Goal: Transaction & Acquisition: Purchase product/service

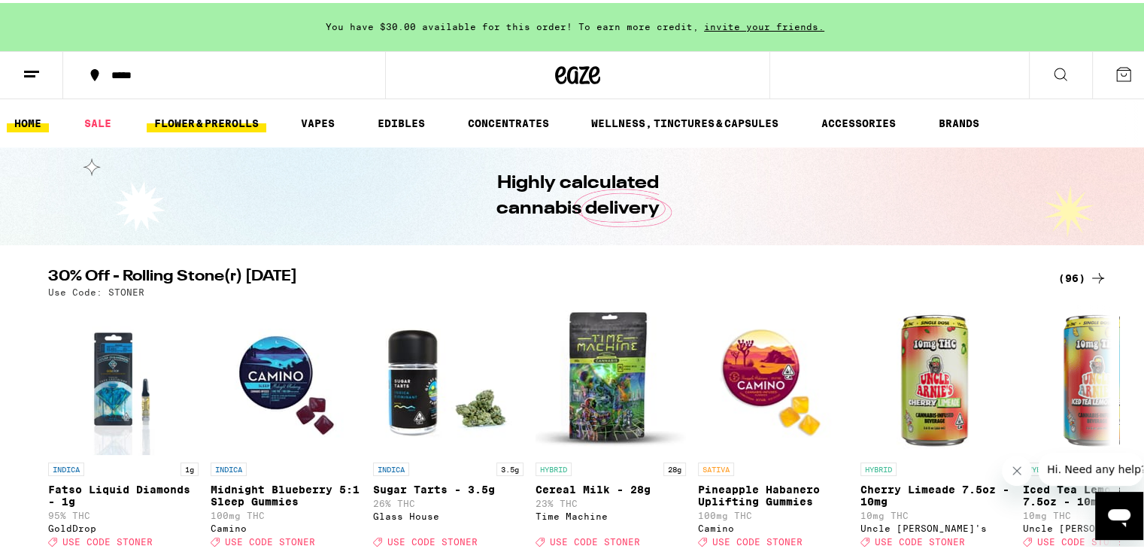
click at [209, 118] on link "FLOWER & PREROLLS" at bounding box center [207, 120] width 120 height 18
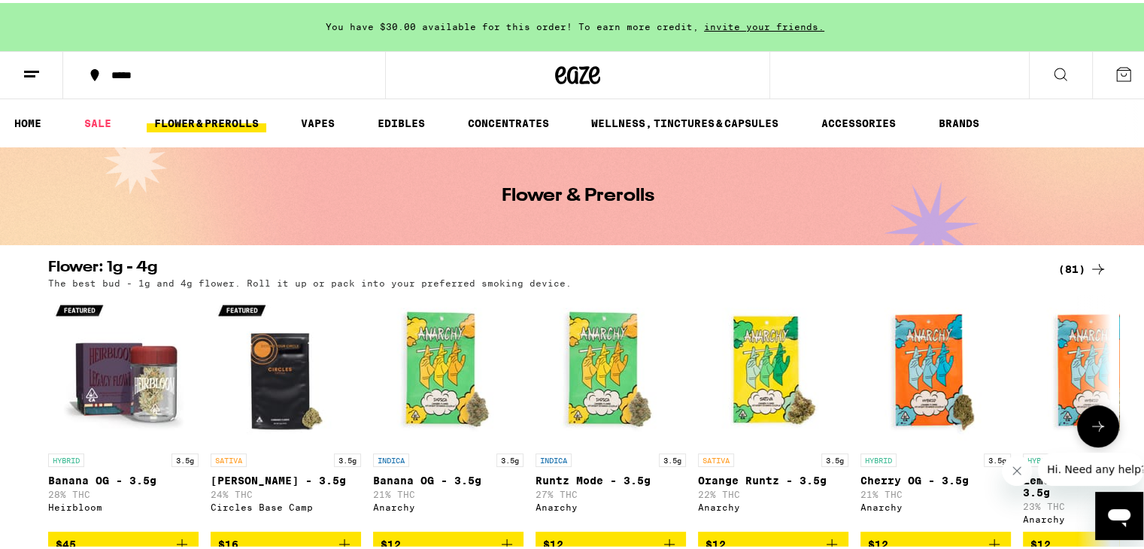
scroll to position [50, 0]
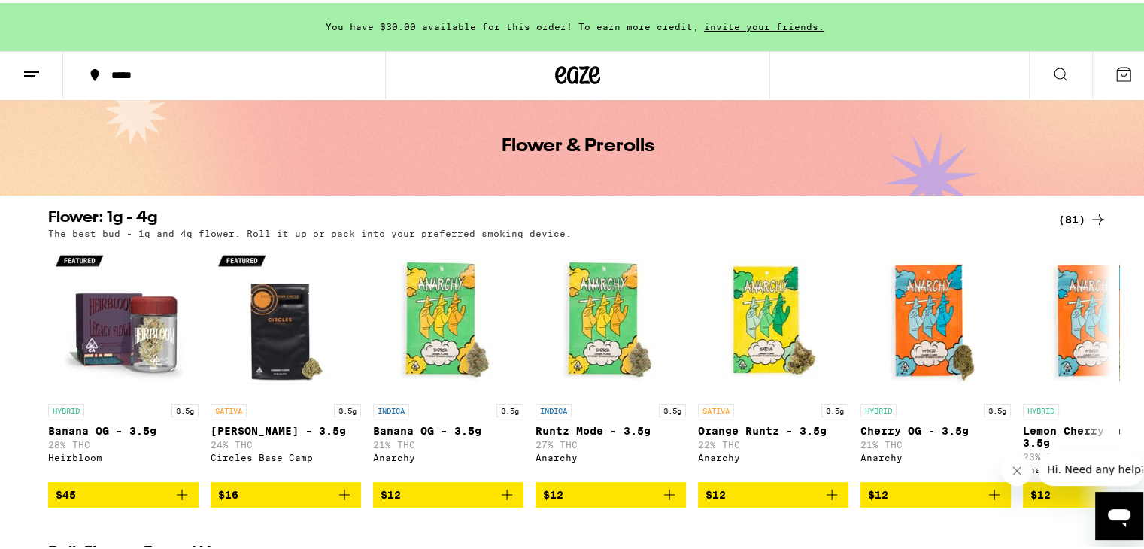
click at [1095, 220] on icon at bounding box center [1098, 217] width 18 height 18
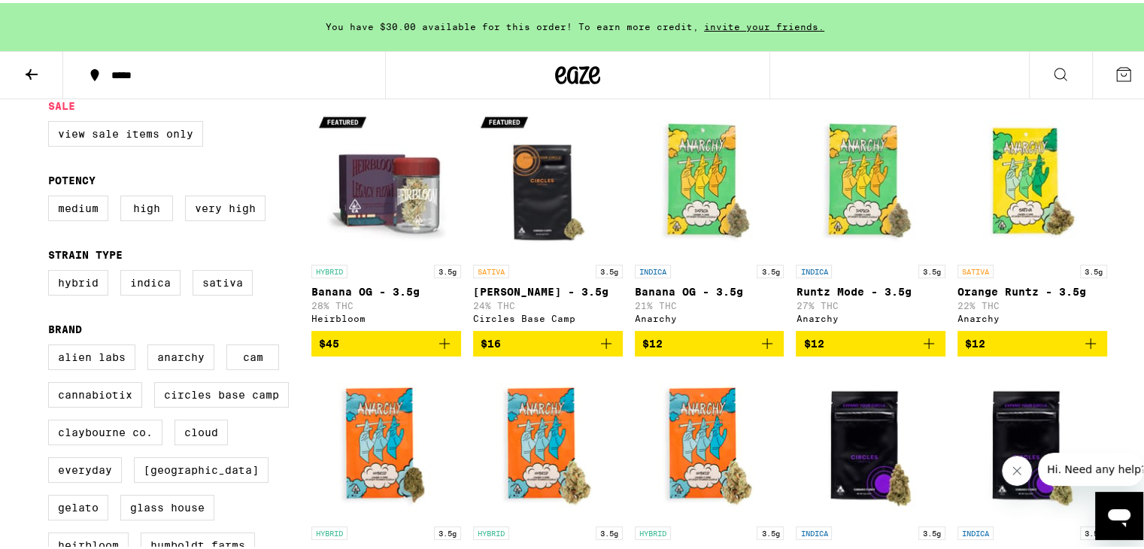
scroll to position [162, 0]
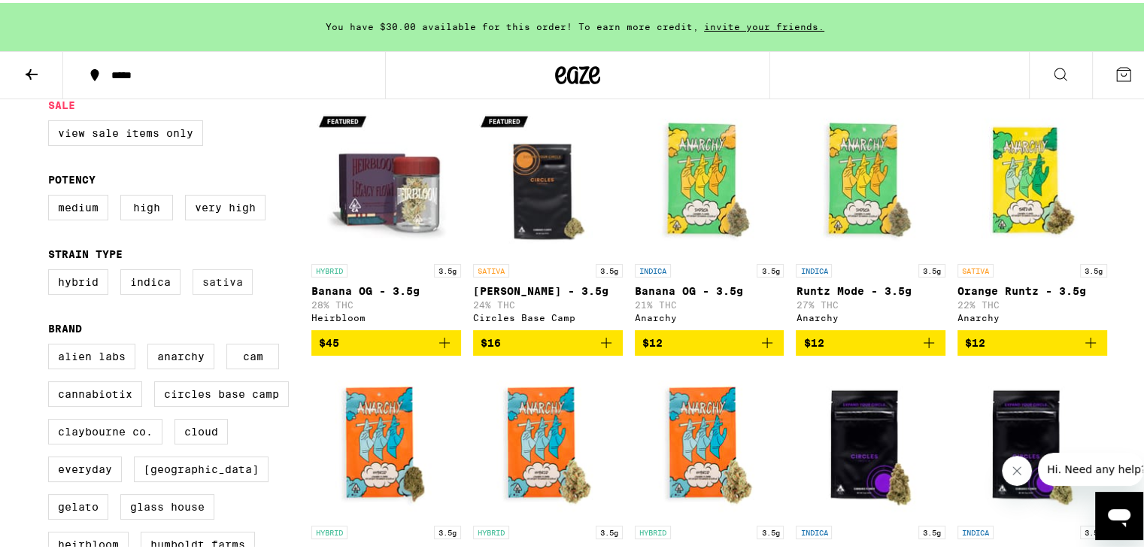
click at [221, 276] on label "Sativa" at bounding box center [223, 279] width 60 height 26
click at [52, 269] on input "Sativa" at bounding box center [51, 269] width 1 height 1
checkbox input "true"
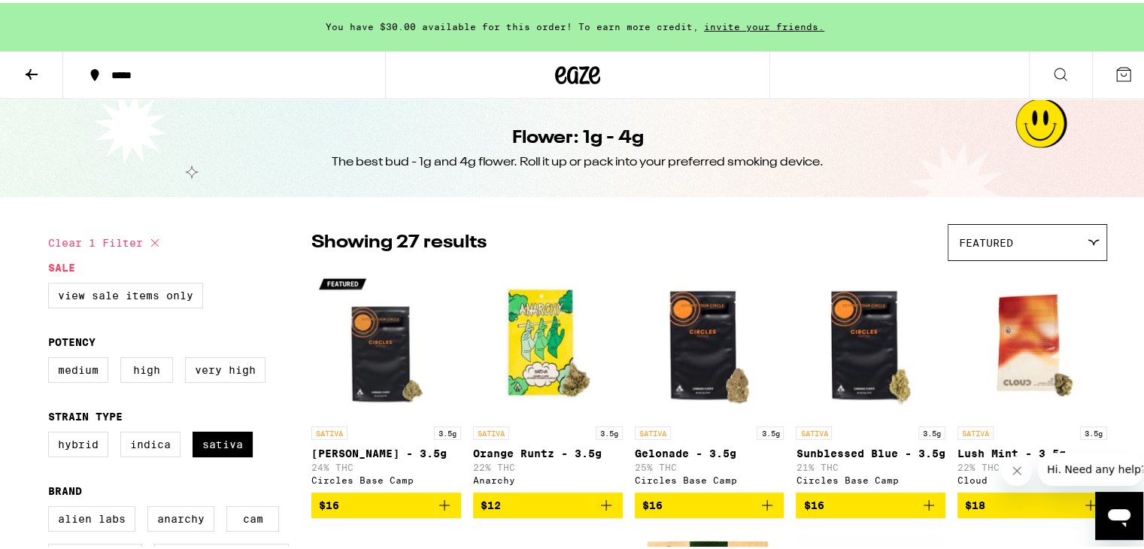
click at [1056, 66] on icon at bounding box center [1061, 71] width 18 height 18
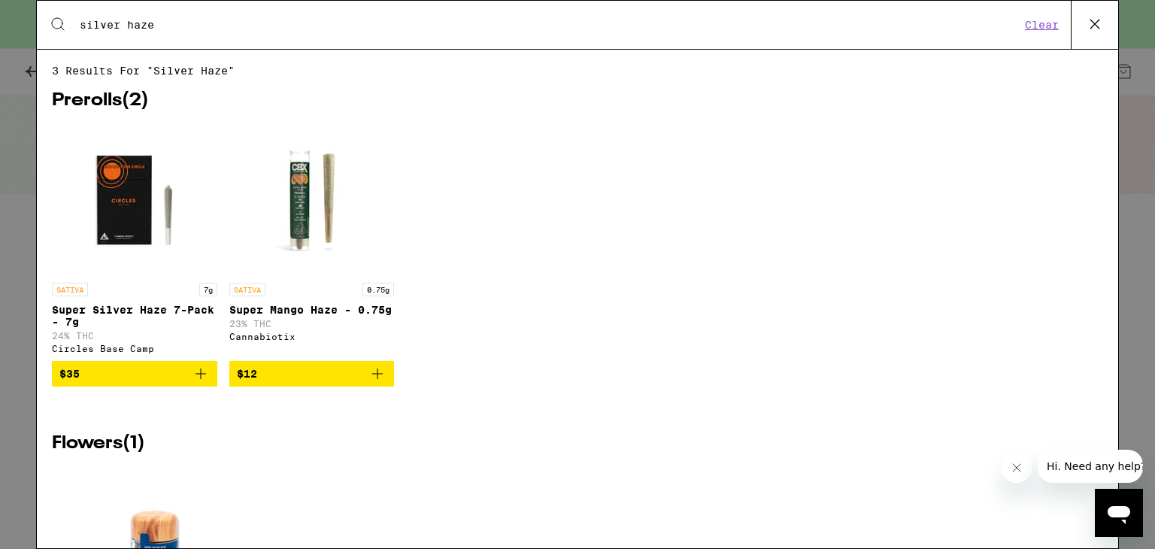
type input "silver haze"
click at [1058, 51] on div "3 results for "silver haze" Prerolls ( 2 ) SATIVA 7g Super Silver Haze 7-Pack -…" at bounding box center [578, 298] width 1082 height 499
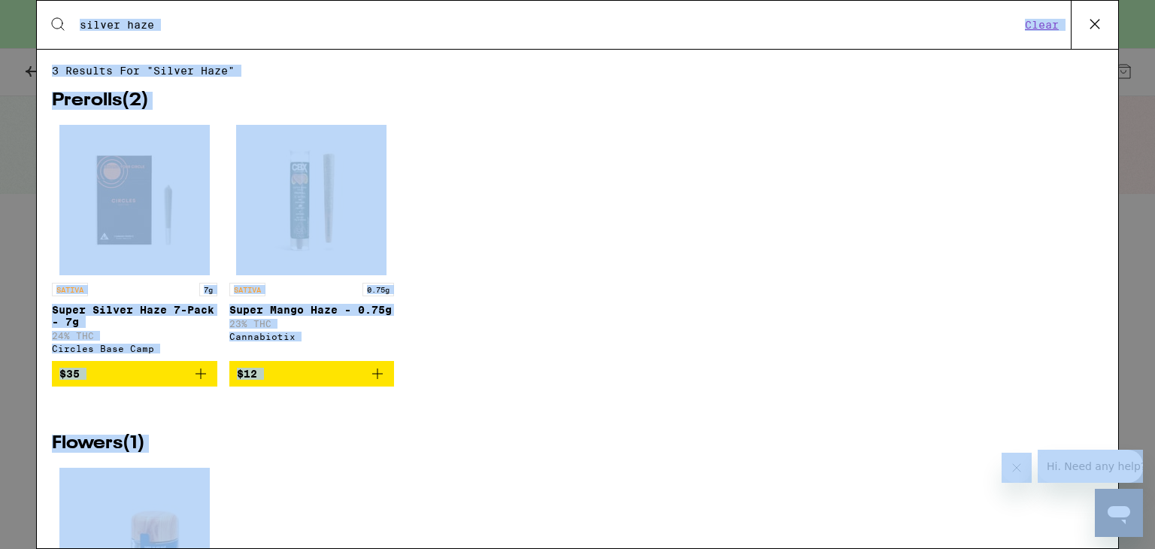
click at [895, 29] on input "silver haze" at bounding box center [550, 25] width 942 height 14
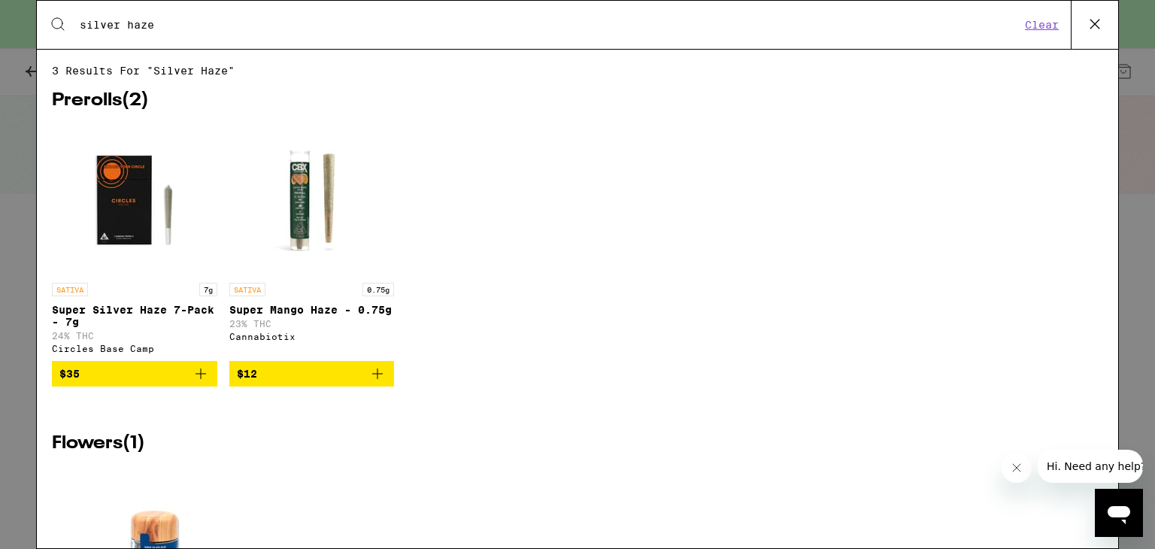
click at [1094, 31] on icon at bounding box center [1095, 24] width 23 height 23
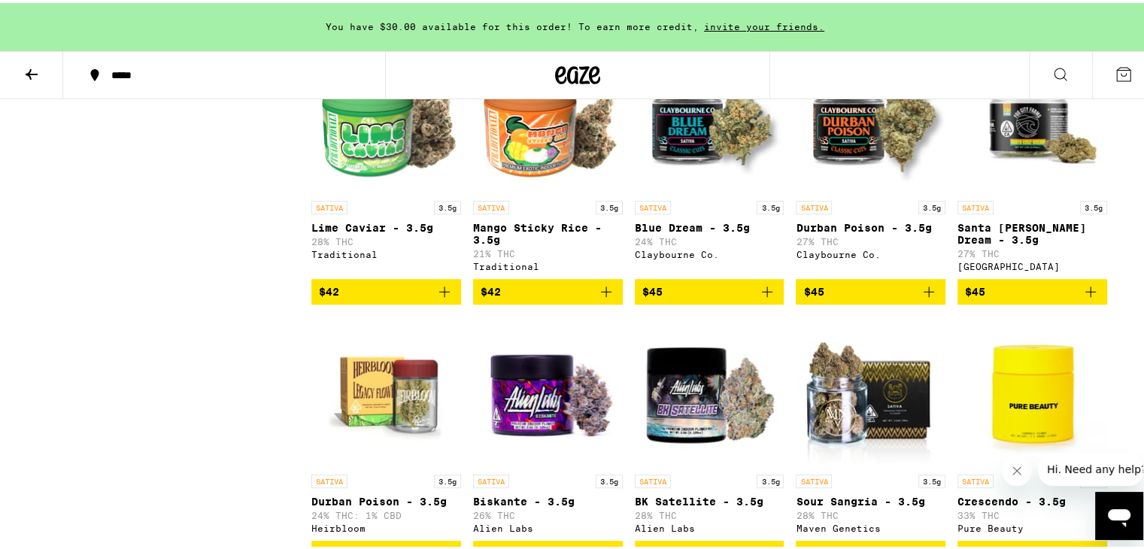
scroll to position [521, 0]
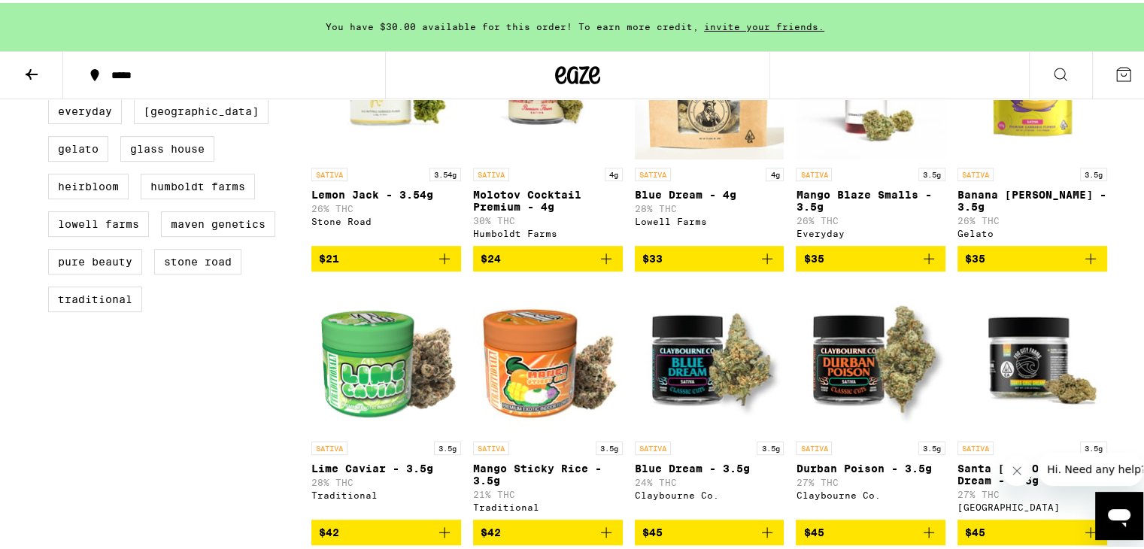
click at [375, 265] on span "$21" at bounding box center [386, 256] width 135 height 18
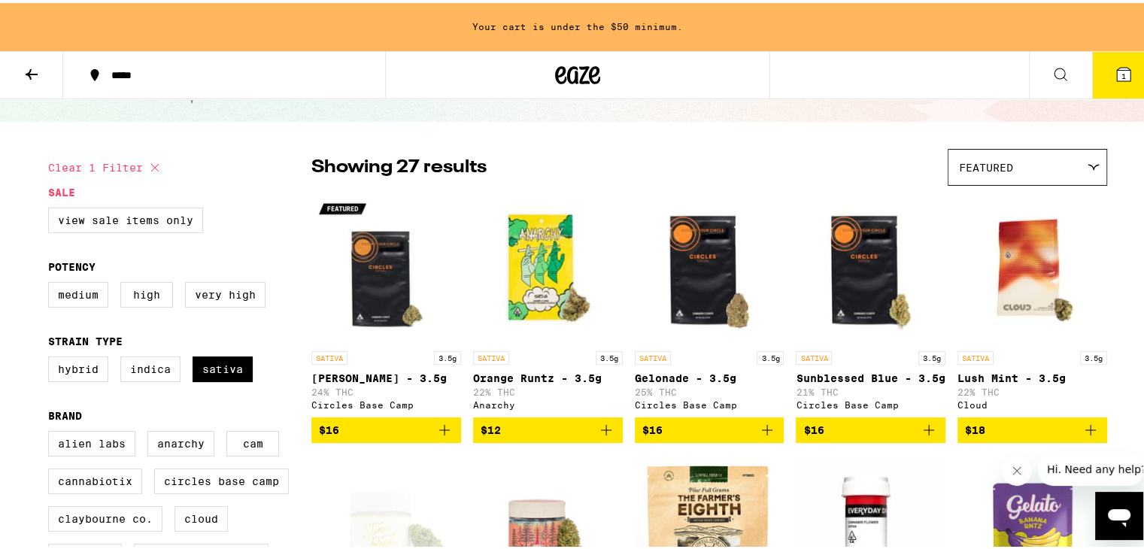
scroll to position [74, 0]
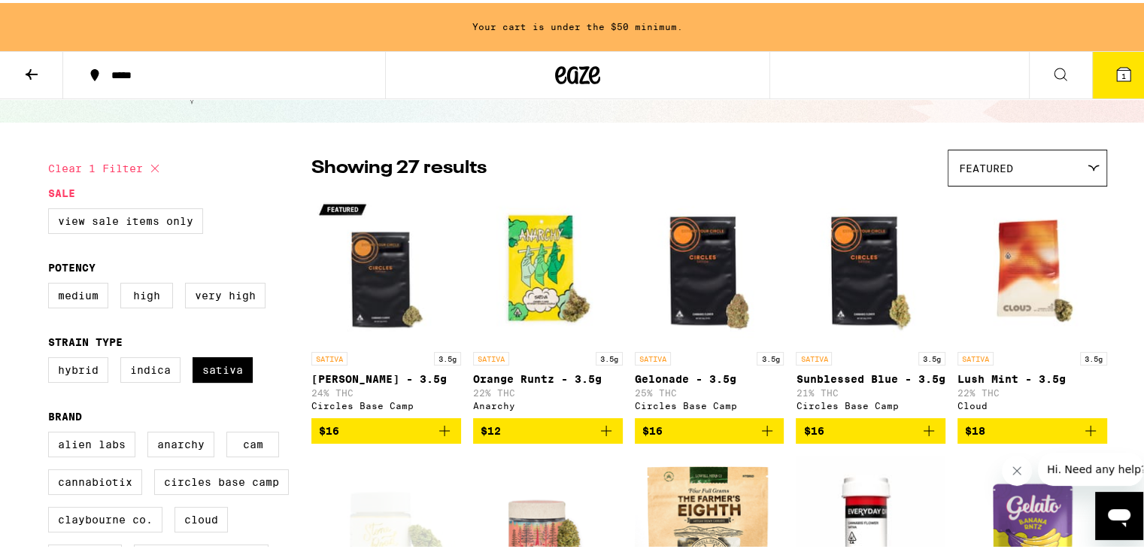
click at [1029, 162] on div "Featured" at bounding box center [1028, 164] width 158 height 35
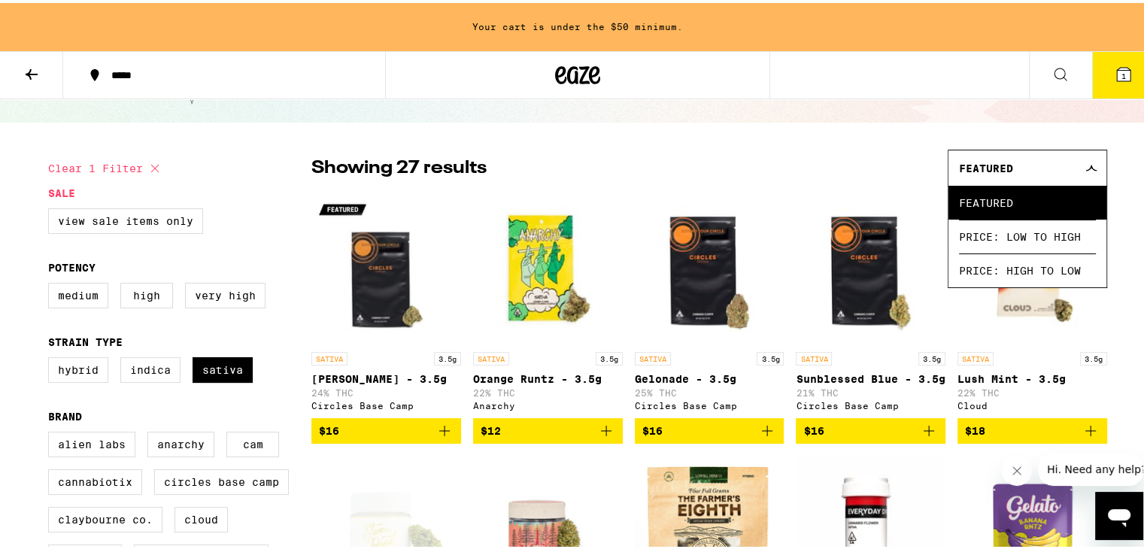
click at [984, 159] on span "Featured" at bounding box center [986, 165] width 54 height 12
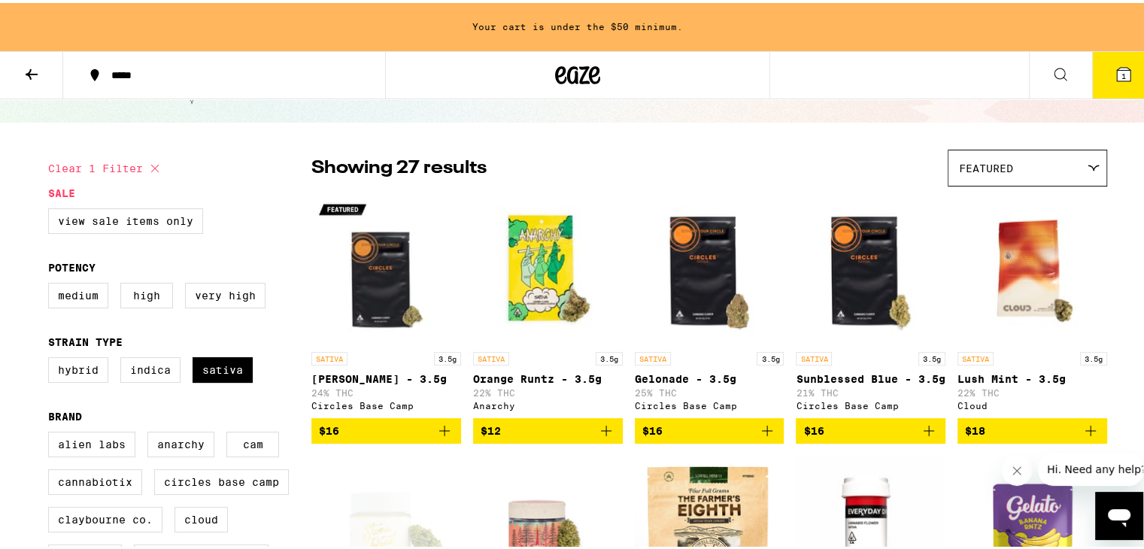
scroll to position [0, 0]
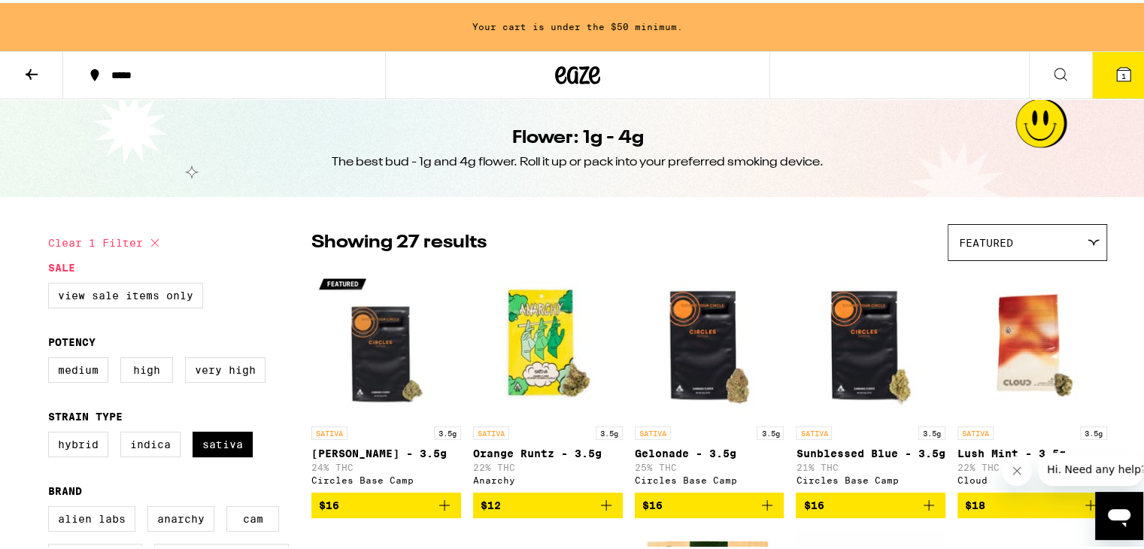
click at [32, 70] on icon at bounding box center [32, 71] width 12 height 11
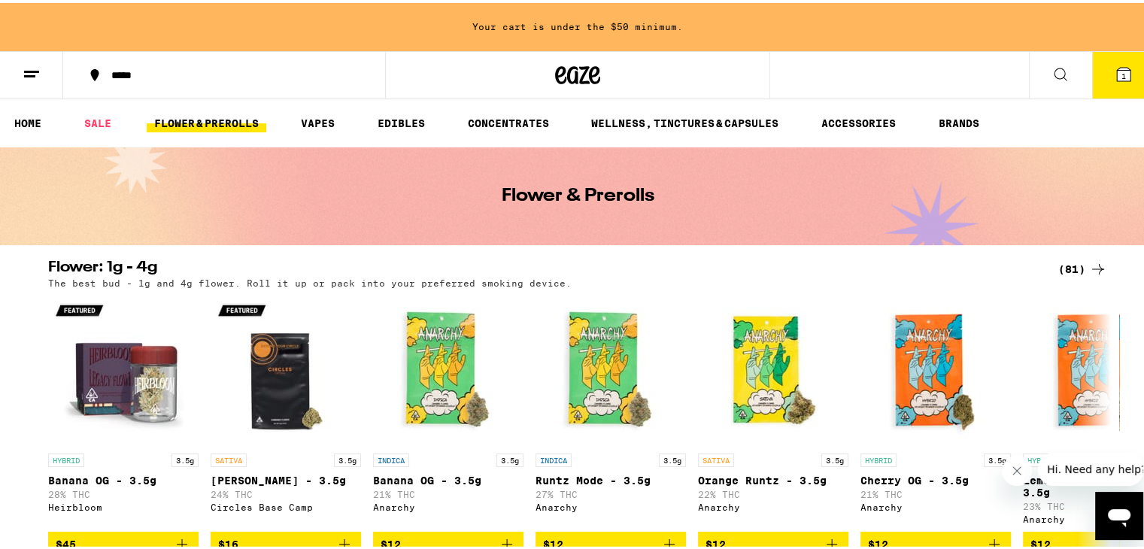
click at [95, 107] on ul "HOME SALE FLOWER & PREROLLS VAPES EDIBLES CONCENTRATES WELLNESS, TINCTURES & CA…" at bounding box center [577, 120] width 1155 height 48
click at [94, 117] on link "SALE" at bounding box center [98, 120] width 42 height 18
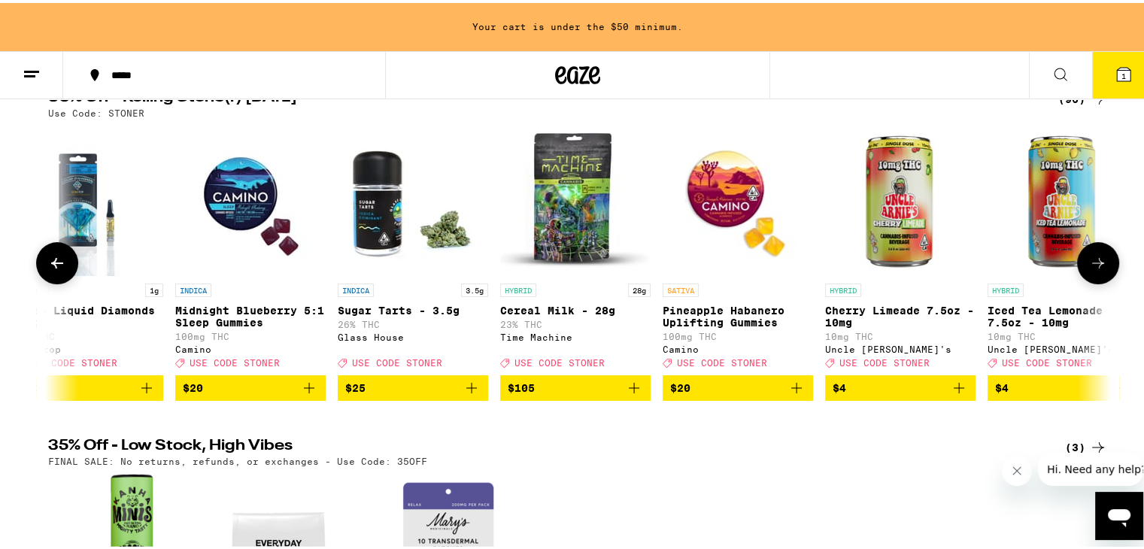
scroll to position [170, 0]
click at [304, 390] on icon "Add to bag" at bounding box center [309, 385] width 11 height 11
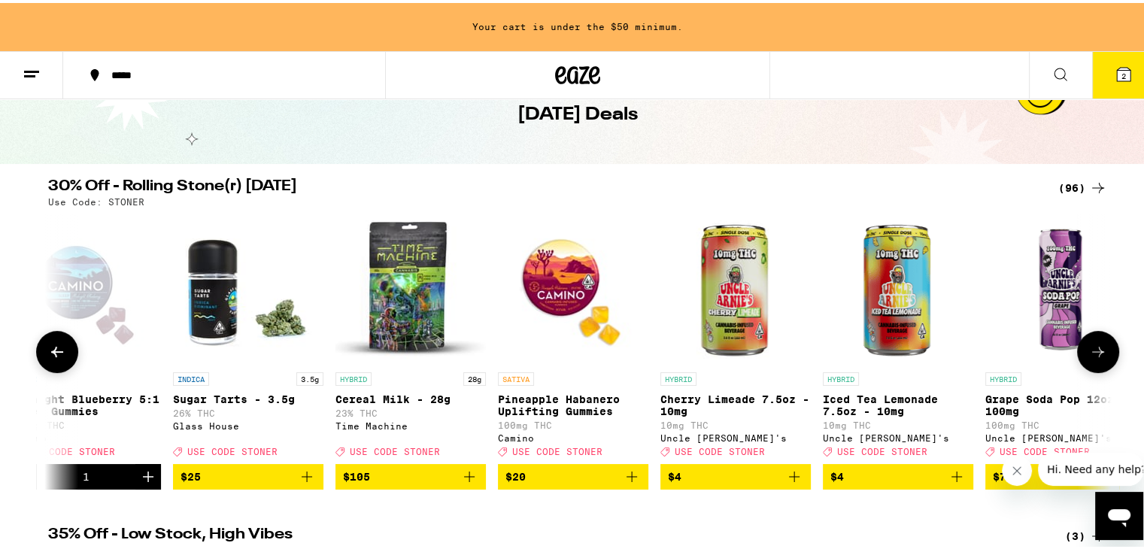
scroll to position [0, 0]
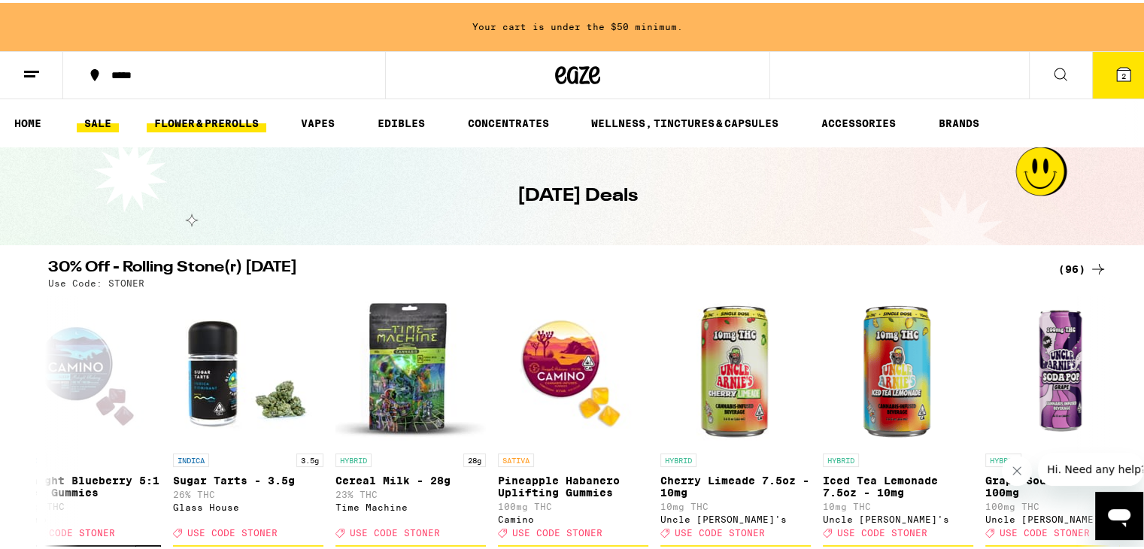
click at [202, 121] on link "FLOWER & PREROLLS" at bounding box center [207, 120] width 120 height 18
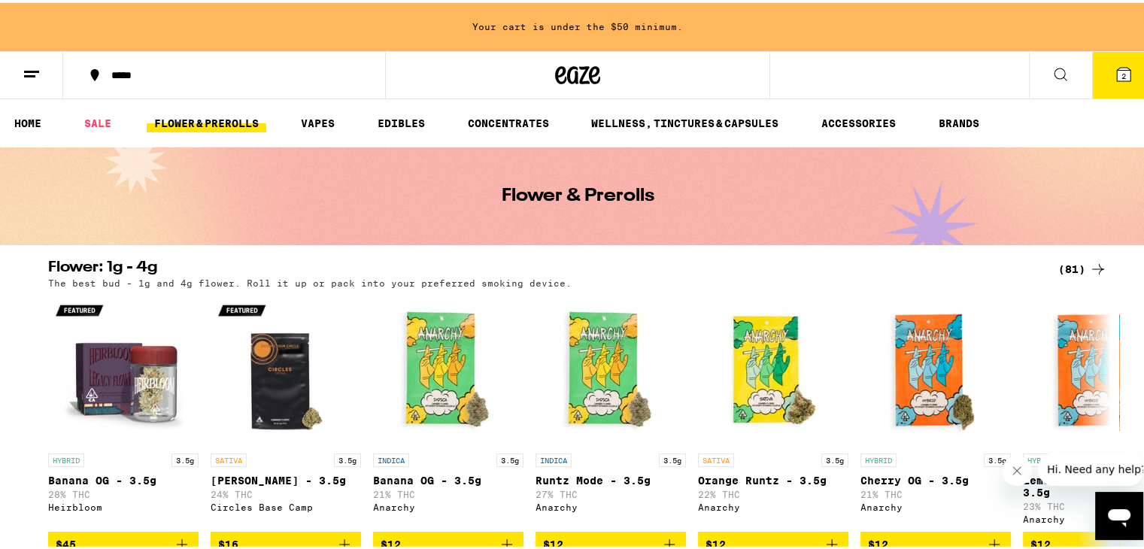
click at [284, 270] on h2 "Flower: 1g - 4g" at bounding box center [540, 266] width 985 height 18
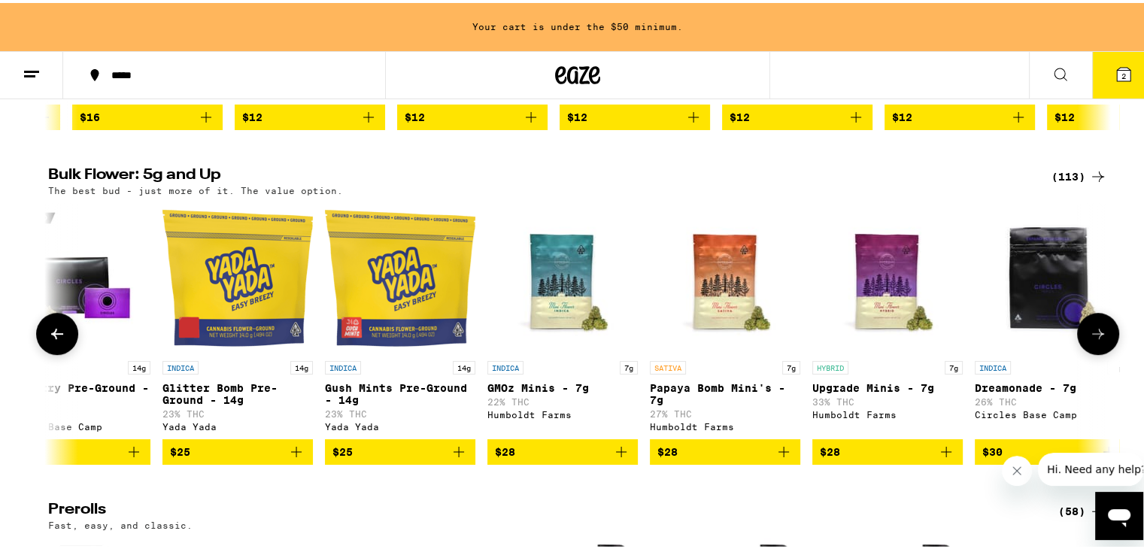
scroll to position [426, 0]
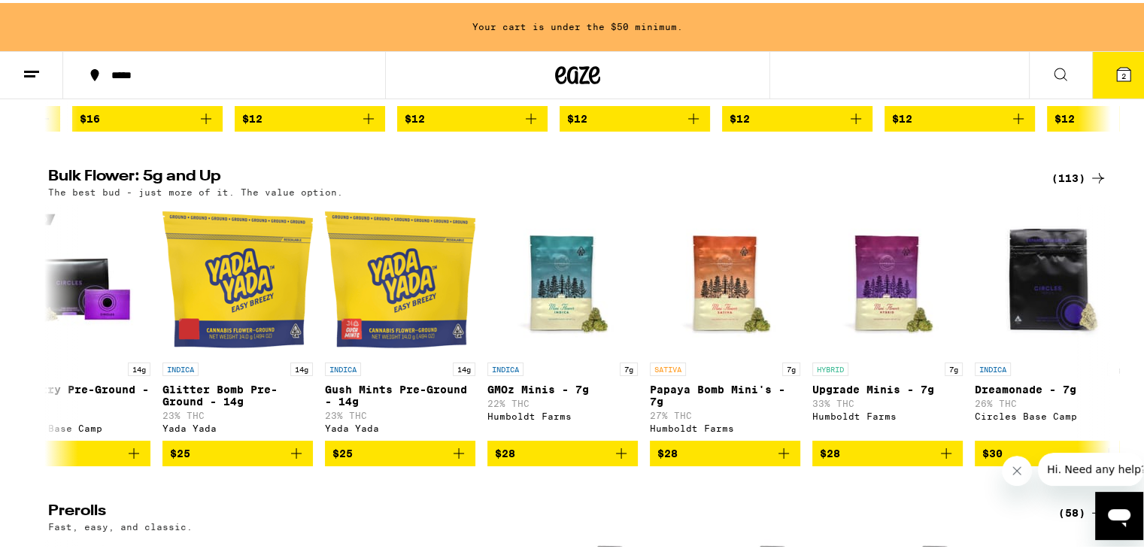
click at [1089, 181] on icon at bounding box center [1098, 175] width 18 height 18
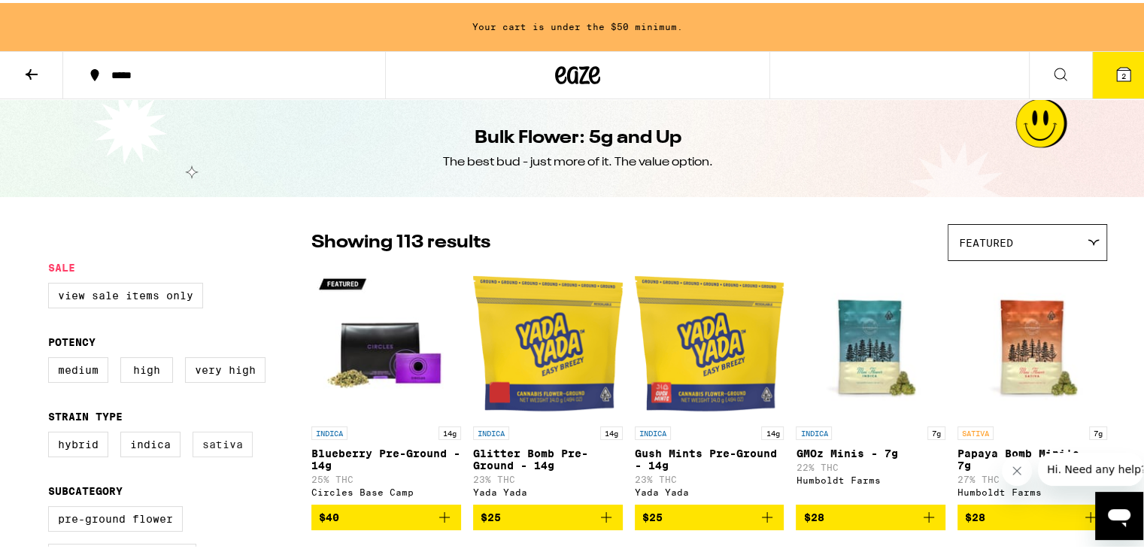
click at [214, 448] on label "Sativa" at bounding box center [223, 442] width 60 height 26
click at [52, 432] on input "Sativa" at bounding box center [51, 431] width 1 height 1
checkbox input "true"
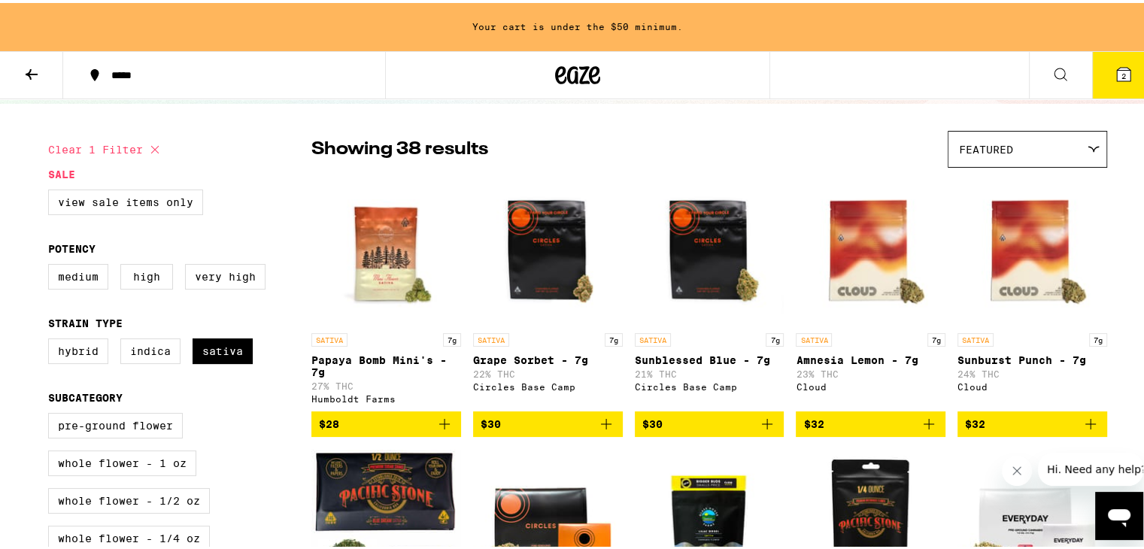
scroll to position [93, 0]
click at [984, 154] on div "Featured" at bounding box center [1028, 146] width 158 height 35
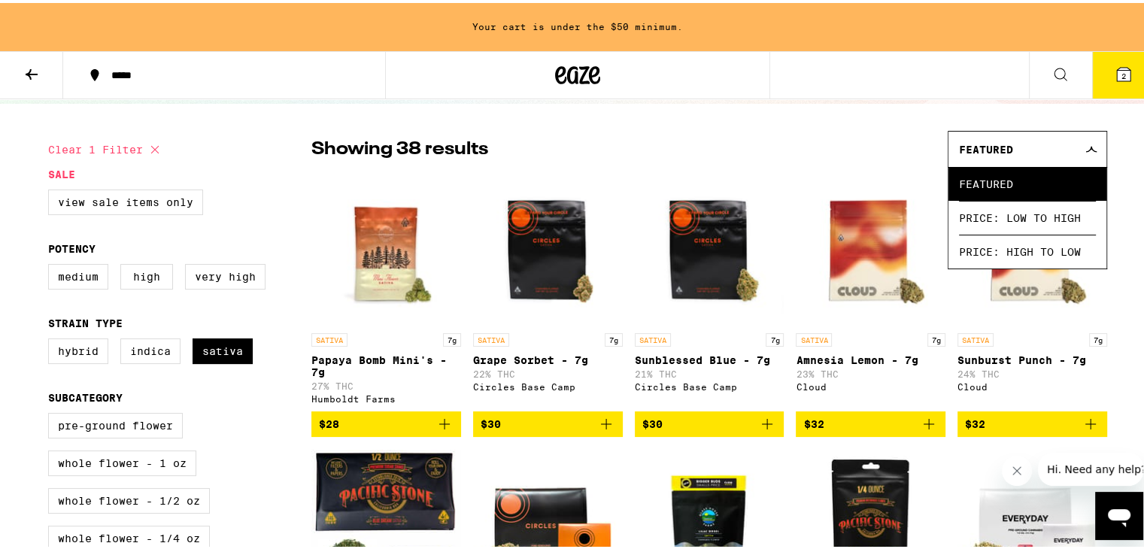
click at [984, 151] on span "Featured" at bounding box center [986, 147] width 54 height 12
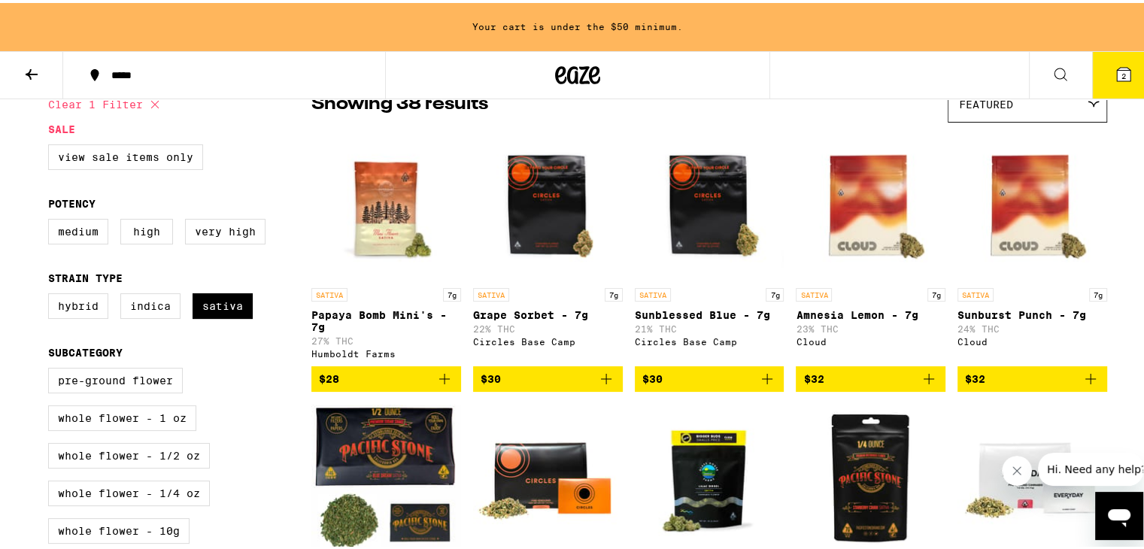
scroll to position [140, 0]
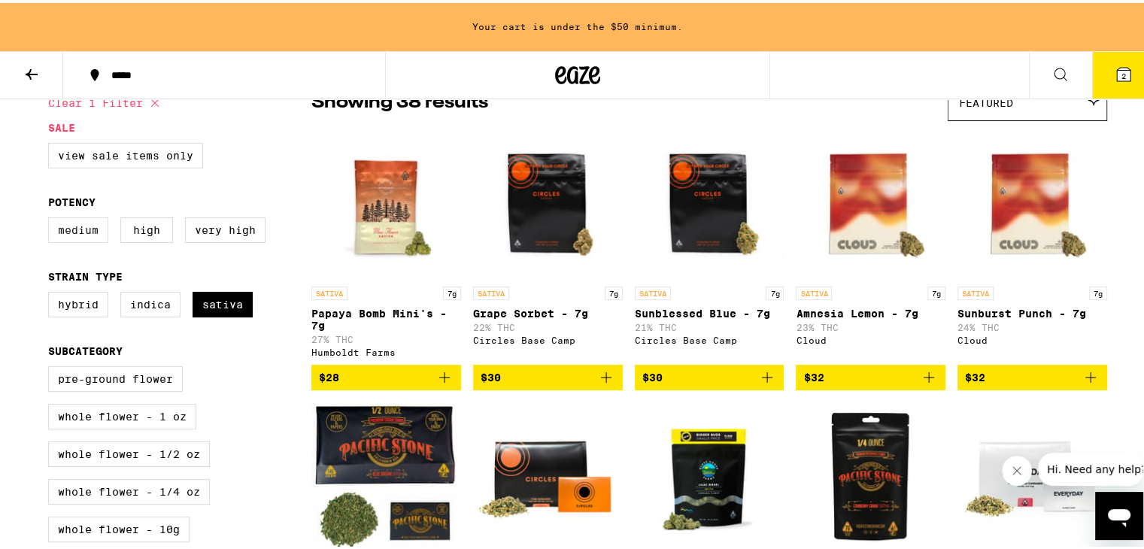
click at [63, 226] on label "Medium" at bounding box center [78, 227] width 60 height 26
click at [52, 217] on input "Medium" at bounding box center [51, 217] width 1 height 1
checkbox input "true"
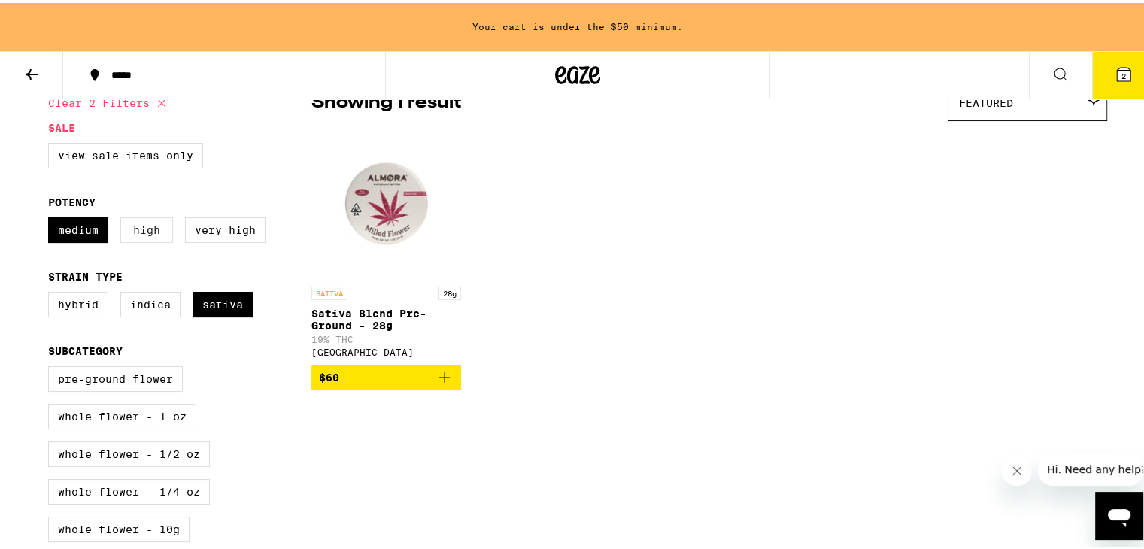
click at [139, 235] on label "High" at bounding box center [146, 227] width 53 height 26
click at [52, 217] on input "High" at bounding box center [51, 217] width 1 height 1
checkbox input "true"
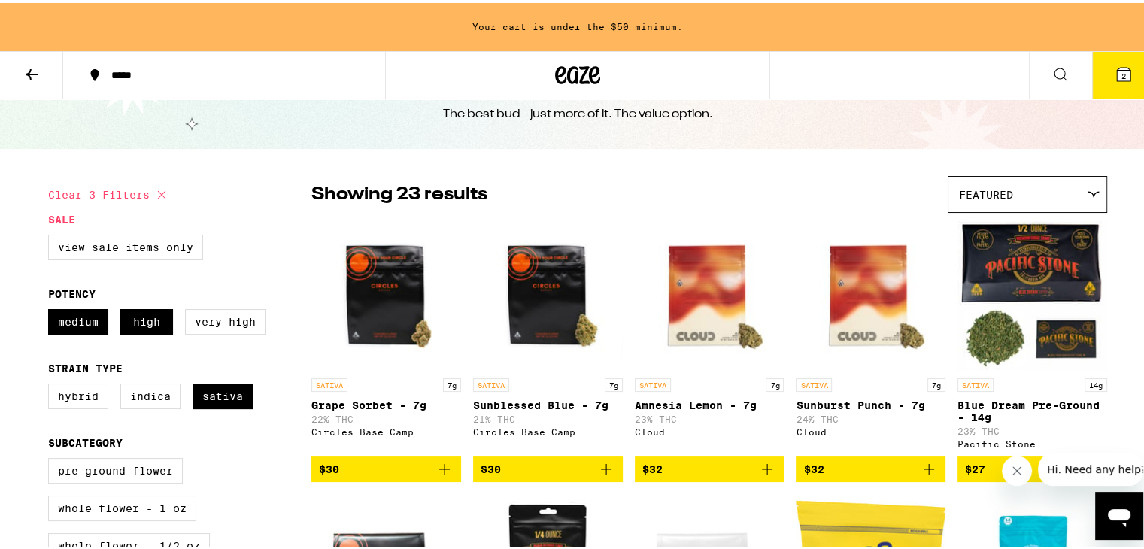
scroll to position [45, 0]
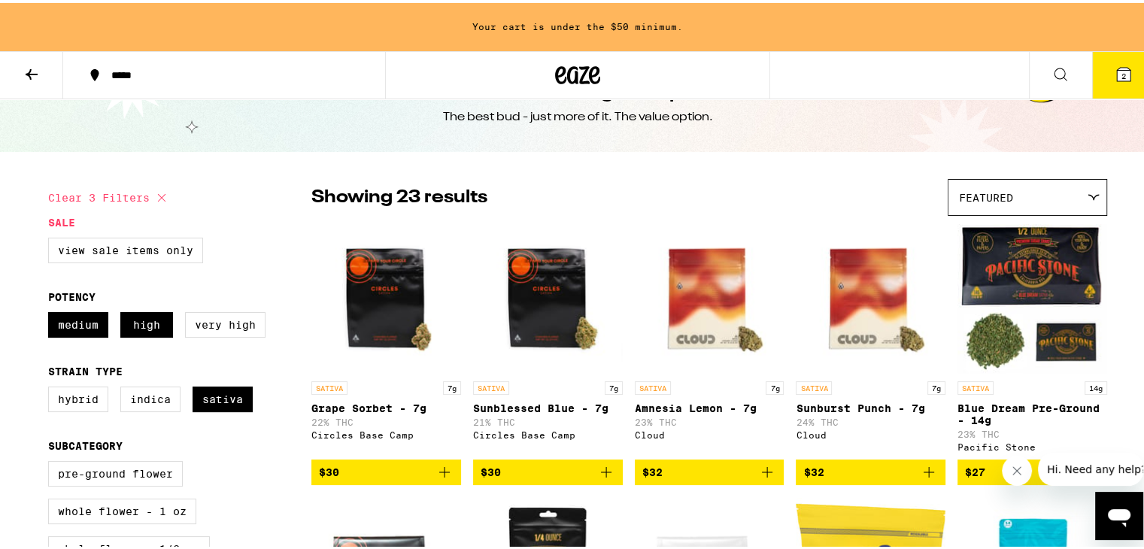
click at [746, 307] on img "Open page for Amnesia Lemon - 7g from Cloud" at bounding box center [710, 295] width 150 height 150
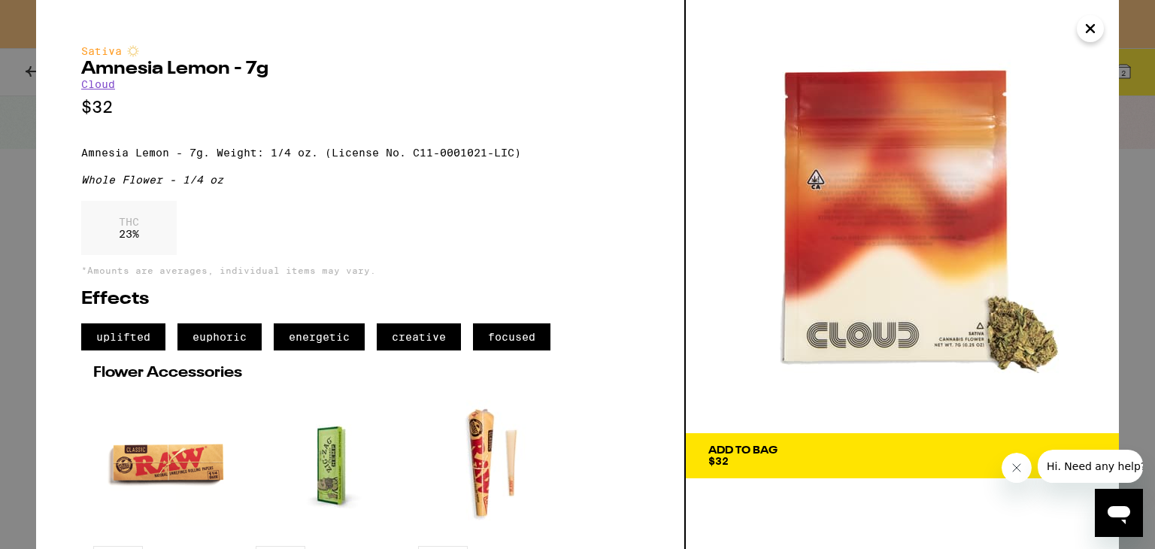
click at [1095, 26] on icon "Close" at bounding box center [1091, 28] width 18 height 23
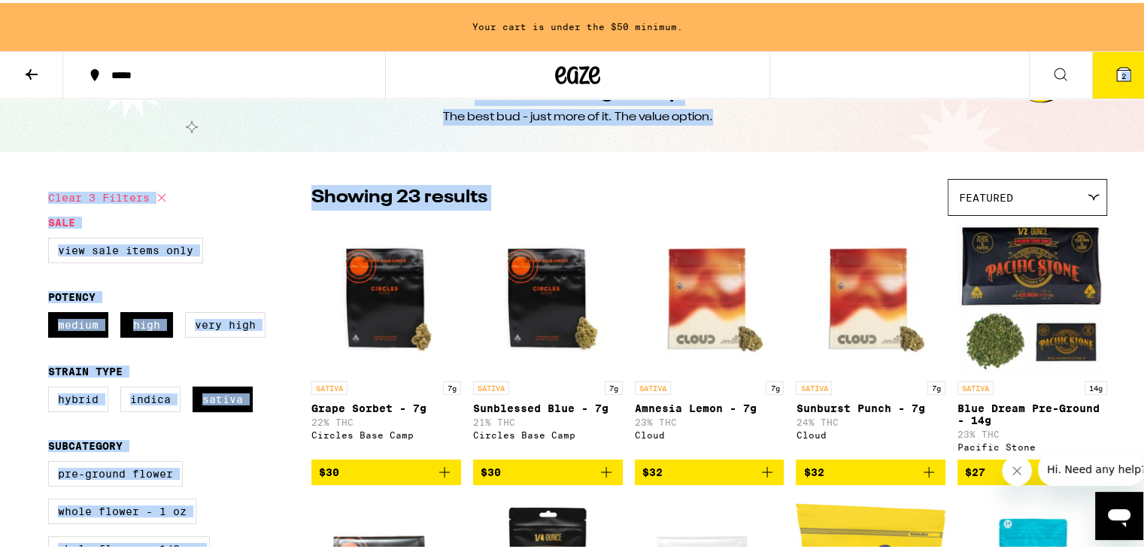
drag, startPoint x: 749, startPoint y: 214, endPoint x: 1052, endPoint y: 64, distance: 337.4
click at [1117, 65] on icon at bounding box center [1124, 72] width 14 height 14
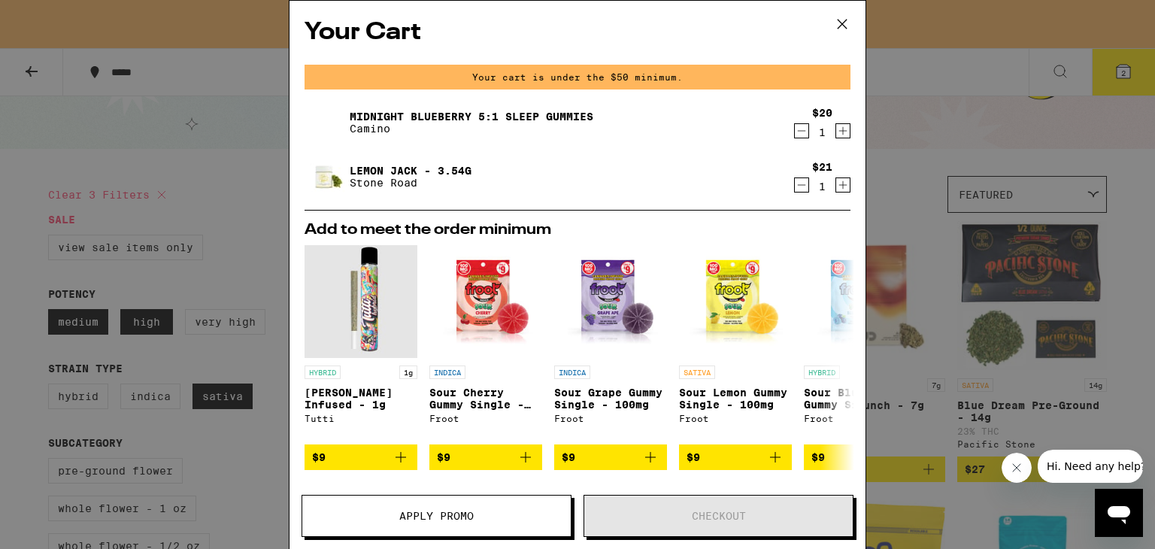
click at [953, 105] on div "Your Cart Your cart is under the $50 minimum. Midnight Blueberry 5:1 Sleep Gumm…" at bounding box center [577, 274] width 1155 height 549
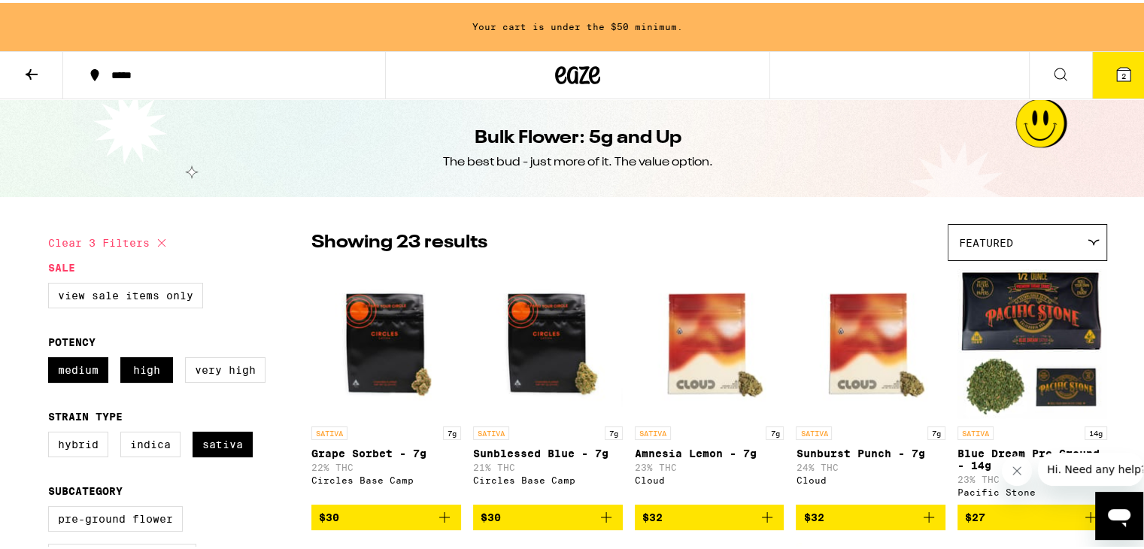
click at [38, 77] on icon at bounding box center [32, 71] width 18 height 18
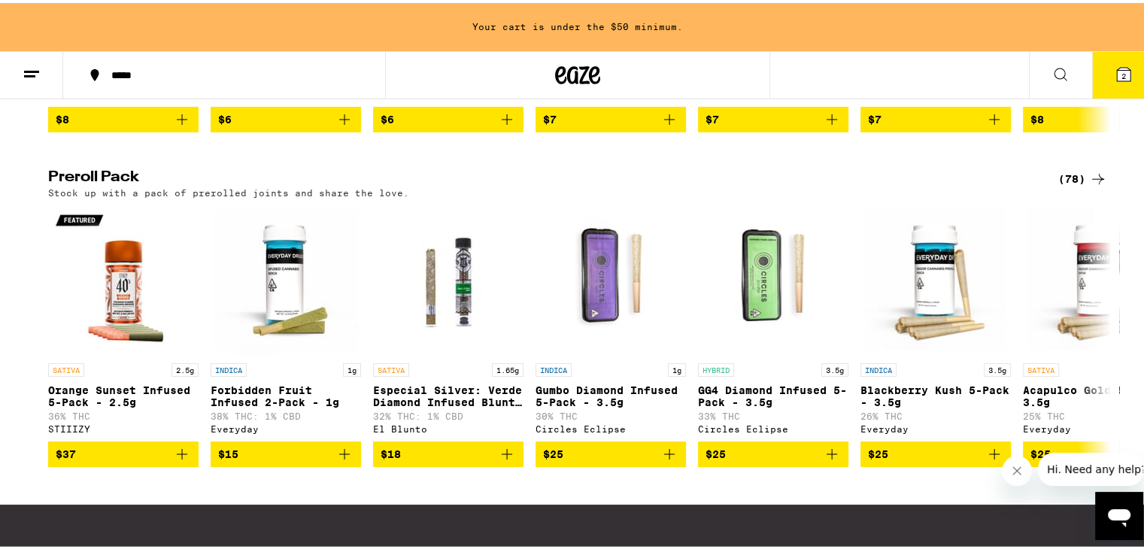
scroll to position [1095, 0]
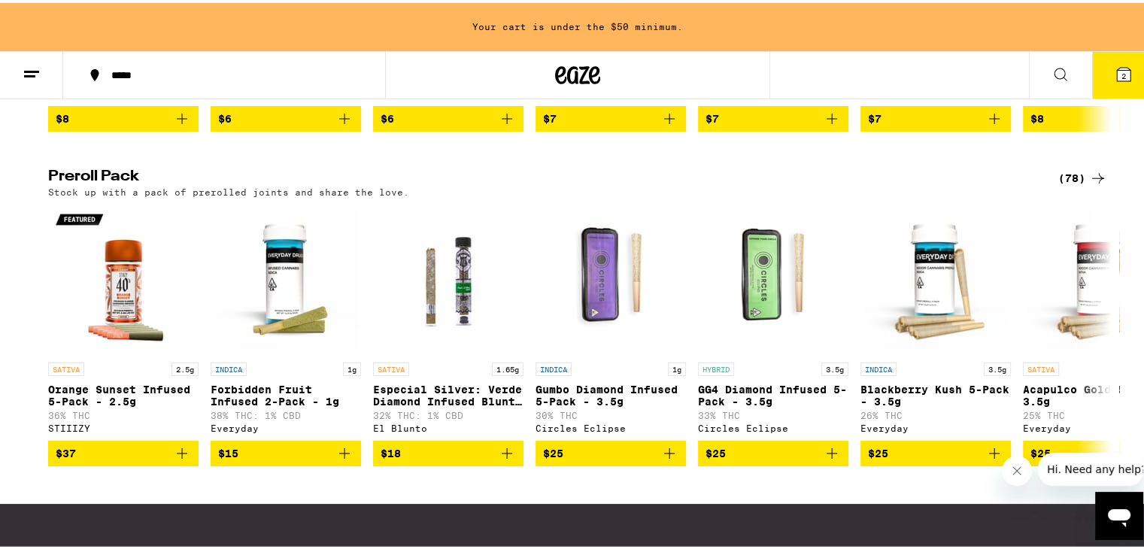
click at [1089, 184] on icon at bounding box center [1098, 175] width 18 height 18
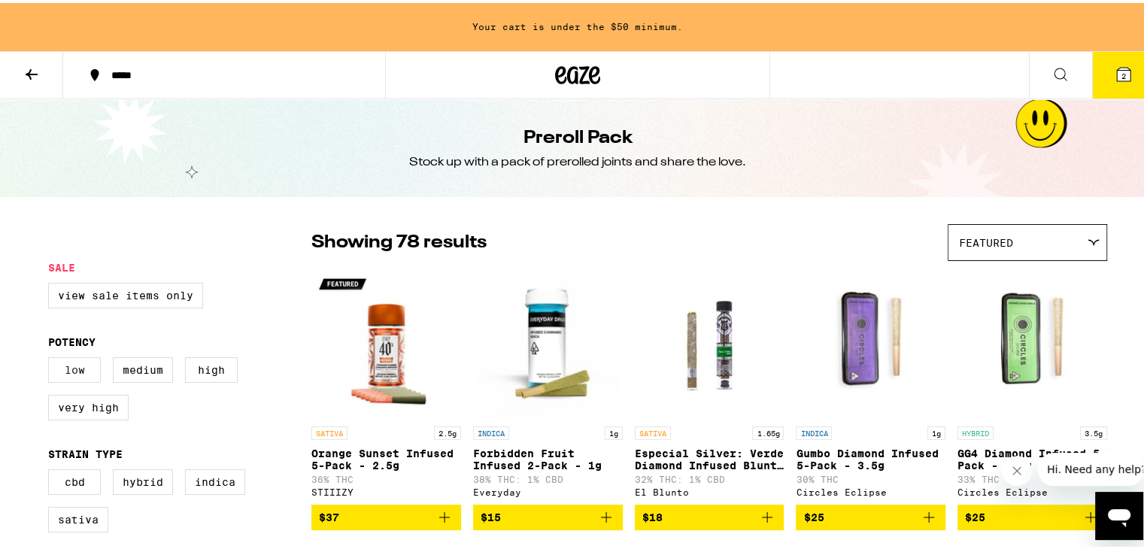
click at [55, 369] on label "Low" at bounding box center [74, 367] width 53 height 26
click at [52, 357] on input "Low" at bounding box center [51, 357] width 1 height 1
checkbox input "true"
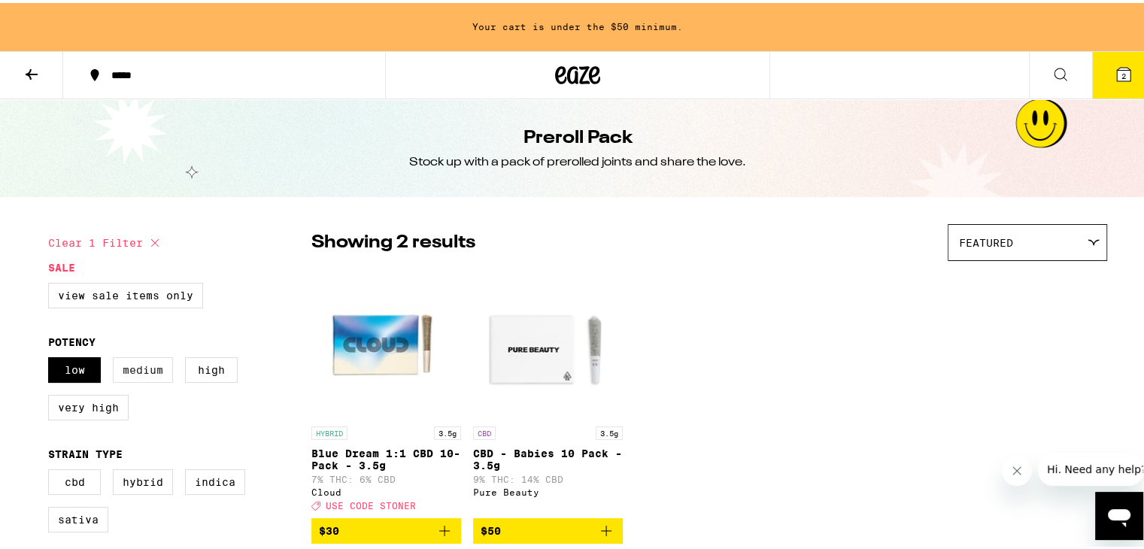
click at [129, 366] on label "Medium" at bounding box center [143, 367] width 60 height 26
click at [52, 357] on input "Medium" at bounding box center [51, 357] width 1 height 1
checkbox input "true"
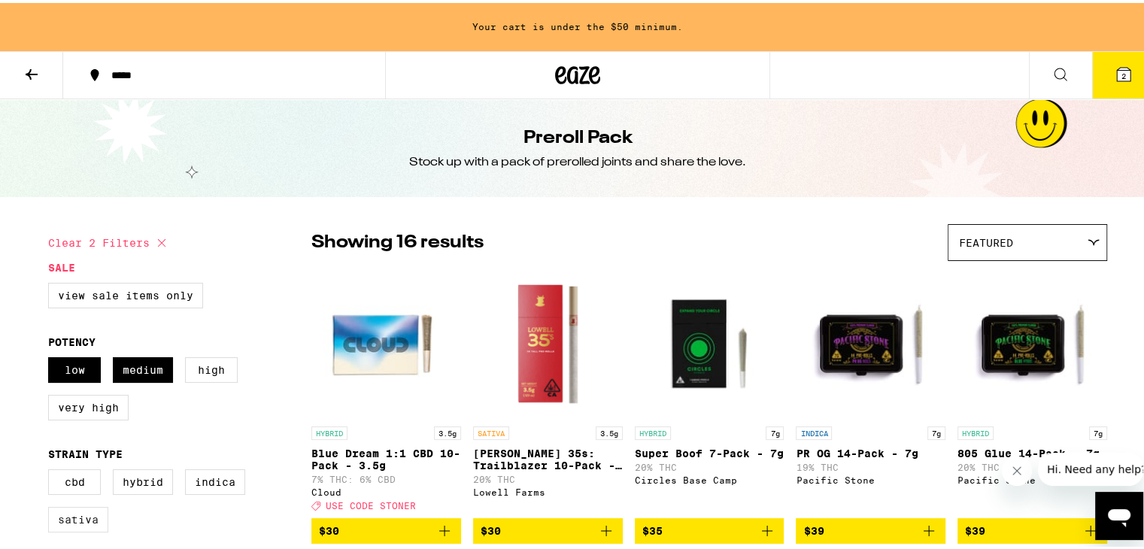
click at [69, 527] on label "Sativa" at bounding box center [78, 517] width 60 height 26
click at [52, 469] on input "Sativa" at bounding box center [51, 469] width 1 height 1
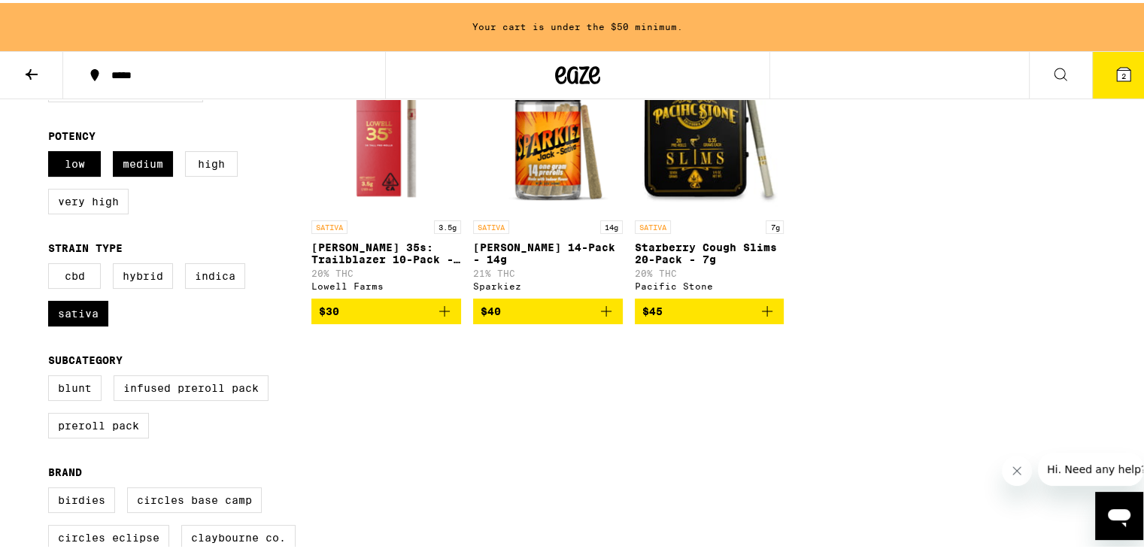
scroll to position [205, 0]
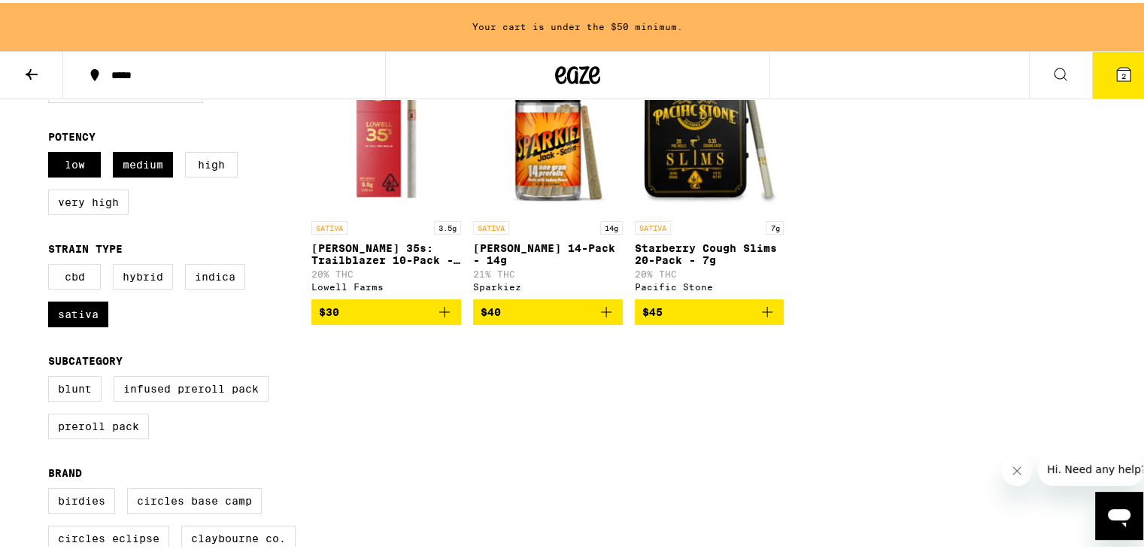
click at [1117, 77] on icon at bounding box center [1124, 72] width 14 height 14
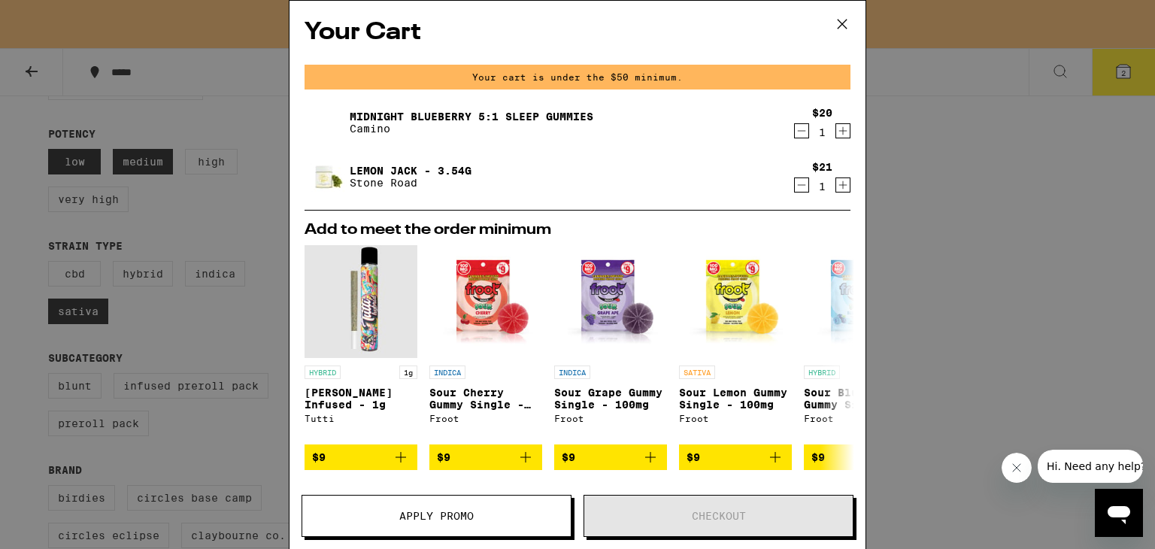
click at [1054, 253] on div "Your Cart Your cart is under the $50 minimum. Midnight Blueberry 5:1 Sleep Gumm…" at bounding box center [577, 274] width 1155 height 549
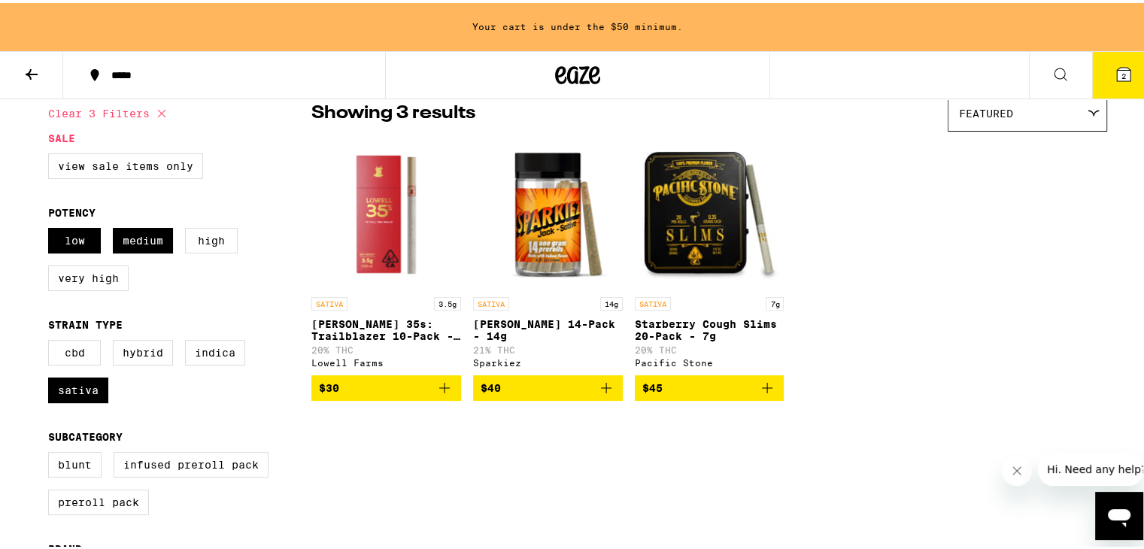
scroll to position [130, 0]
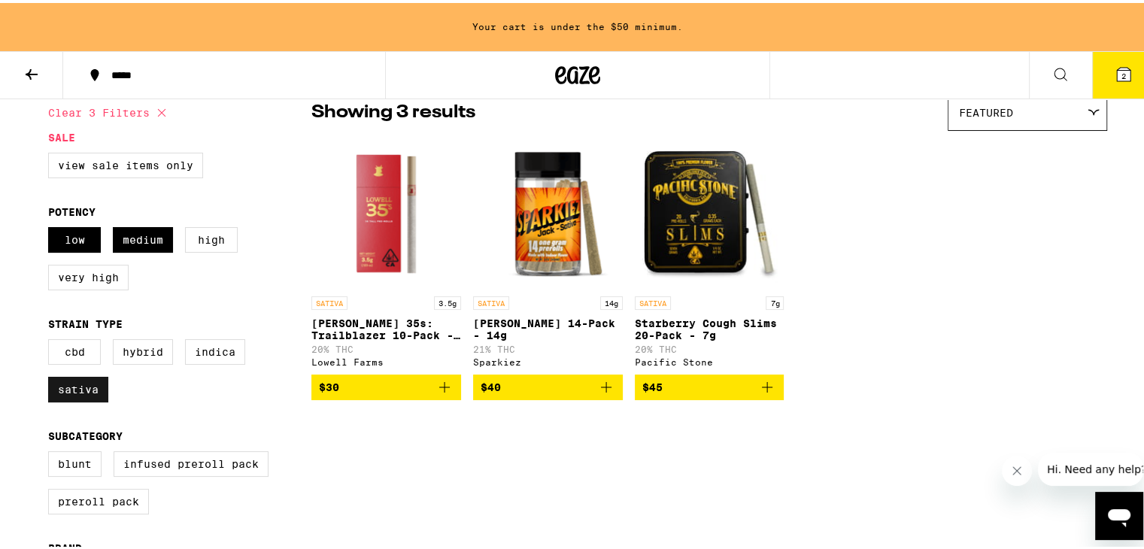
click at [63, 384] on label "Sativa" at bounding box center [78, 387] width 60 height 26
click at [52, 339] on input "Sativa" at bounding box center [51, 338] width 1 height 1
checkbox input "false"
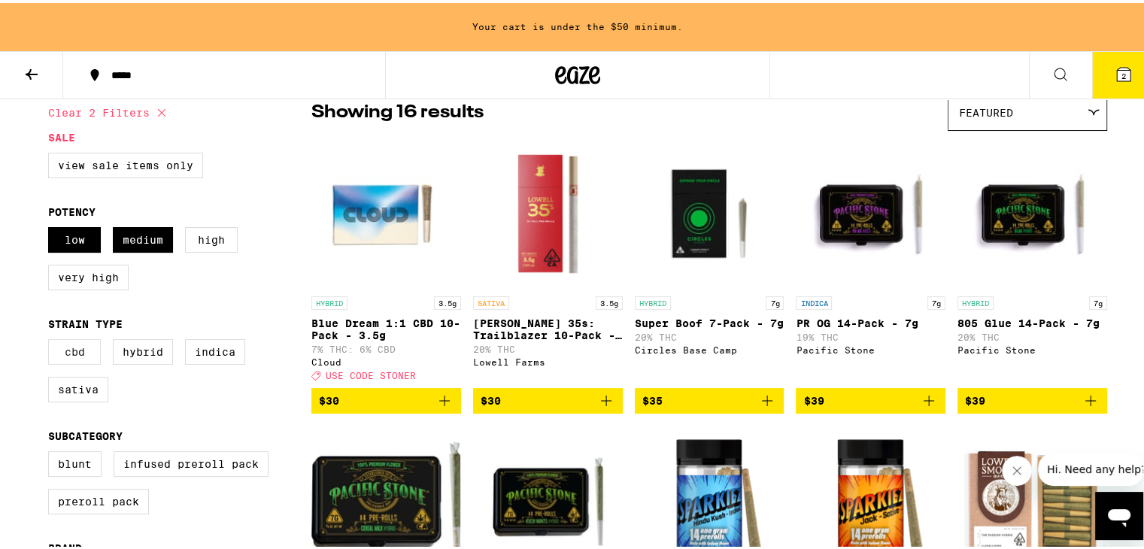
click at [79, 351] on label "CBD" at bounding box center [74, 349] width 53 height 26
click at [52, 339] on input "CBD" at bounding box center [51, 338] width 1 height 1
checkbox input "true"
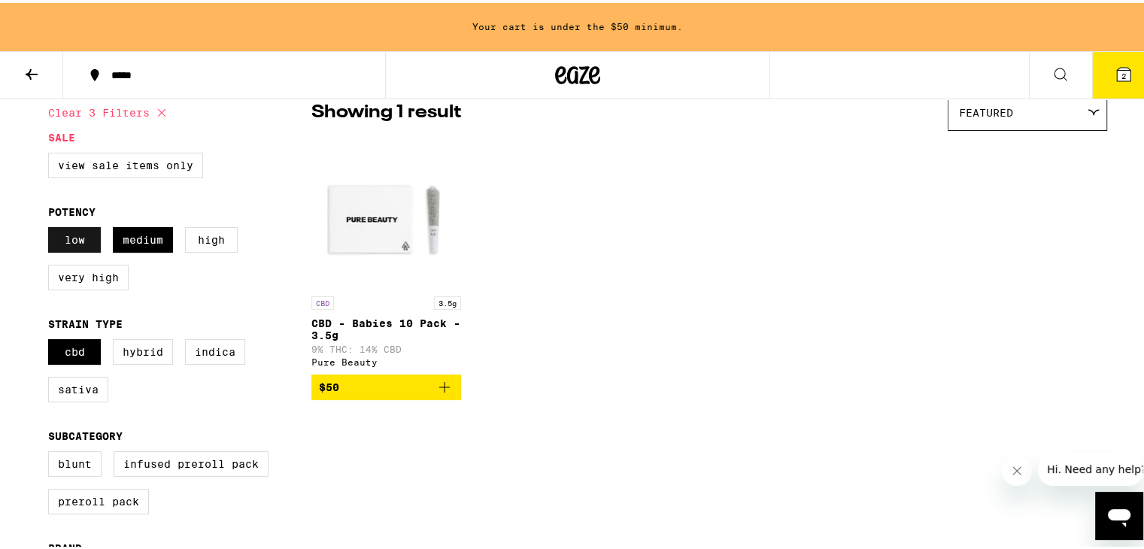
click at [72, 238] on label "Low" at bounding box center [74, 237] width 53 height 26
click at [52, 227] on input "Low" at bounding box center [51, 226] width 1 height 1
checkbox input "false"
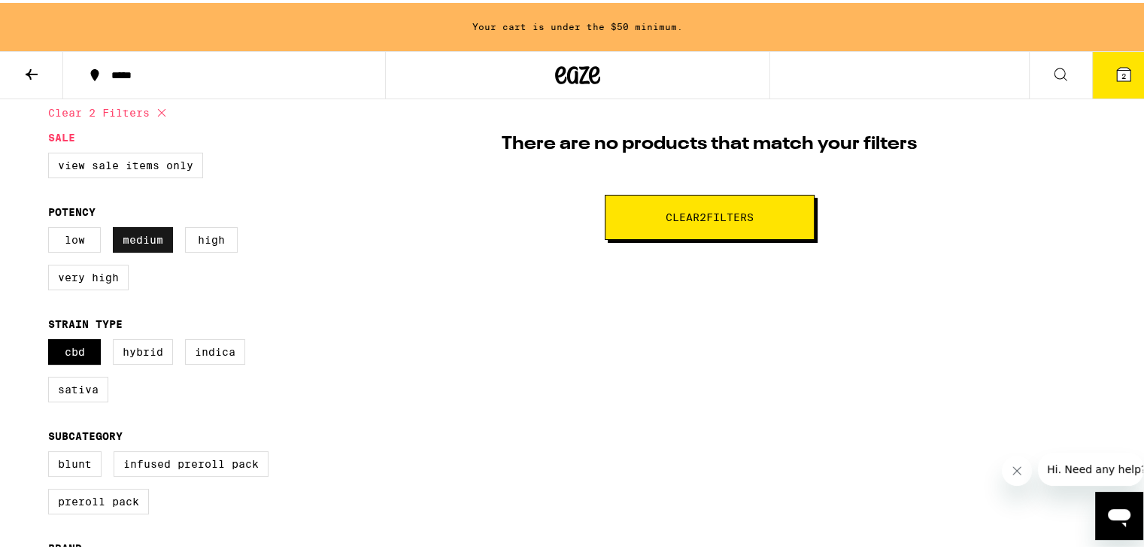
click at [128, 232] on label "Medium" at bounding box center [143, 237] width 60 height 26
click at [52, 227] on input "Medium" at bounding box center [51, 226] width 1 height 1
checkbox input "false"
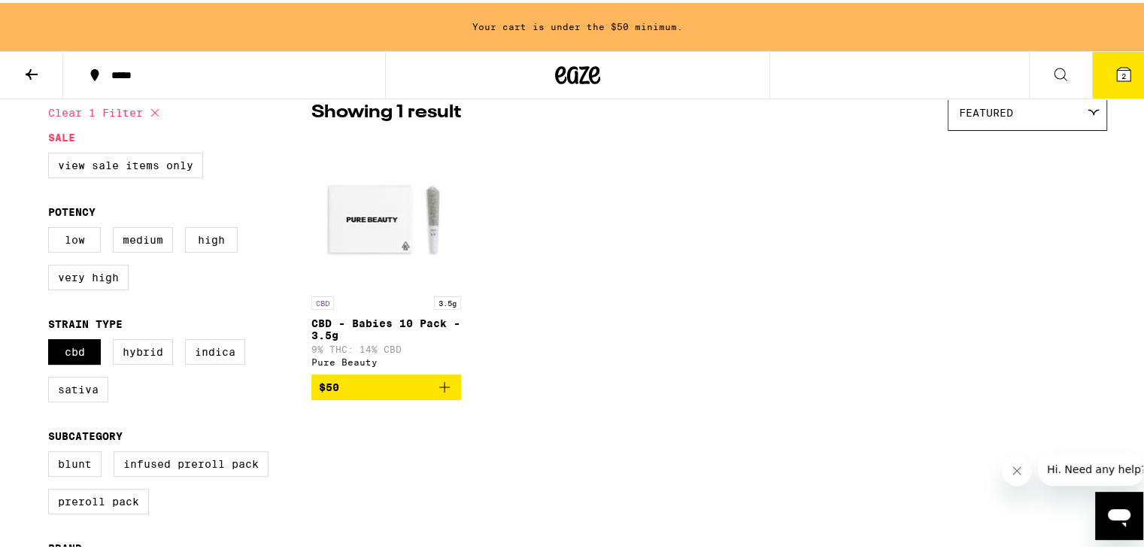
click at [453, 397] on button "$50" at bounding box center [386, 385] width 150 height 26
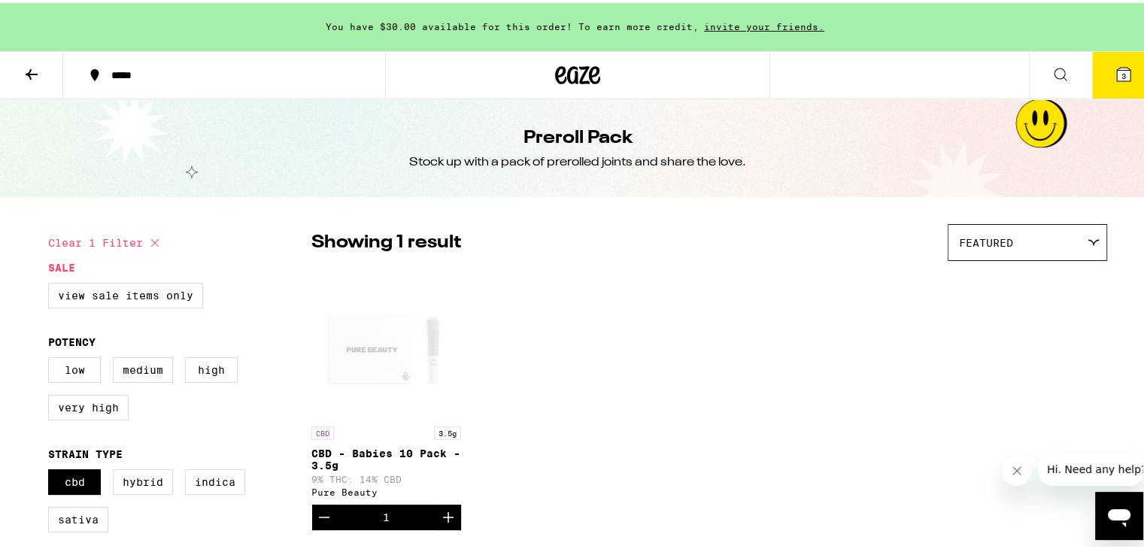
click at [32, 71] on icon at bounding box center [32, 71] width 12 height 11
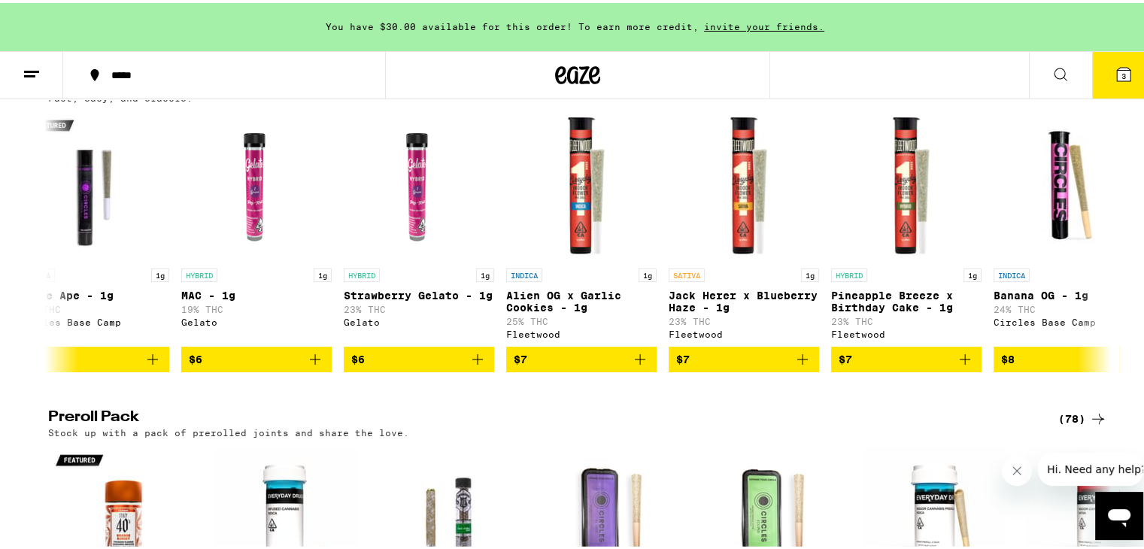
scroll to position [850, 0]
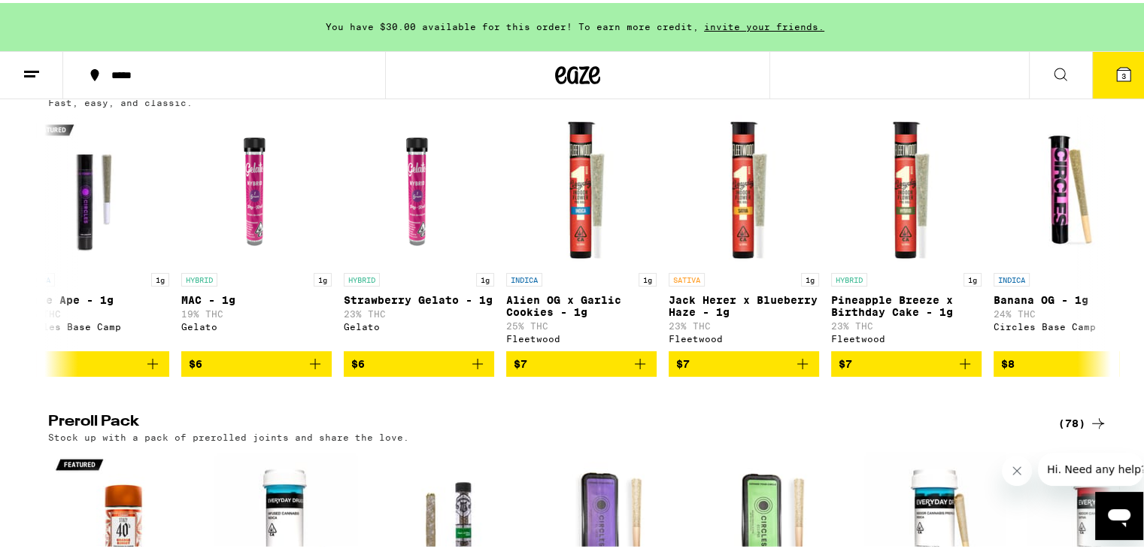
click at [1037, 61] on button at bounding box center [1060, 72] width 63 height 47
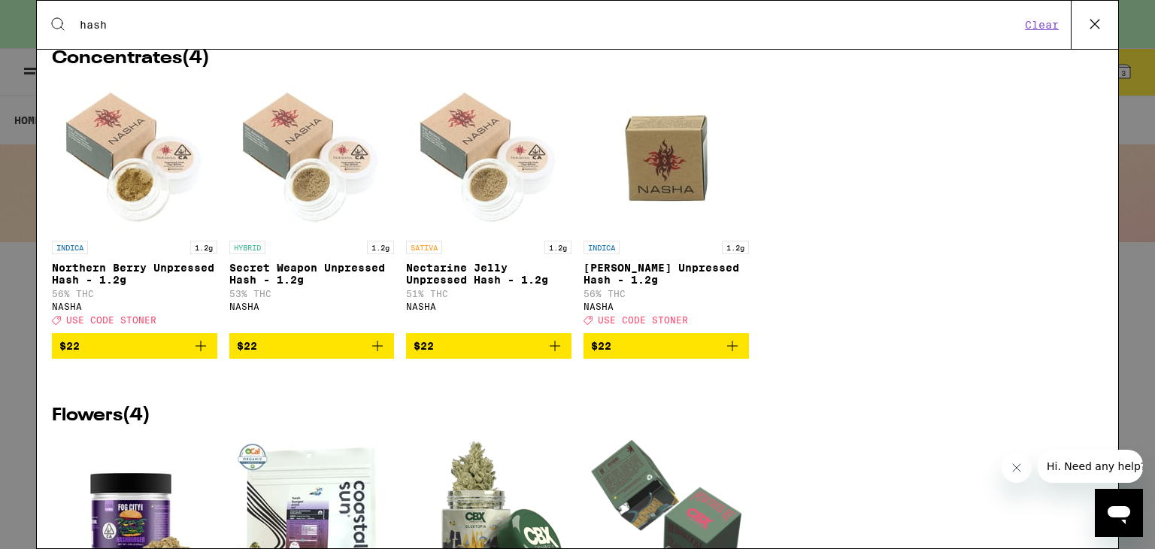
scroll to position [1528, 0]
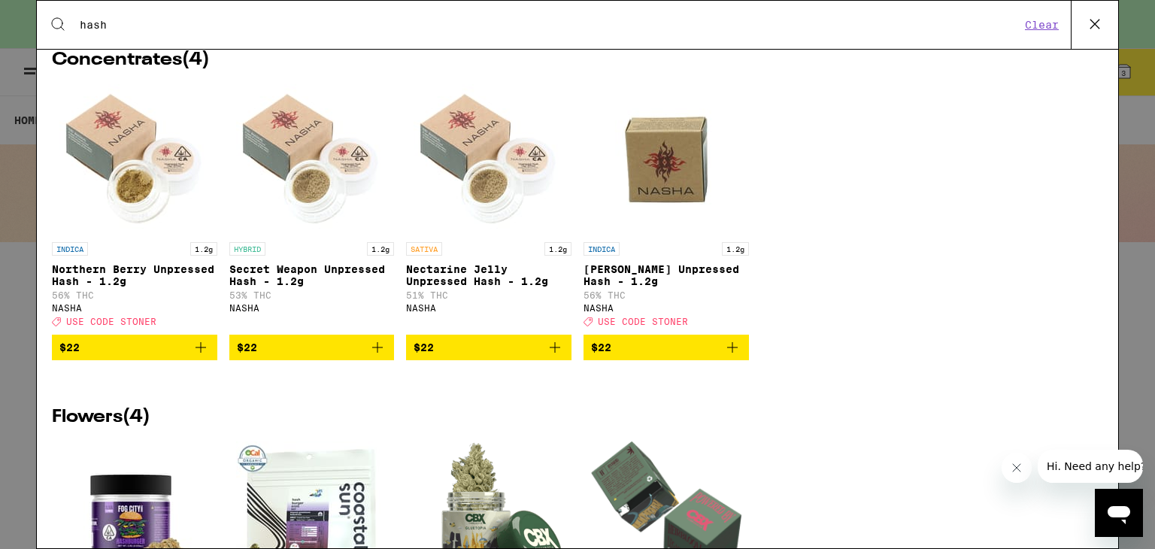
click at [784, 326] on div "INDICA 1.2g Northern [PERSON_NAME] Unpressed Hash - 1.2g 56% THC NASHA Deal Cre…" at bounding box center [578, 233] width 1052 height 298
click at [178, 357] on span "$22" at bounding box center [134, 347] width 150 height 18
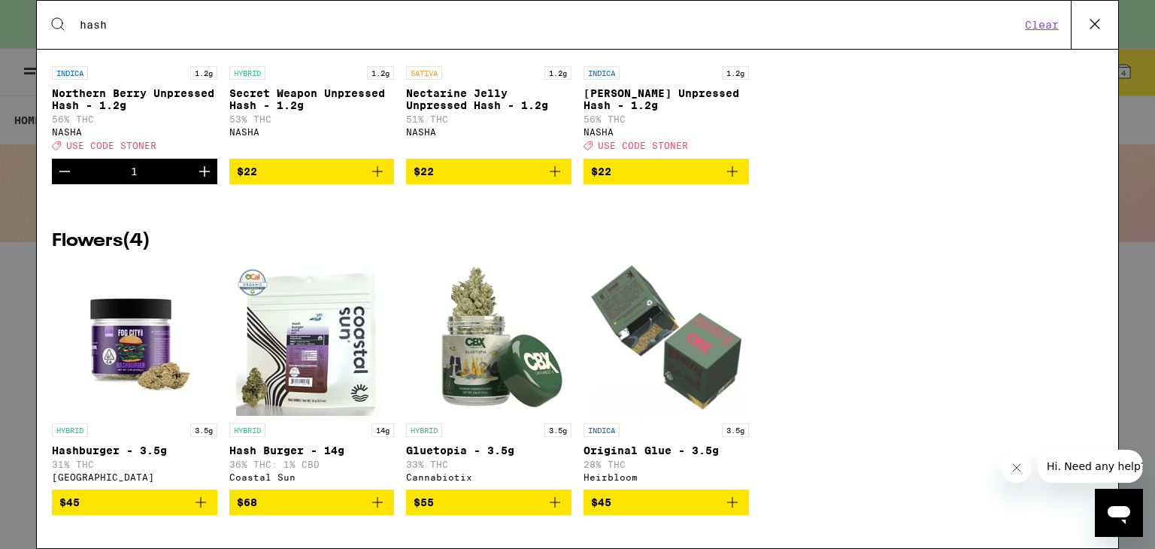
scroll to position [1751, 0]
click at [816, 25] on input "hash" at bounding box center [550, 25] width 942 height 14
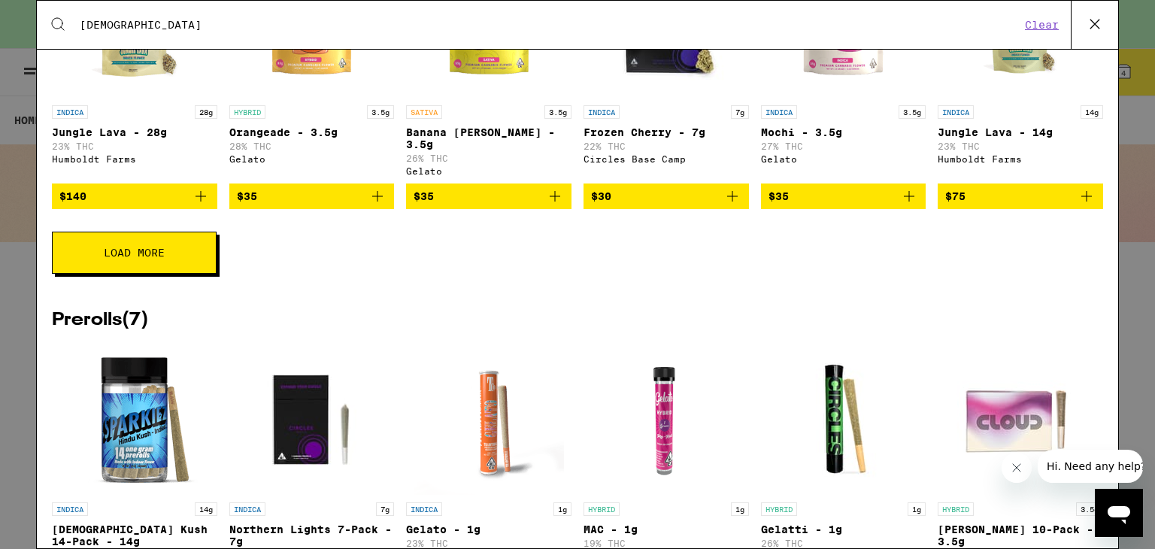
scroll to position [1455, 0]
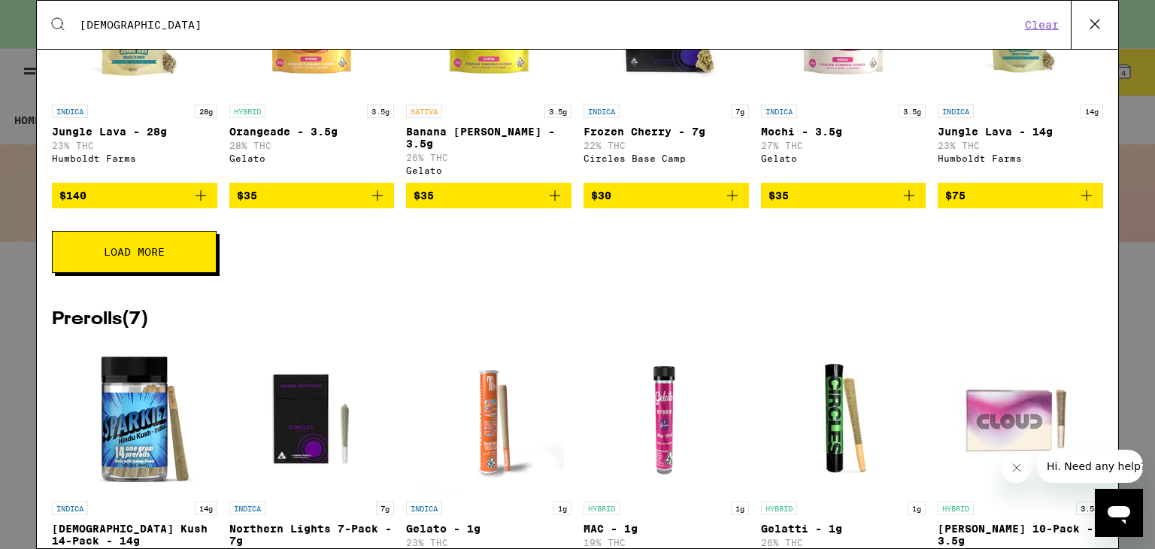
type input "[DEMOGRAPHIC_DATA]"
click at [715, 97] on img "Open page for Frozen Cherry - 7g from Circles Base Camp" at bounding box center [666, 22] width 150 height 150
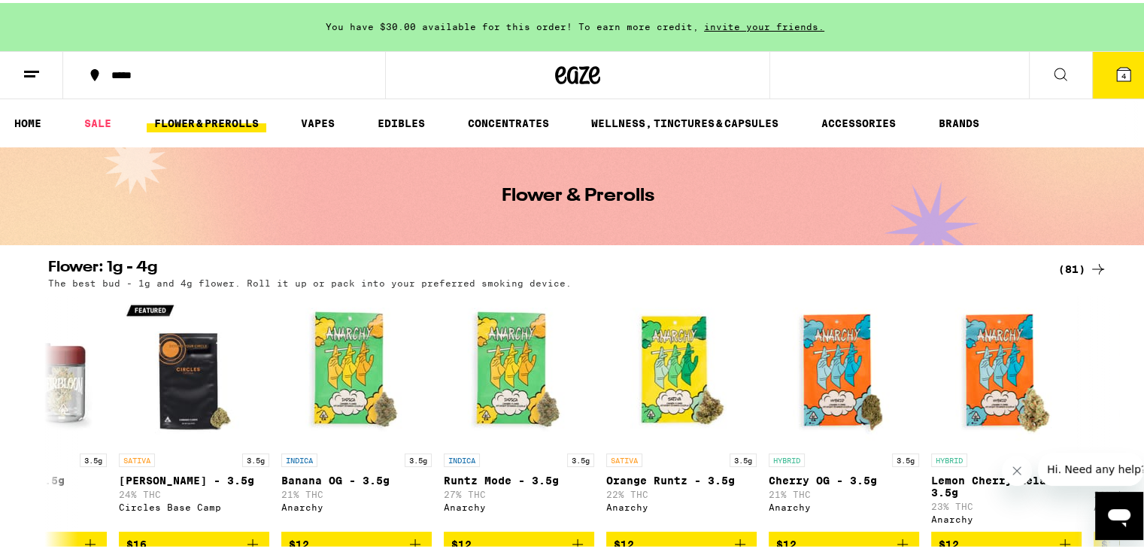
click at [1055, 66] on icon at bounding box center [1061, 71] width 18 height 18
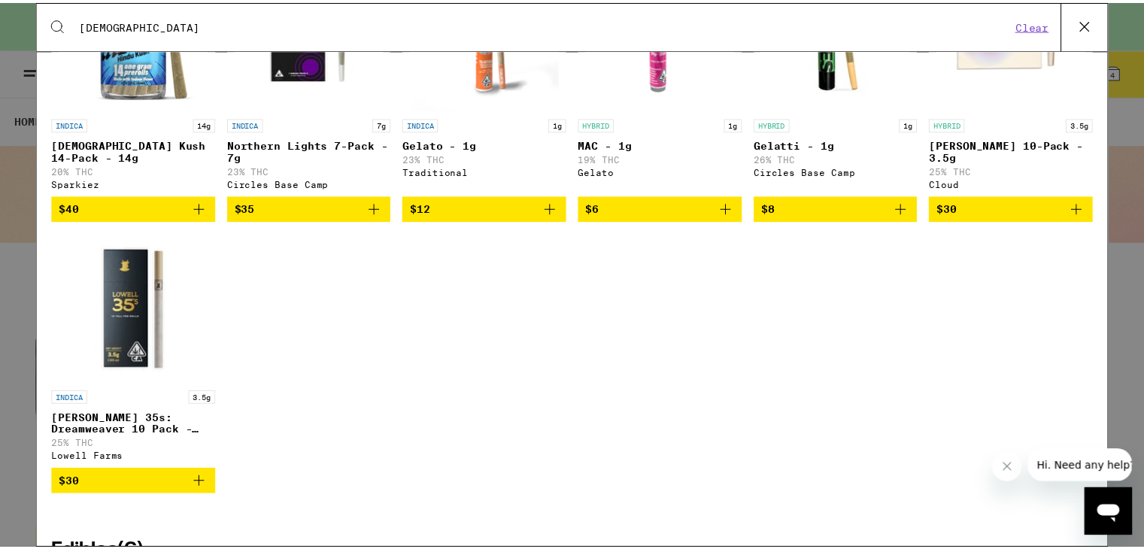
scroll to position [1838, 0]
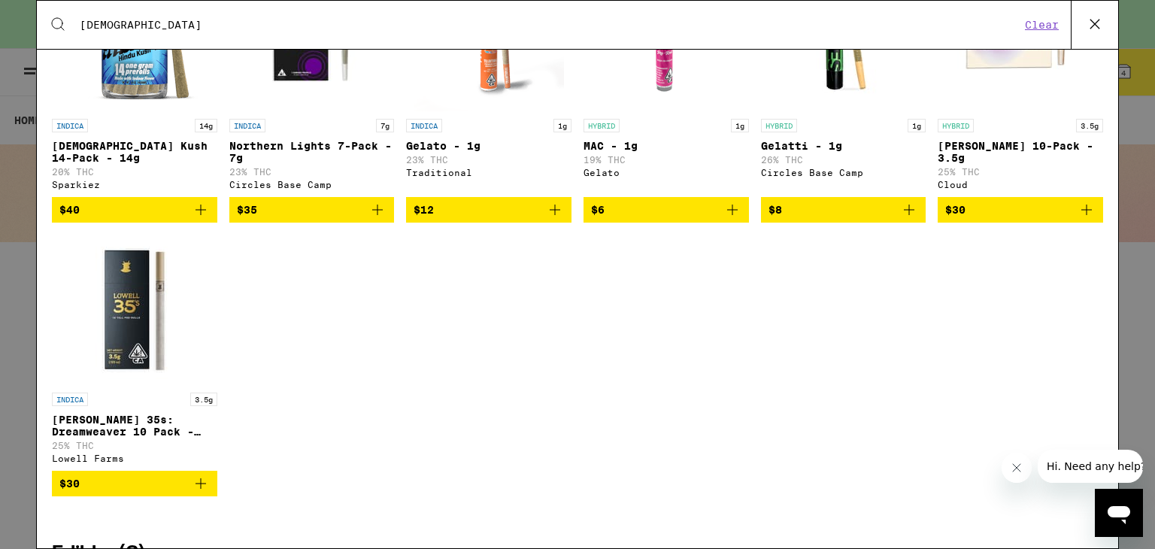
click at [192, 219] on icon "Add to bag" at bounding box center [201, 210] width 18 height 18
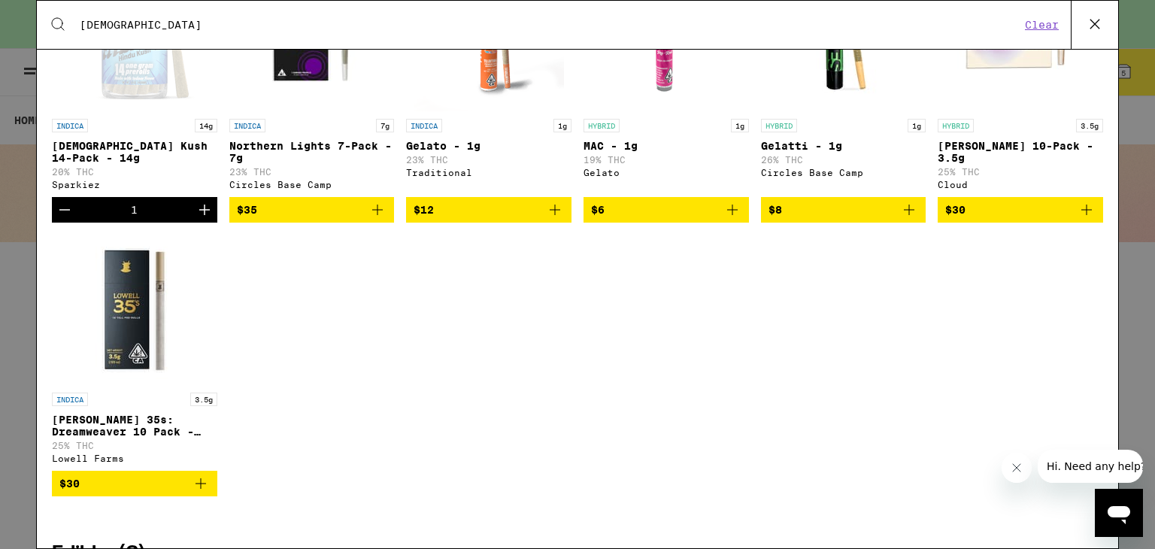
click at [1098, 18] on icon at bounding box center [1095, 24] width 23 height 23
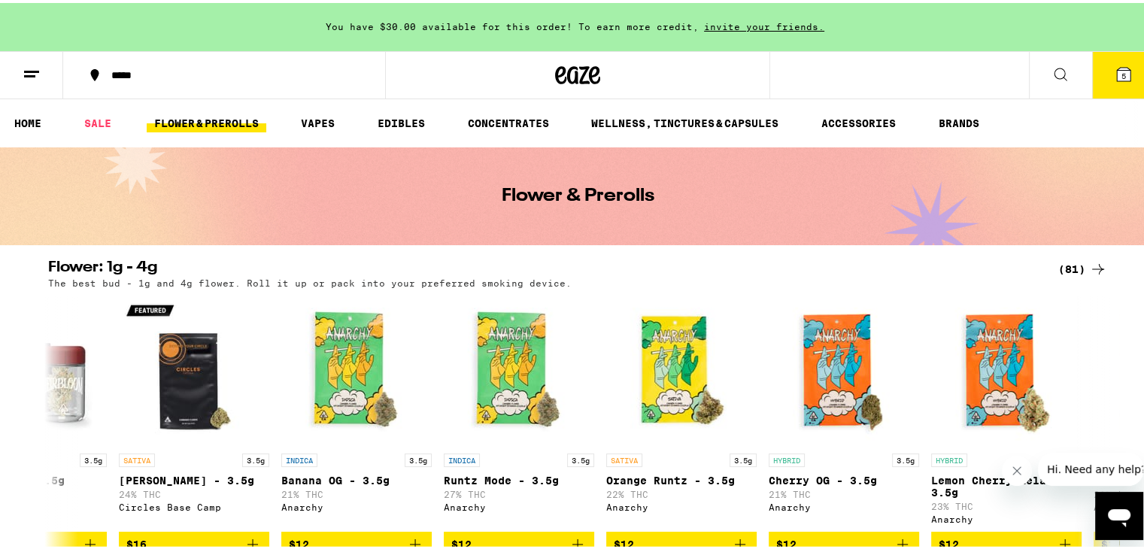
click at [1115, 68] on icon at bounding box center [1124, 71] width 18 height 18
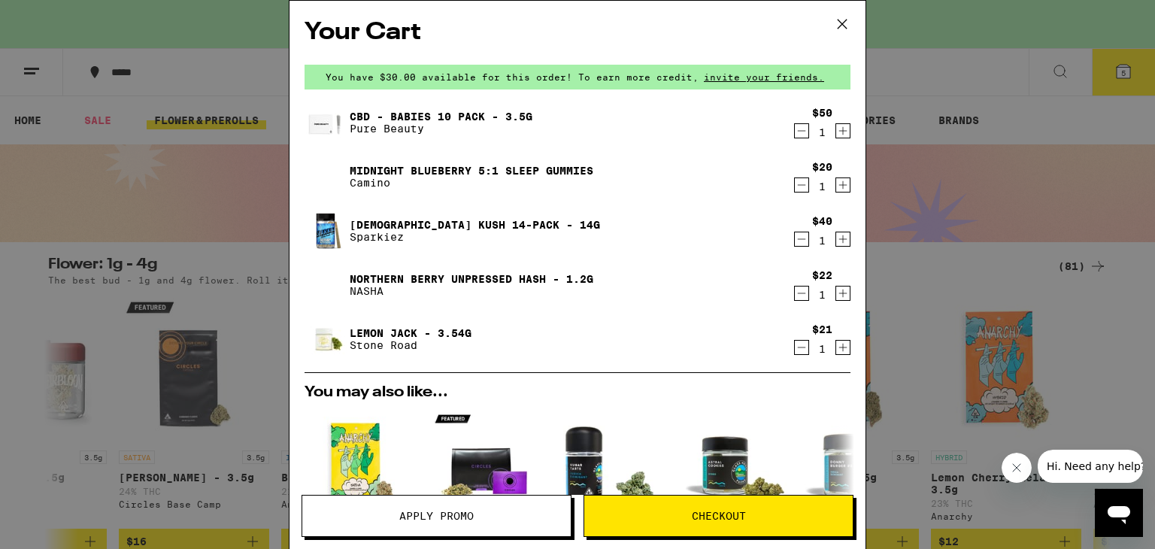
click at [795, 293] on icon "Decrement" at bounding box center [802, 293] width 14 height 18
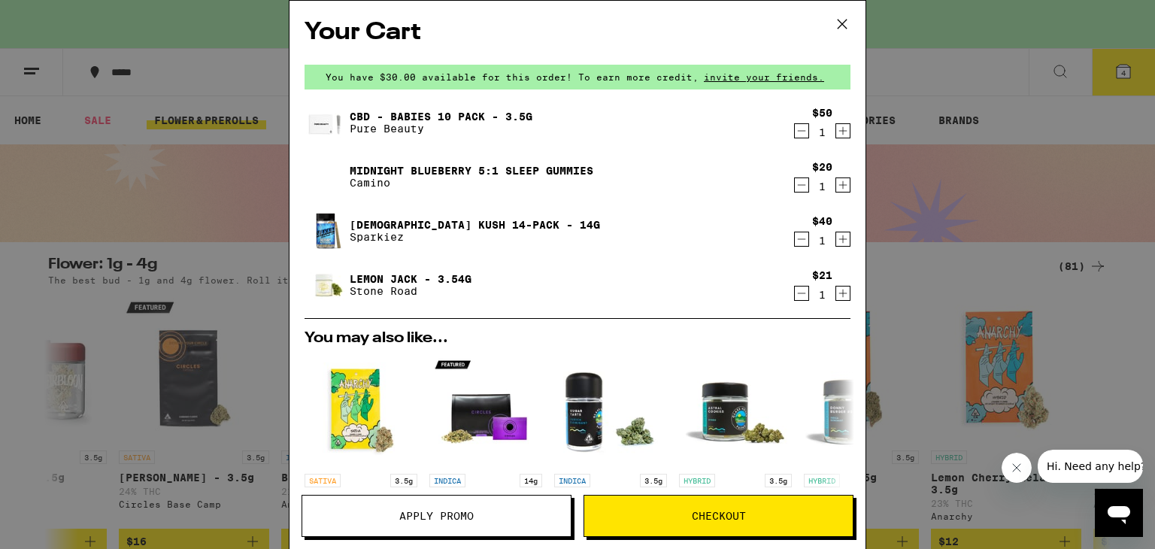
click at [795, 129] on icon "Decrement" at bounding box center [802, 131] width 14 height 18
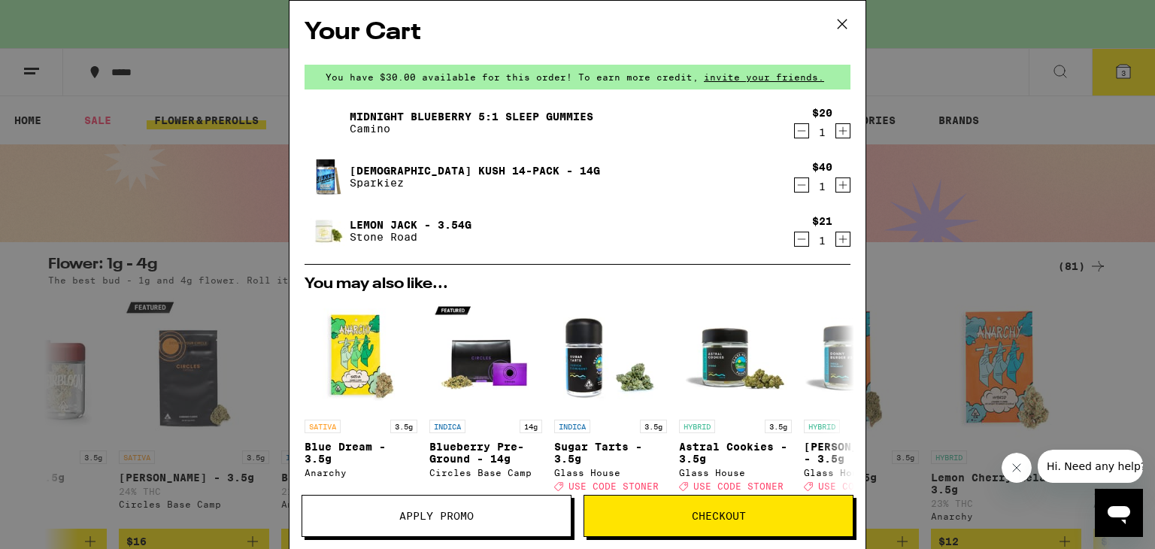
click at [632, 512] on span "Checkout" at bounding box center [718, 516] width 269 height 11
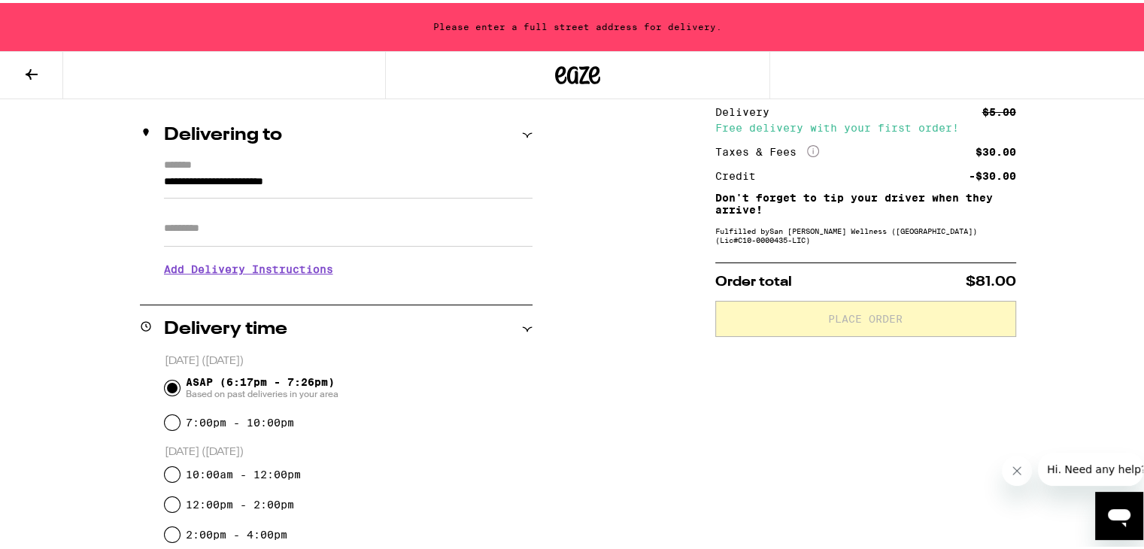
scroll to position [153, 0]
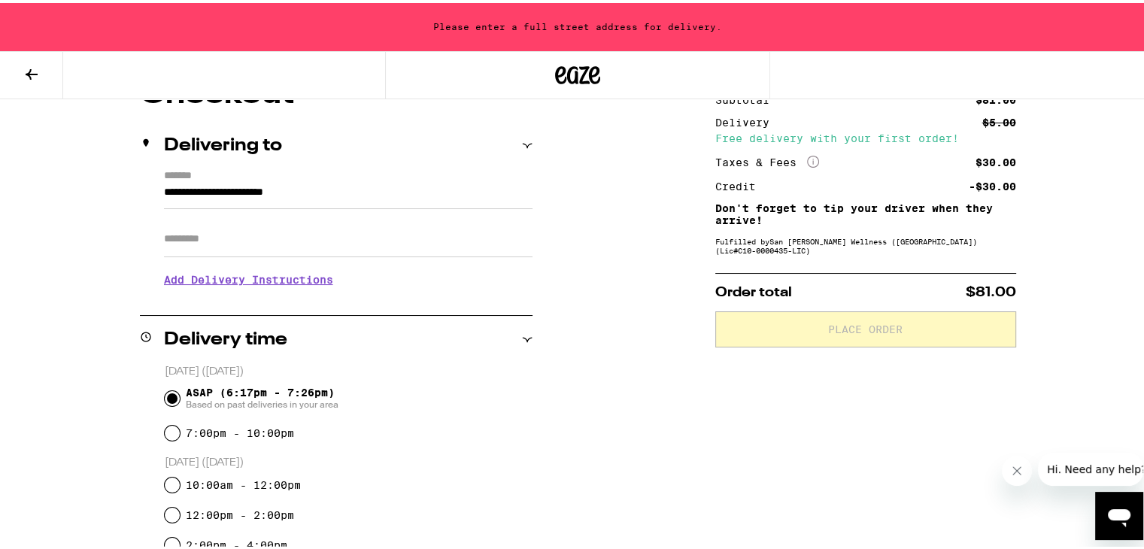
click at [237, 181] on input "**********" at bounding box center [348, 194] width 369 height 26
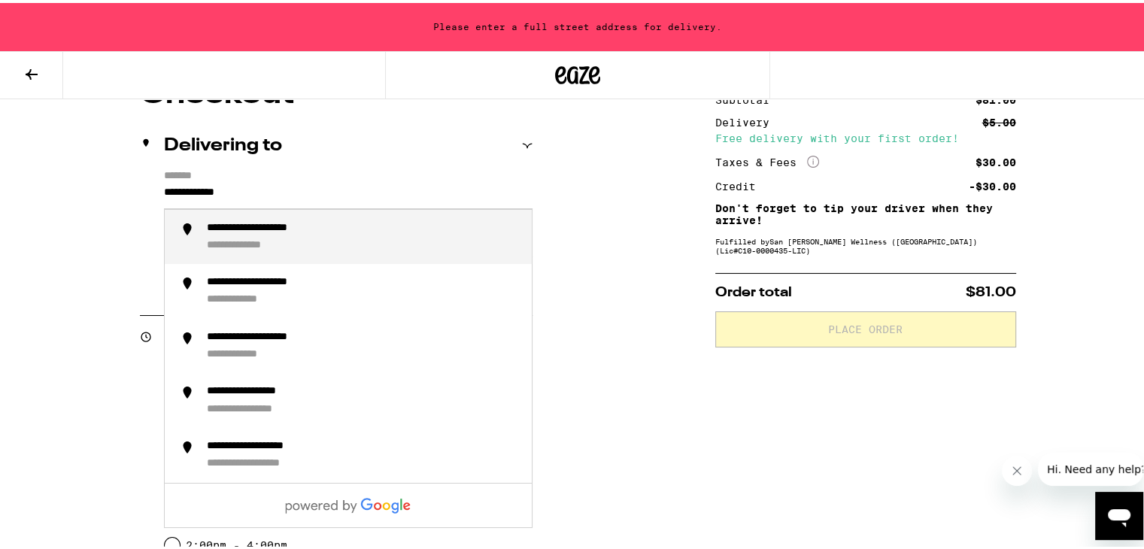
click at [244, 244] on div "**********" at bounding box center [255, 243] width 96 height 14
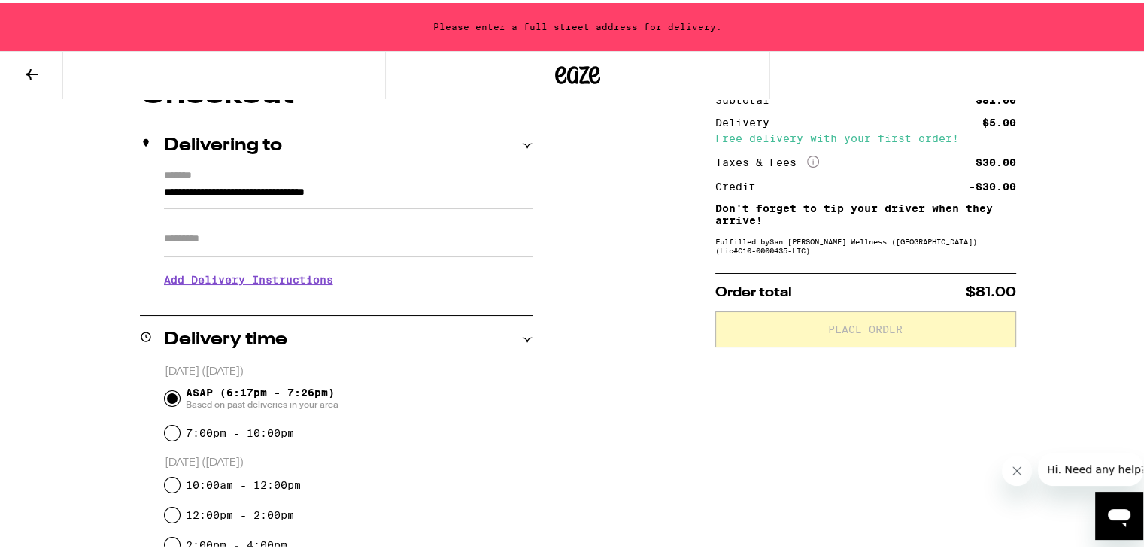
type input "**********"
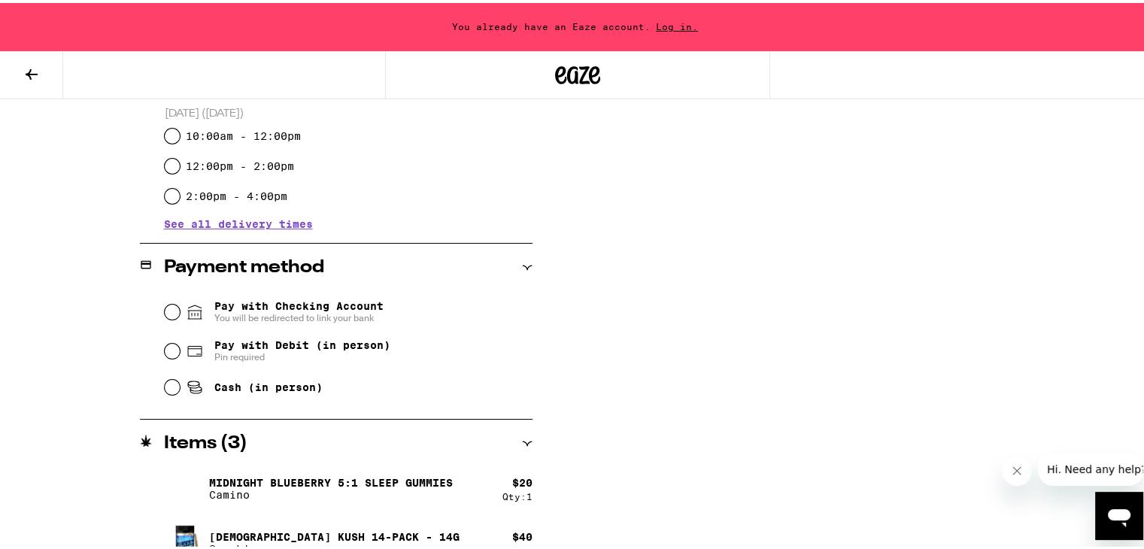
scroll to position [551, 0]
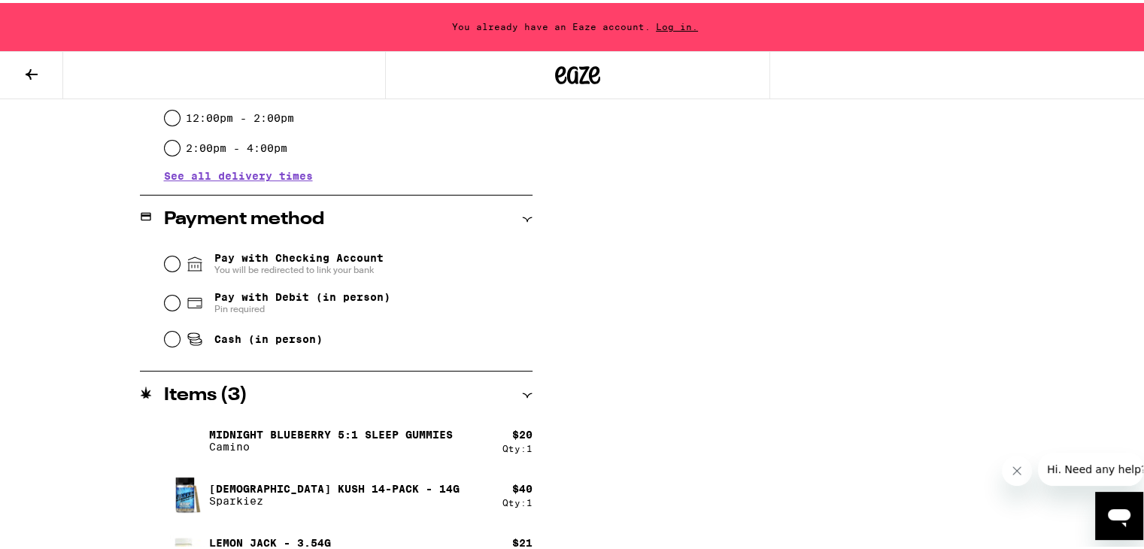
click at [288, 263] on span "You will be redirected to link your bank" at bounding box center [298, 267] width 169 height 12
click at [180, 263] on input "Pay with Checking Account You will be redirected to link your bank" at bounding box center [172, 260] width 15 height 15
click at [165, 259] on input "Pay with Checking Account You will be redirected to link your bank" at bounding box center [172, 260] width 15 height 15
click at [605, 235] on div "**********" at bounding box center [577, 130] width 1083 height 900
click at [168, 258] on input "Pay with Checking Account You will be redirected to link your bank" at bounding box center [172, 260] width 15 height 15
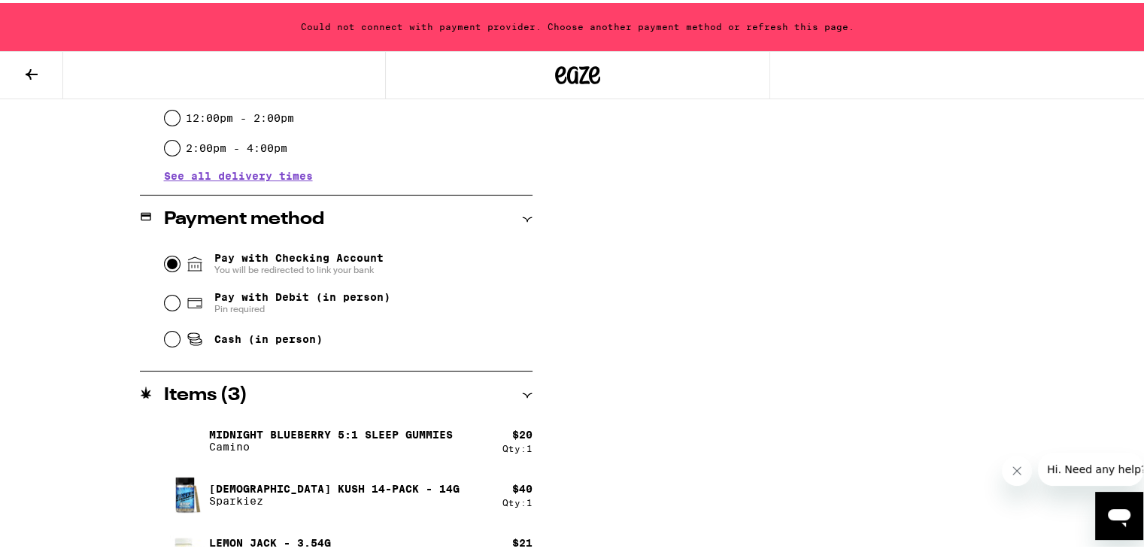
click at [168, 258] on input "Pay with Checking Account You will be redirected to link your bank" at bounding box center [172, 260] width 15 height 15
click at [168, 259] on input "Pay with Checking Account You will be redirected to link your bank" at bounding box center [172, 260] width 15 height 15
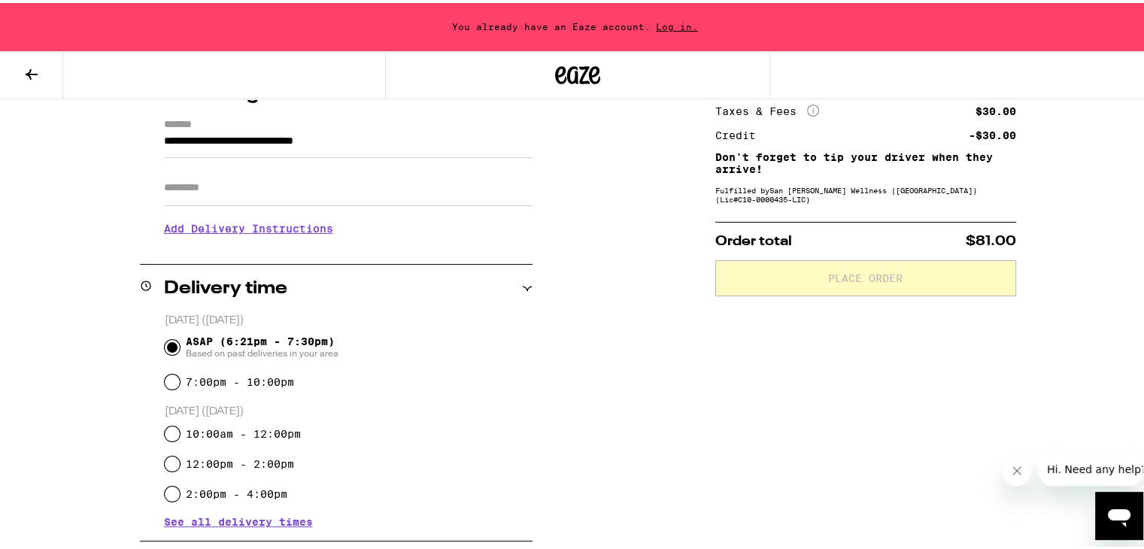
click at [670, 19] on span "Log in." at bounding box center [677, 24] width 53 height 10
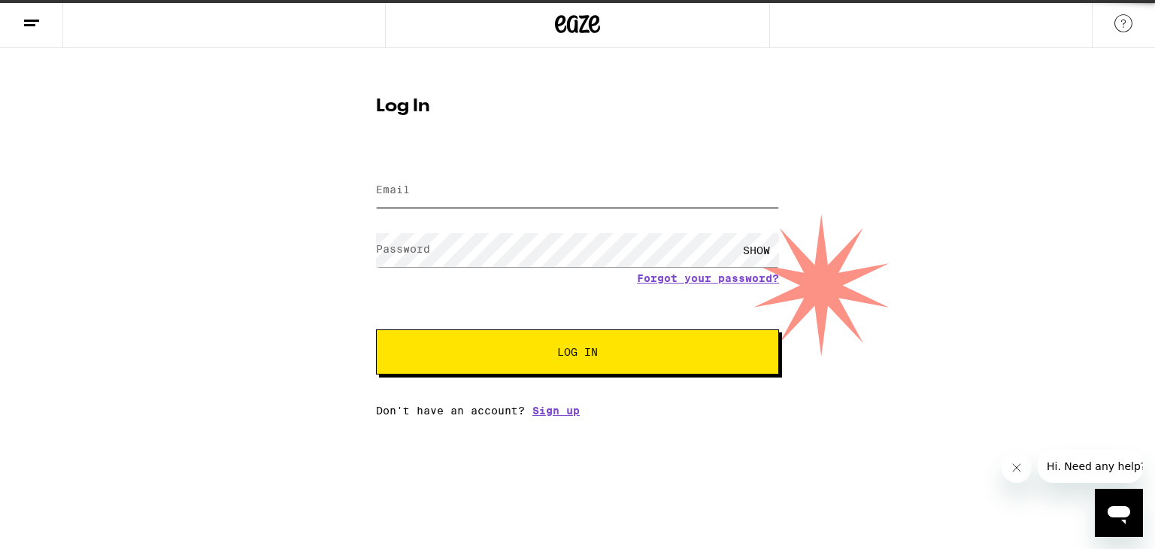
type input "peterleehong64@yahoo.com"
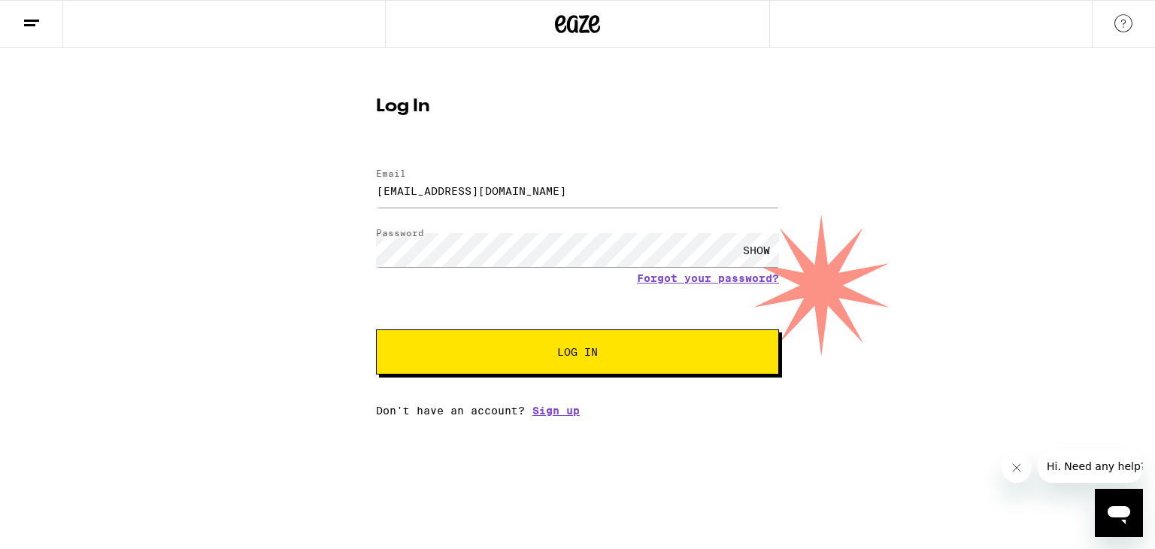
click at [421, 373] on button "Log In" at bounding box center [577, 351] width 403 height 45
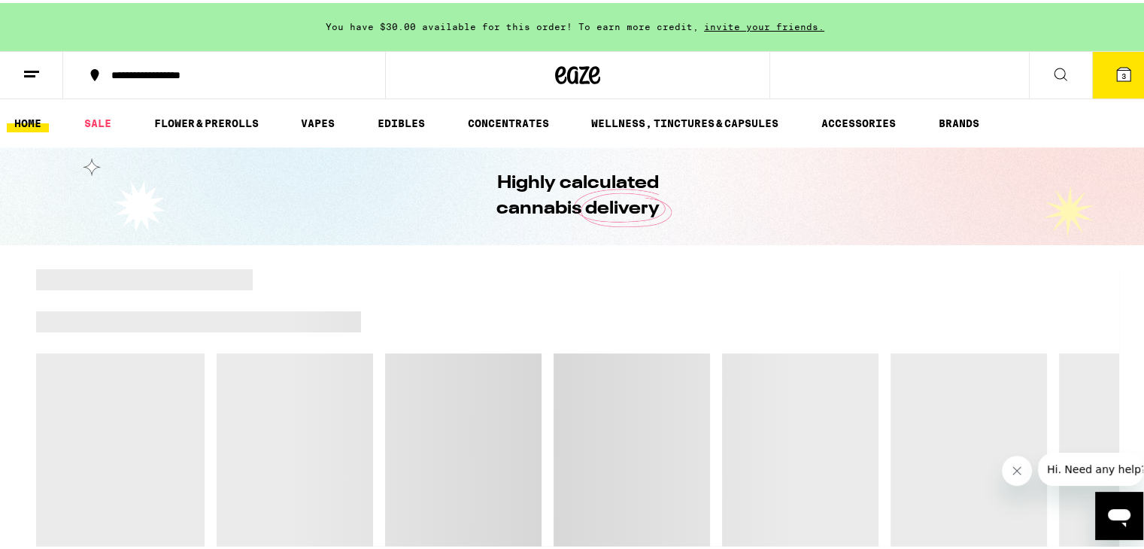
click at [1119, 75] on icon at bounding box center [1124, 72] width 14 height 14
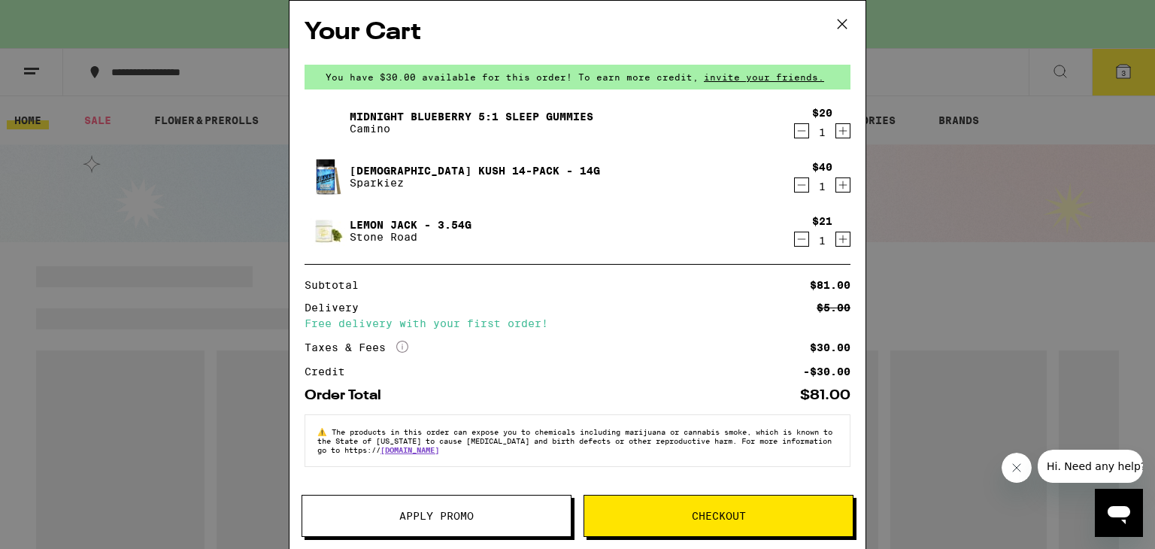
click at [749, 514] on span "Checkout" at bounding box center [718, 516] width 269 height 11
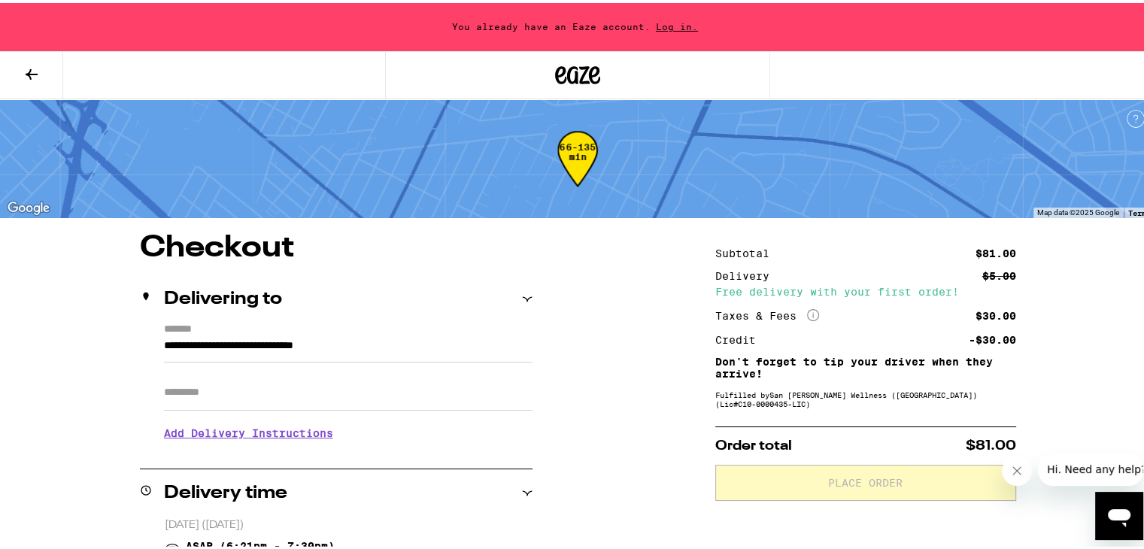
click at [657, 19] on span "Log in." at bounding box center [677, 24] width 53 height 10
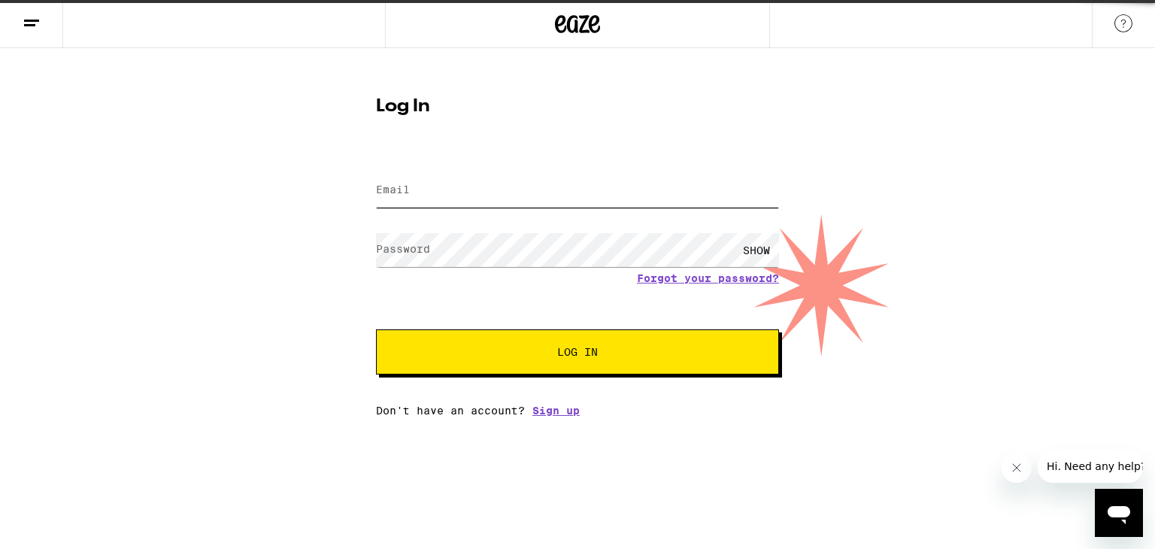
type input "peterleehong64@yahoo.com"
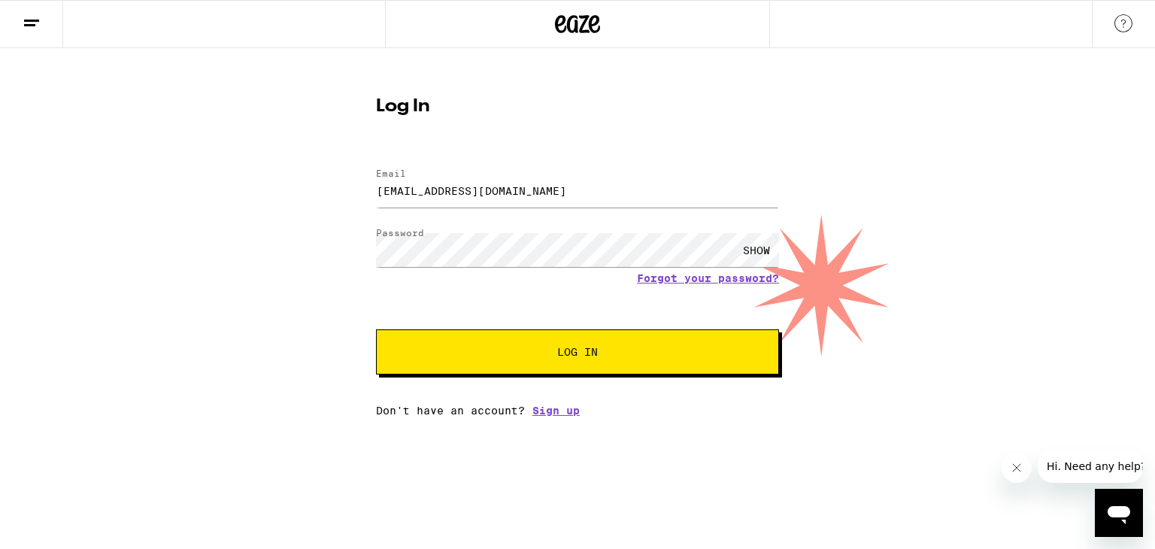
click at [556, 362] on button "Log In" at bounding box center [577, 351] width 403 height 45
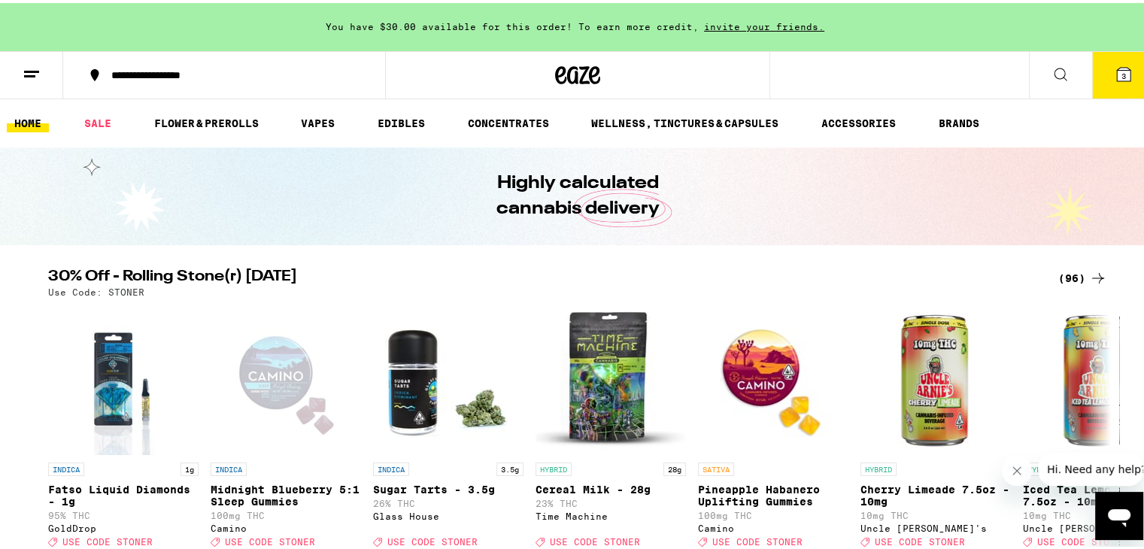
click at [1122, 76] on span "3" at bounding box center [1124, 72] width 5 height 9
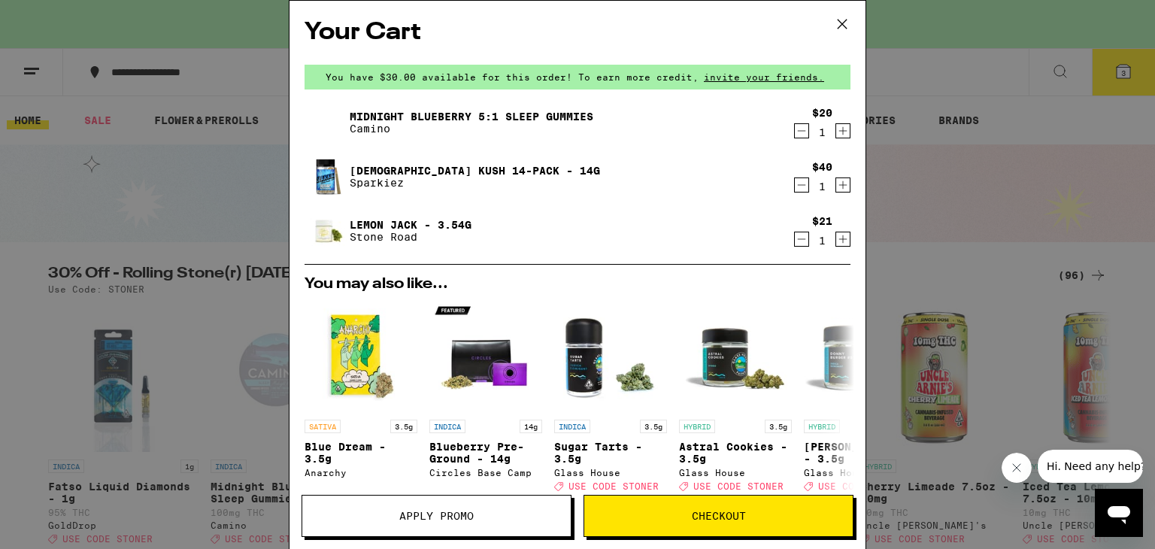
click at [442, 502] on button "Apply Promo" at bounding box center [437, 516] width 270 height 42
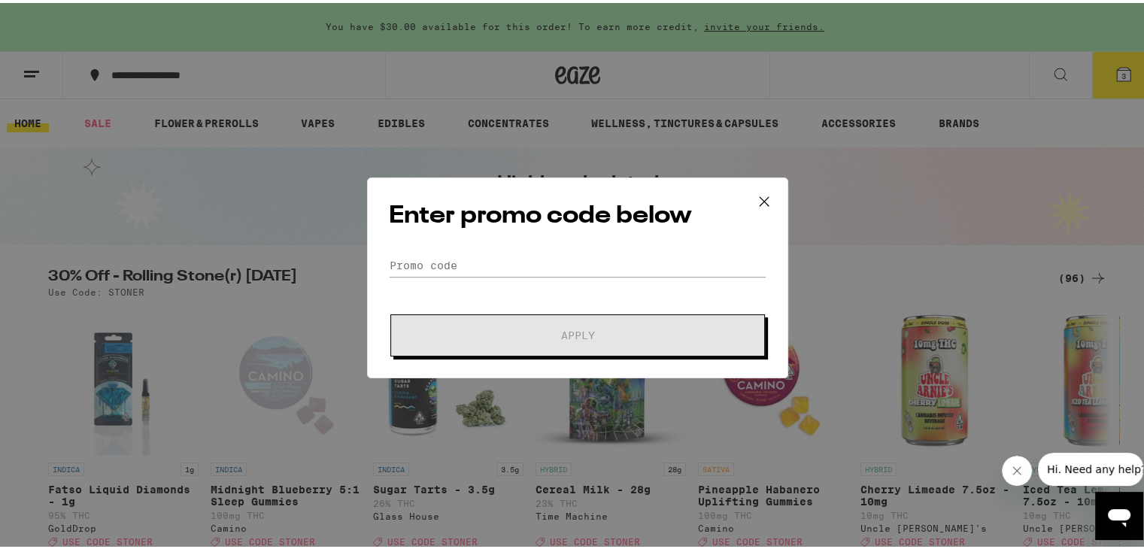
click at [760, 205] on icon at bounding box center [764, 198] width 23 height 23
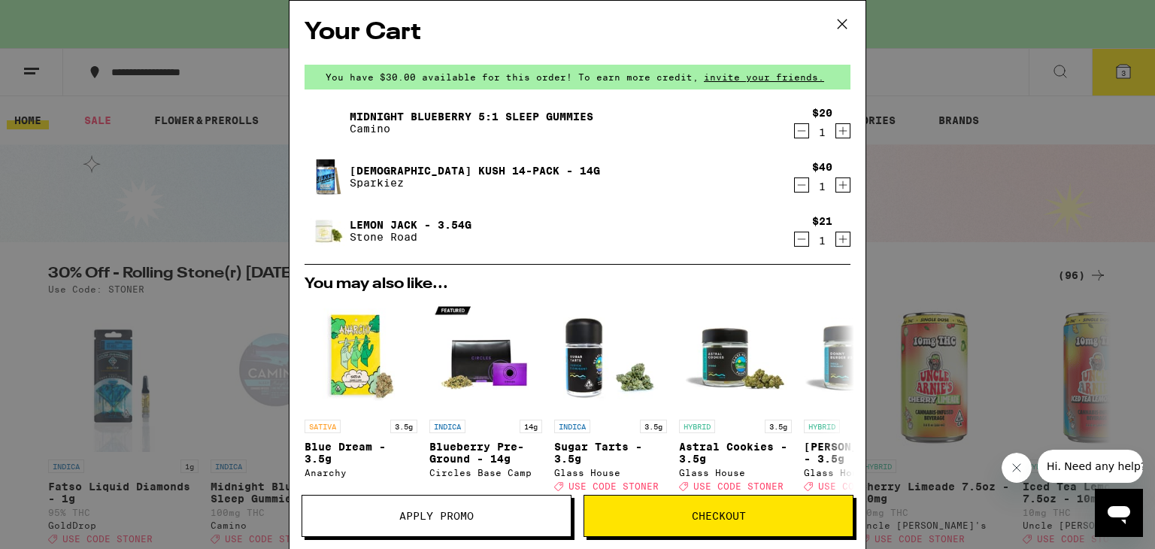
click at [678, 519] on span "Checkout" at bounding box center [718, 516] width 269 height 11
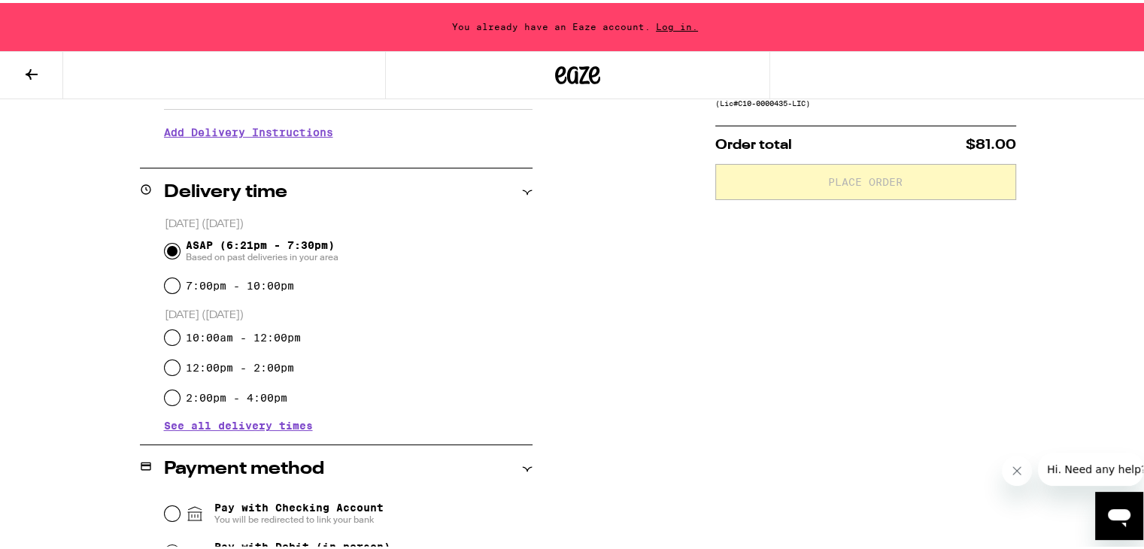
scroll to position [409, 0]
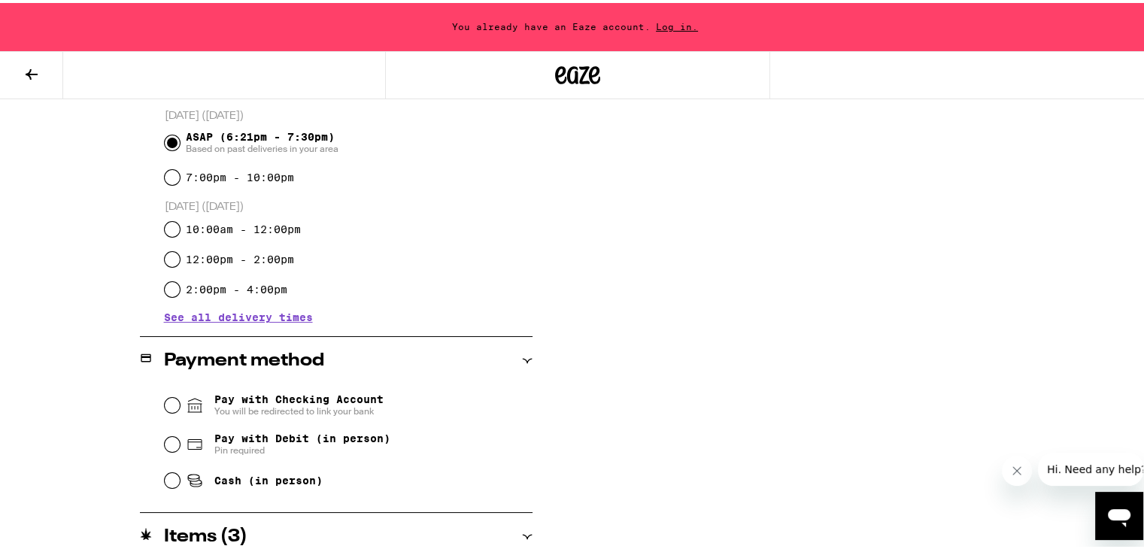
click at [256, 402] on span "Pay with Checking Account You will be redirected to link your bank" at bounding box center [298, 402] width 169 height 24
click at [180, 402] on input "Pay with Checking Account You will be redirected to link your bank" at bounding box center [172, 402] width 15 height 15
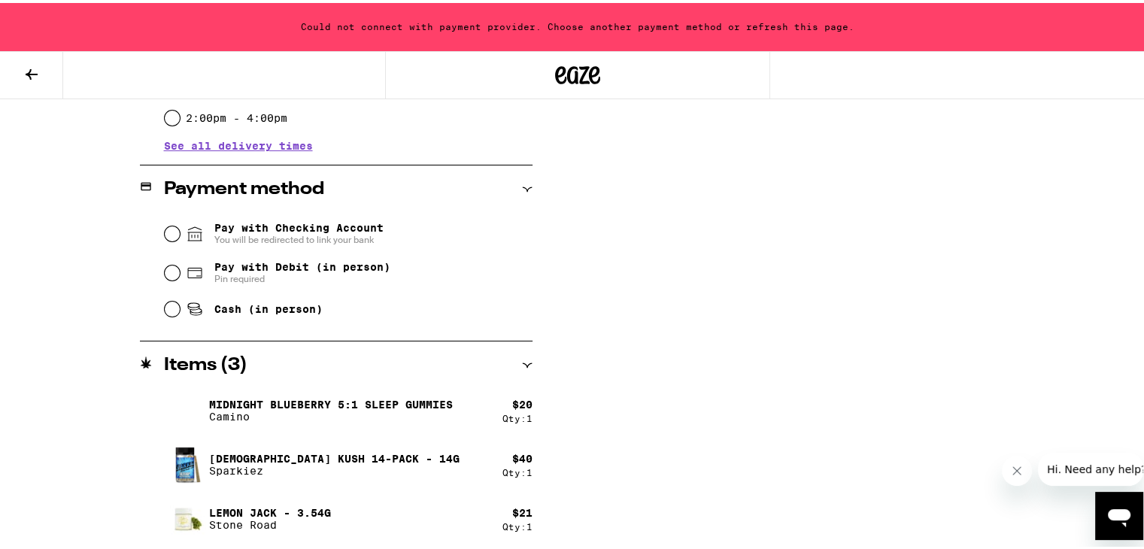
scroll to position [0, 0]
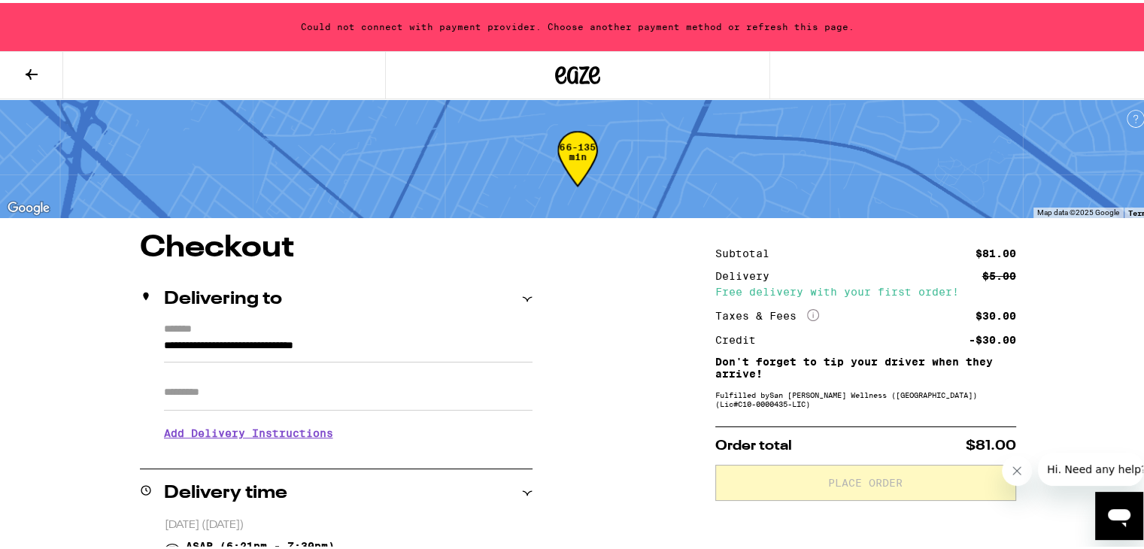
click at [43, 75] on button at bounding box center [31, 72] width 63 height 47
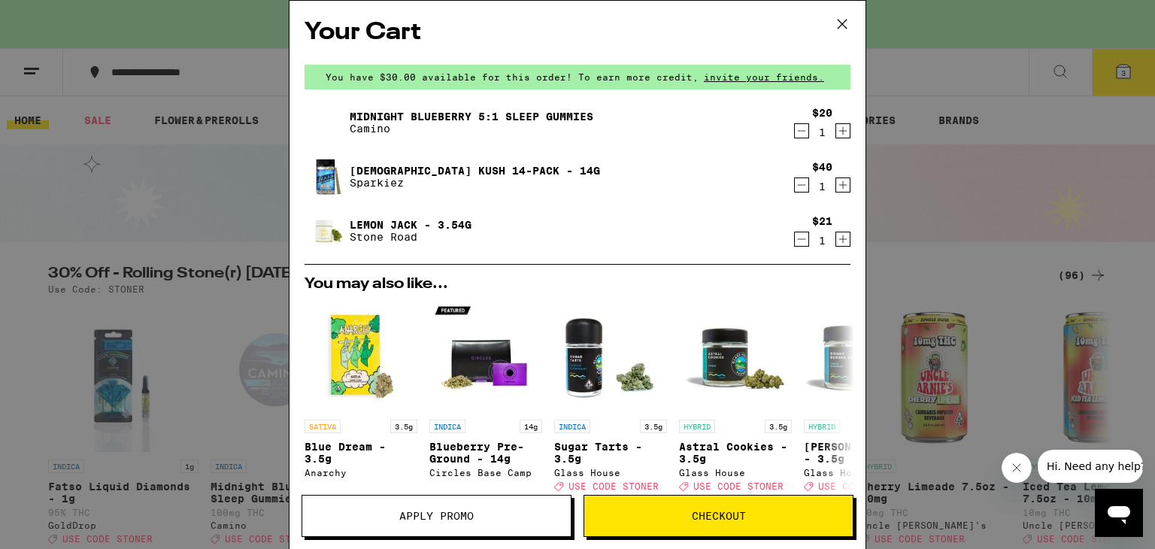
click at [795, 181] on icon "Decrement" at bounding box center [802, 185] width 14 height 18
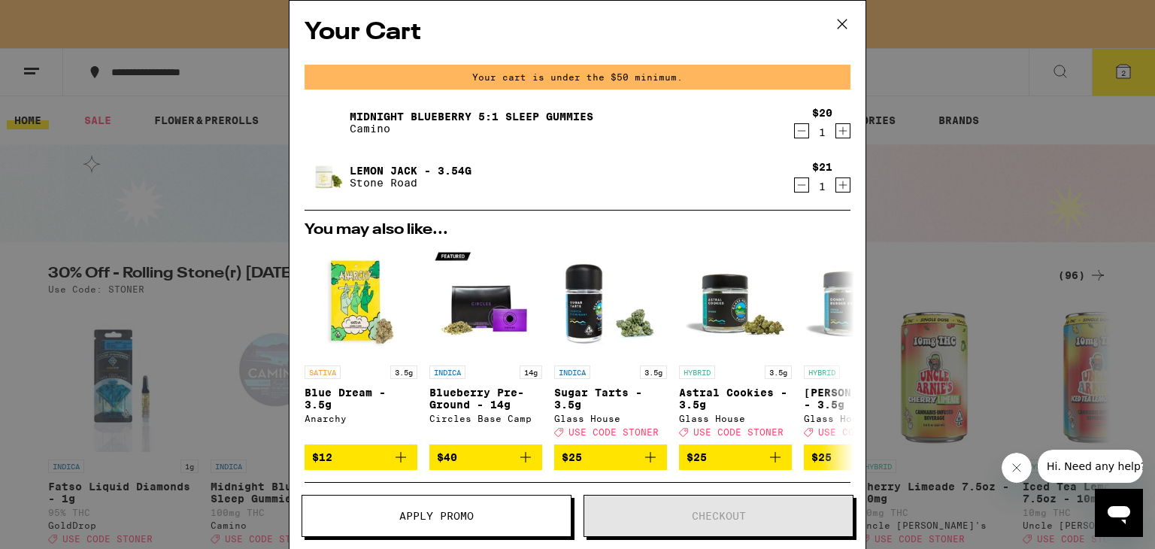
click at [842, 23] on icon at bounding box center [842, 24] width 9 height 9
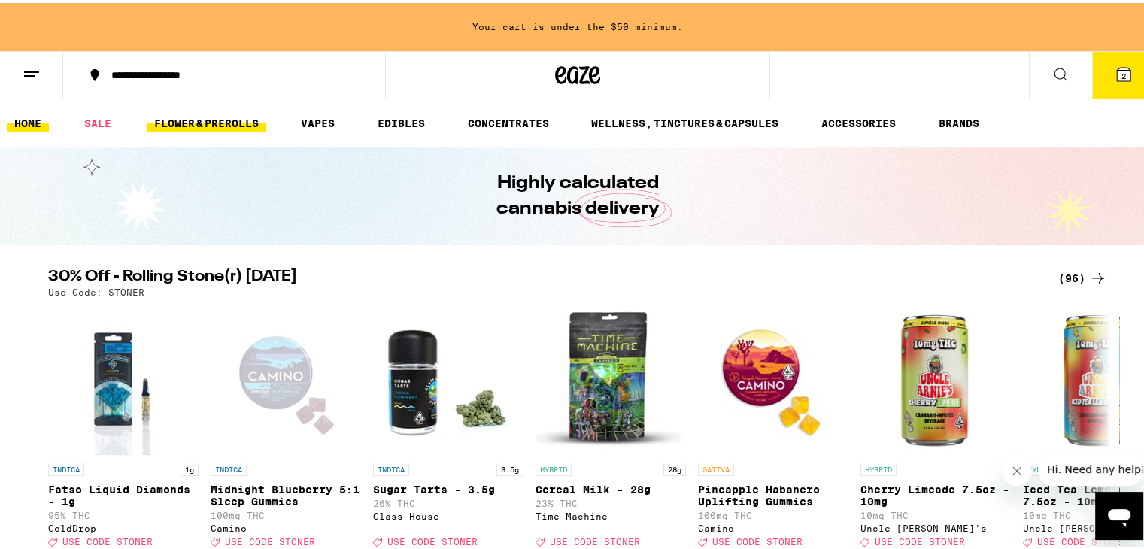
click at [242, 118] on link "FLOWER & PREROLLS" at bounding box center [207, 120] width 120 height 18
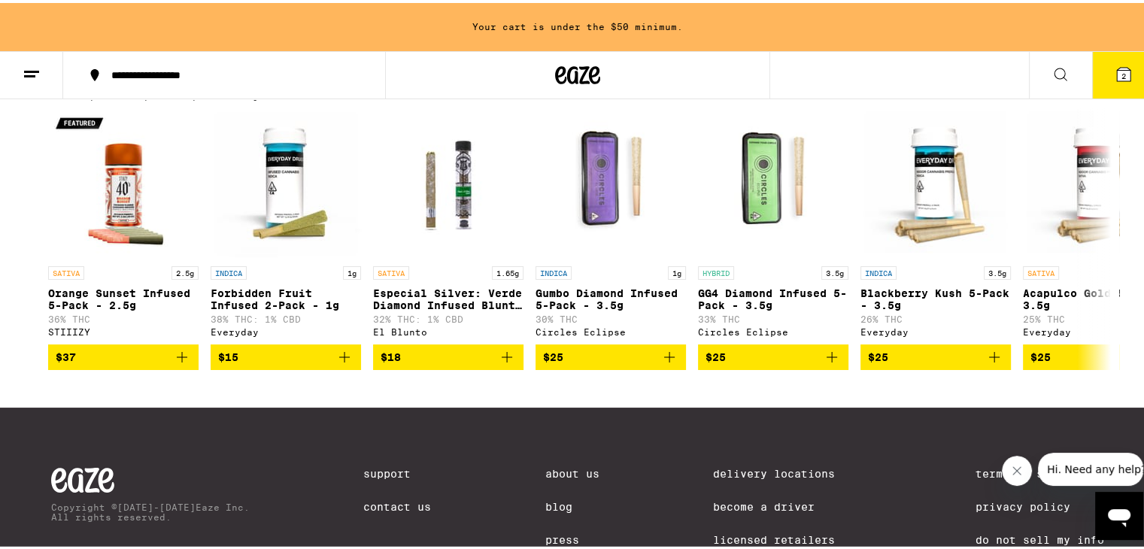
scroll to position [1191, 0]
click at [1096, 88] on icon at bounding box center [1098, 79] width 18 height 18
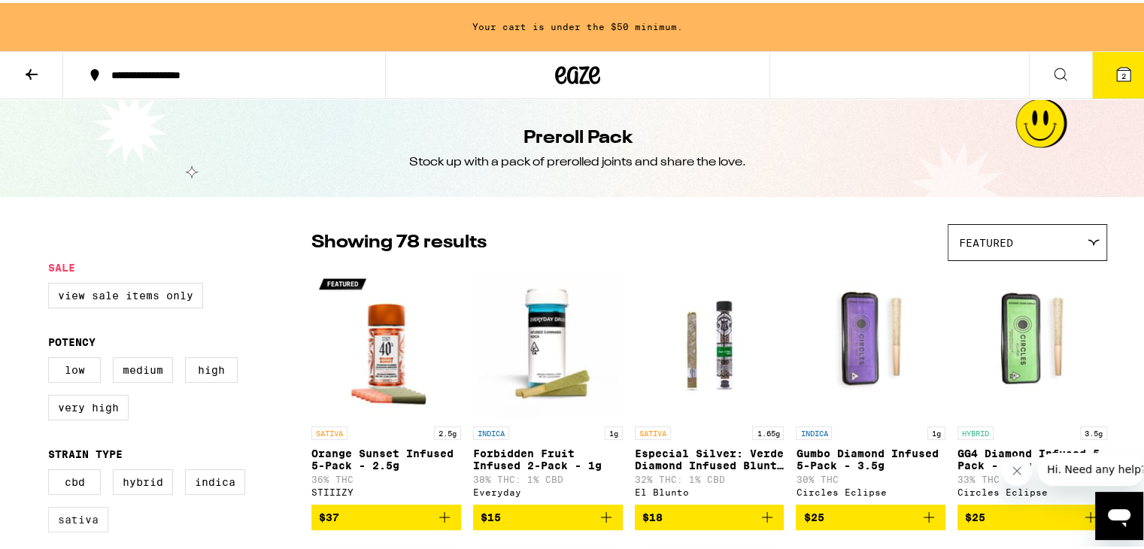
click at [66, 519] on label "Sativa" at bounding box center [78, 517] width 60 height 26
click at [52, 469] on input "Sativa" at bounding box center [51, 469] width 1 height 1
checkbox input "true"
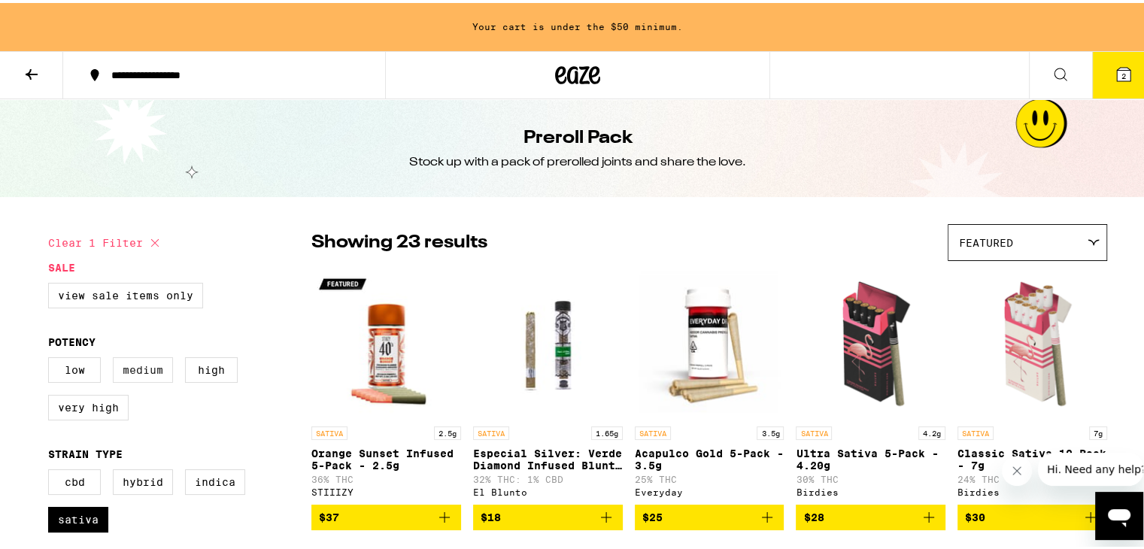
click at [122, 366] on label "Medium" at bounding box center [143, 367] width 60 height 26
click at [52, 357] on input "Medium" at bounding box center [51, 357] width 1 height 1
checkbox input "true"
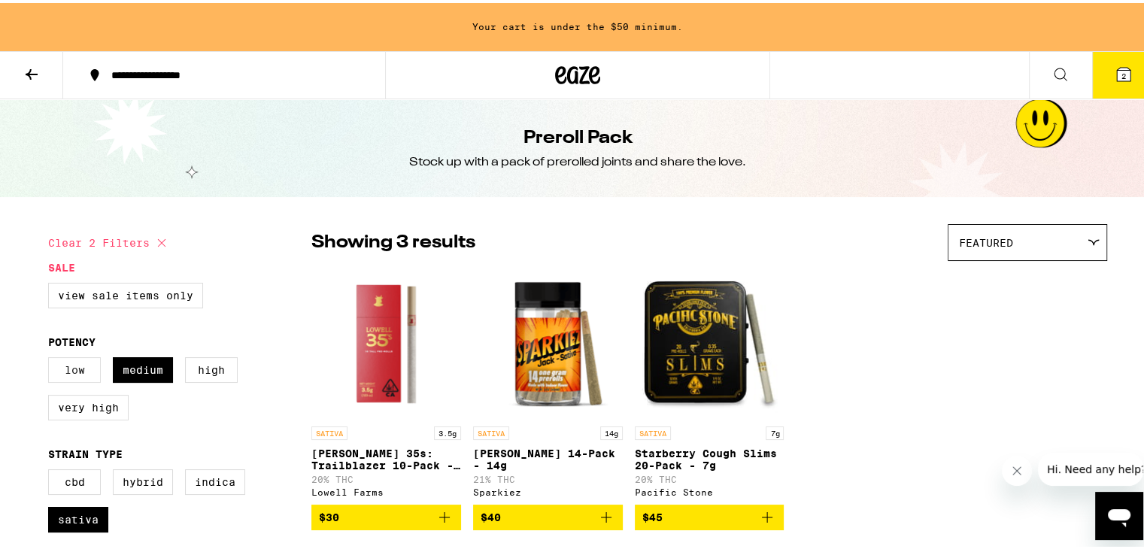
click at [64, 369] on label "Low" at bounding box center [74, 367] width 53 height 26
click at [52, 357] on input "Low" at bounding box center [51, 357] width 1 height 1
checkbox input "false"
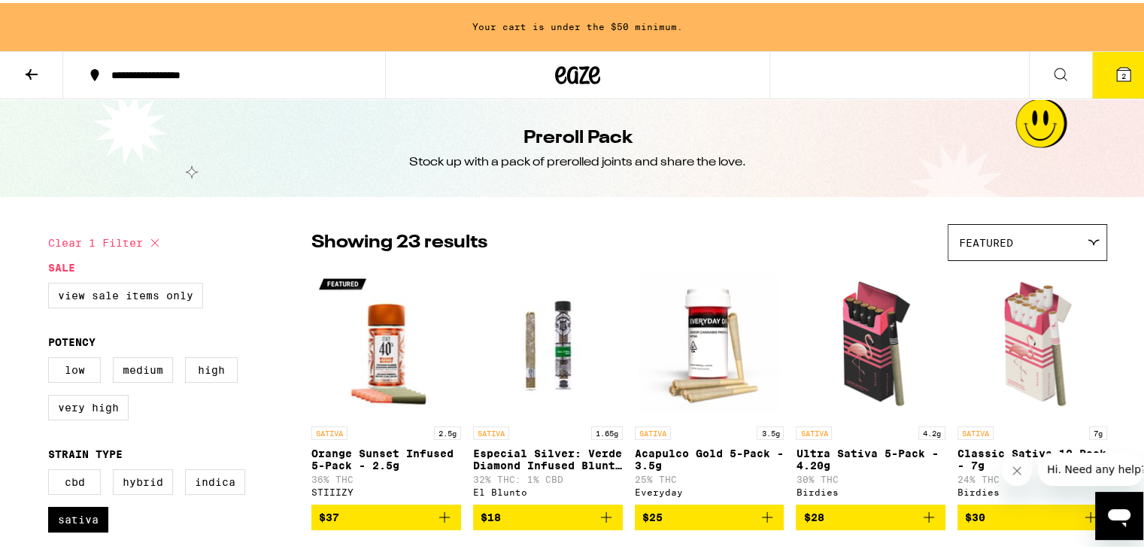
click at [568, 80] on icon at bounding box center [578, 72] width 23 height 18
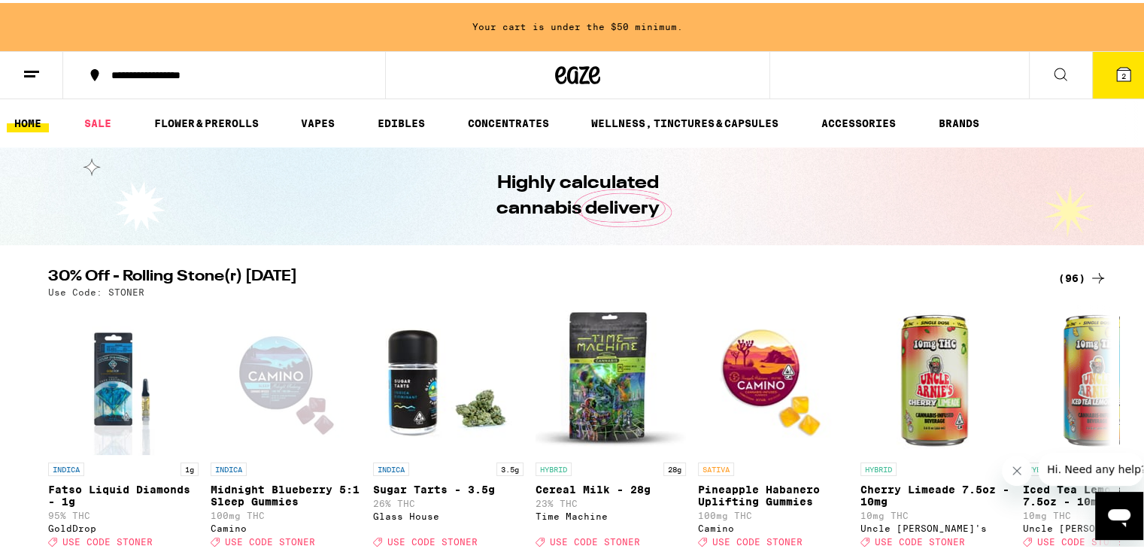
click at [33, 68] on line at bounding box center [31, 68] width 15 height 0
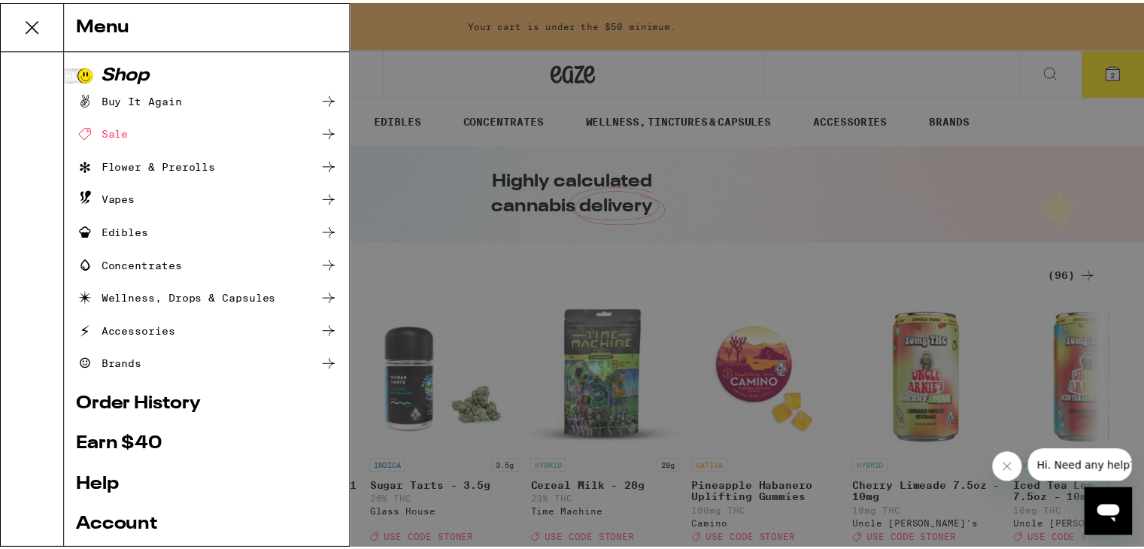
scroll to position [141, 0]
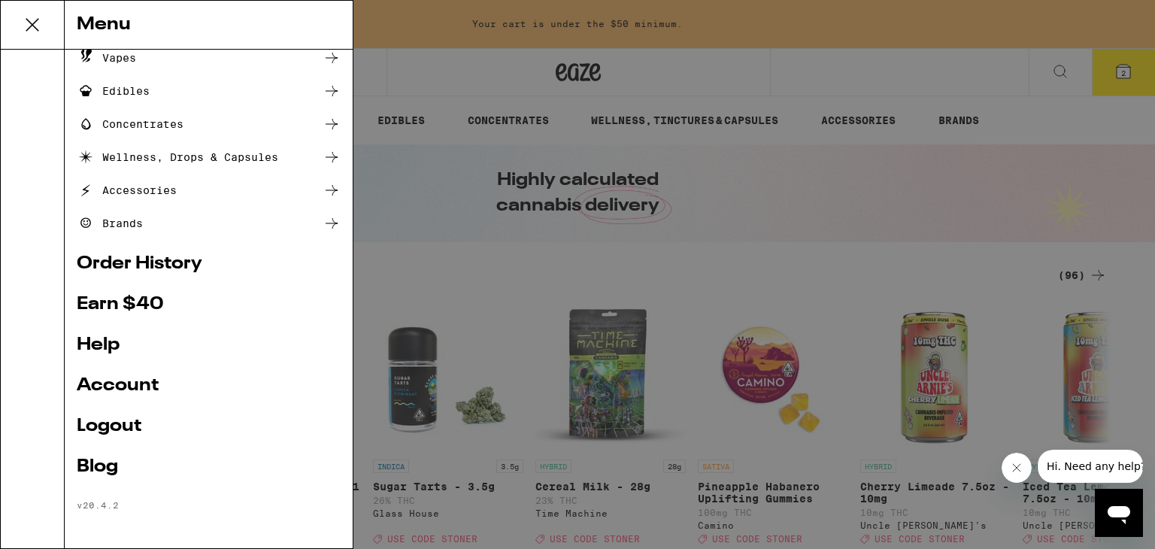
click at [117, 386] on link "Account" at bounding box center [209, 386] width 264 height 18
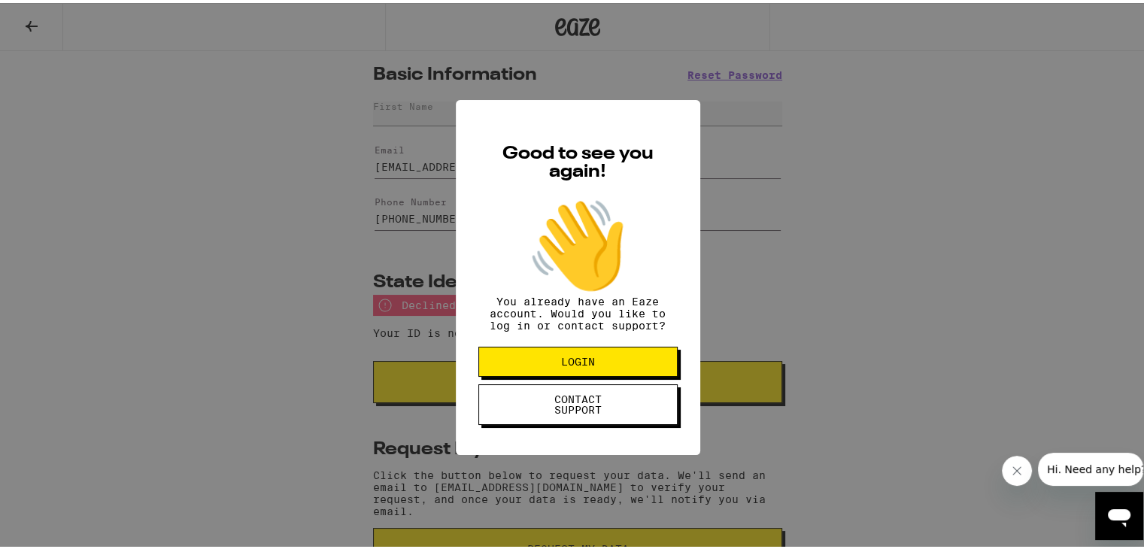
click at [503, 372] on button "LOGIN" at bounding box center [577, 359] width 199 height 30
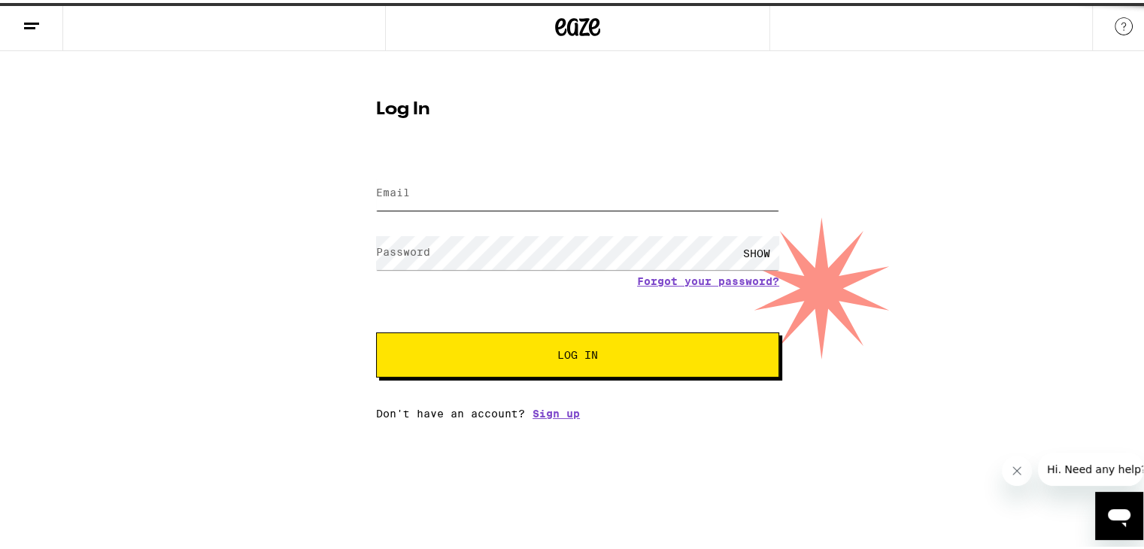
type input "peterleehong64@yahoo.com"
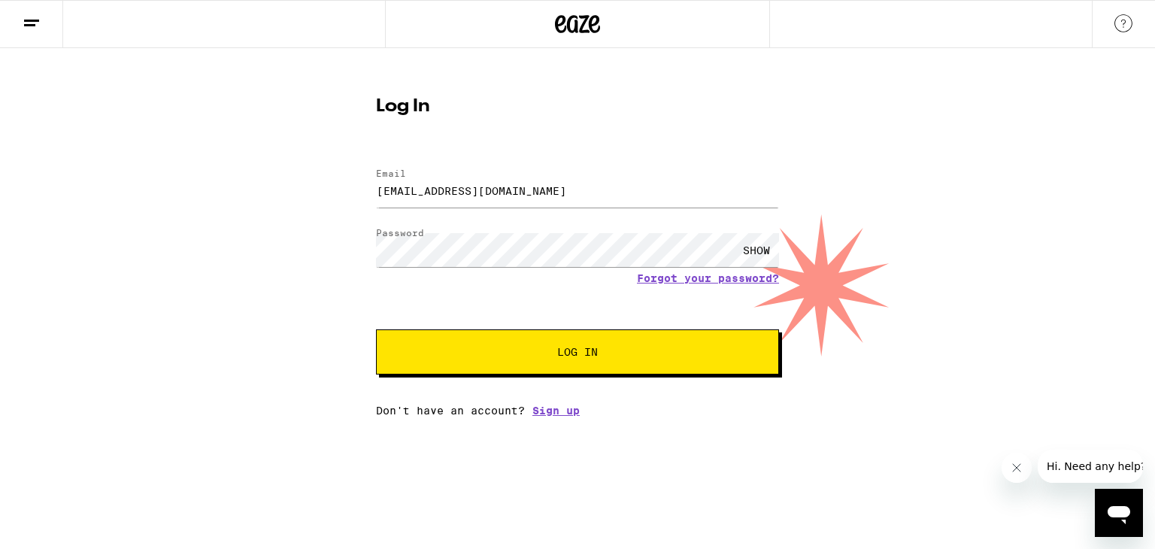
click at [515, 313] on form "Email Email peterleehong64@yahoo.com Password Password SHOW Forgot your passwor…" at bounding box center [577, 263] width 403 height 221
click at [472, 366] on button "Log In" at bounding box center [577, 351] width 403 height 45
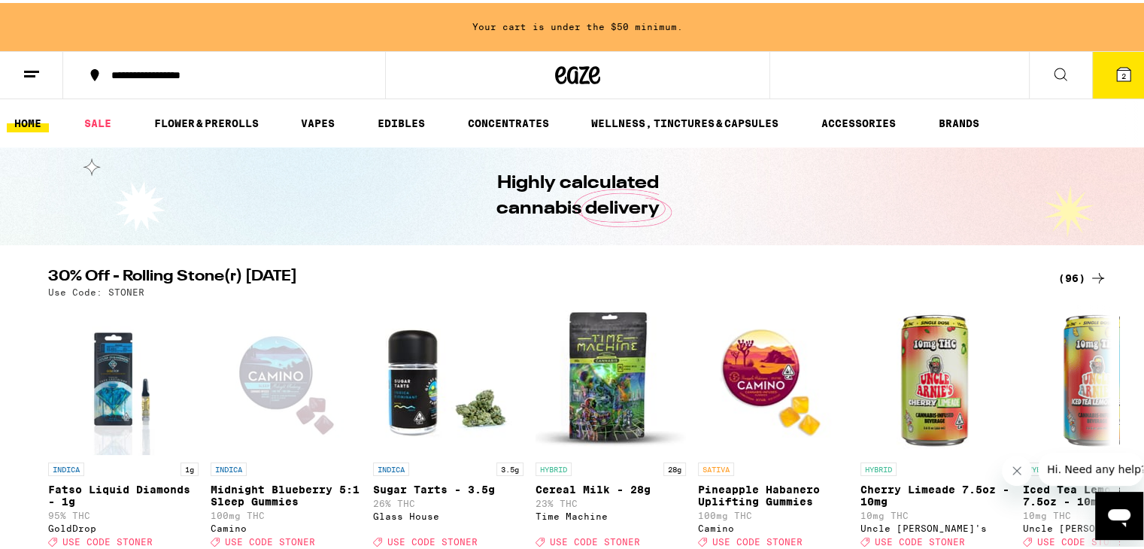
click at [30, 73] on line at bounding box center [29, 73] width 11 height 0
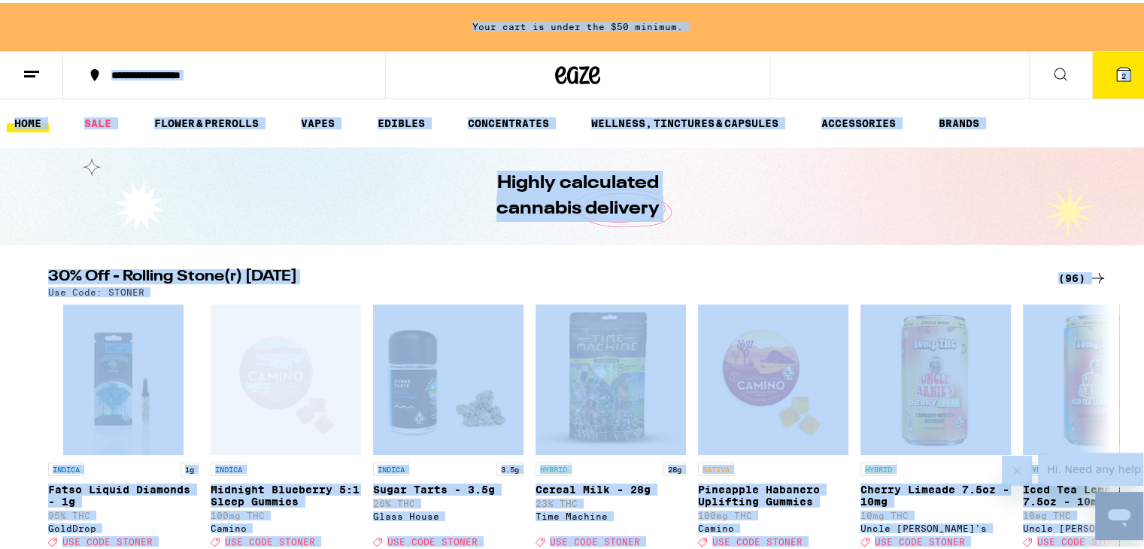
click at [30, 73] on line at bounding box center [29, 73] width 11 height 0
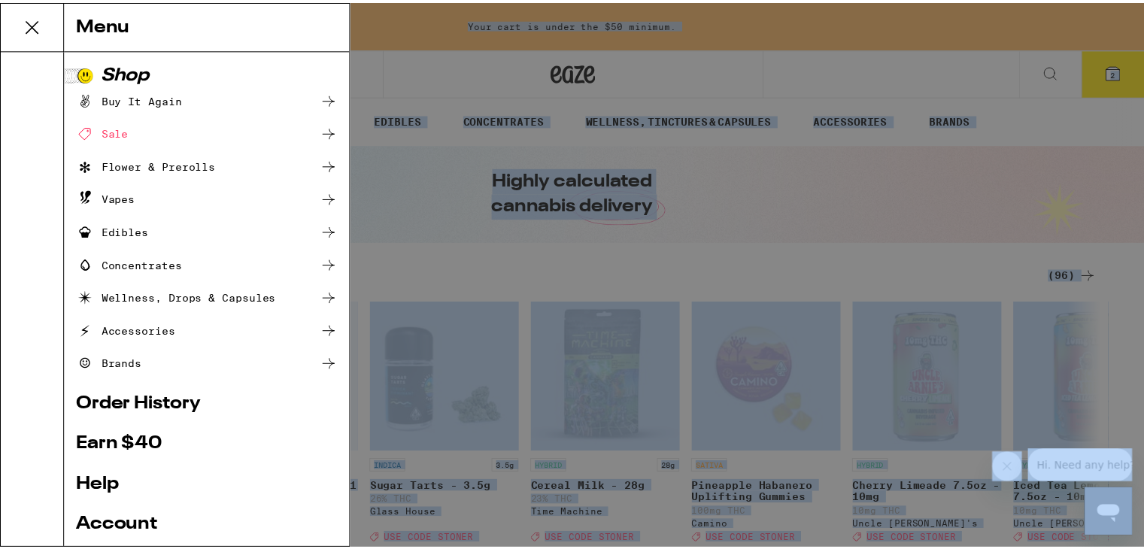
scroll to position [141, 0]
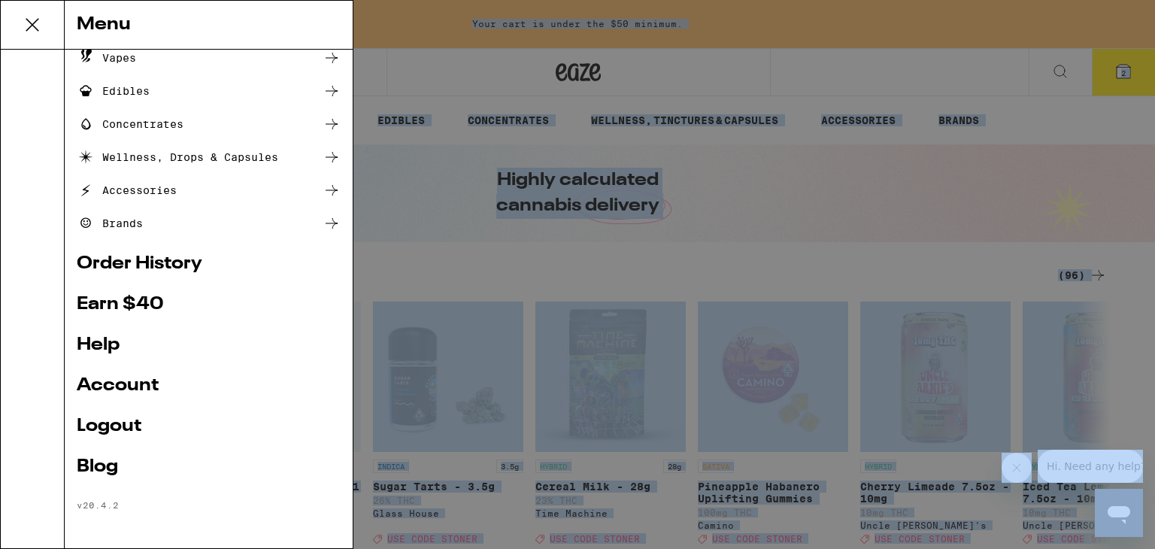
click at [114, 384] on link "Account" at bounding box center [209, 386] width 264 height 18
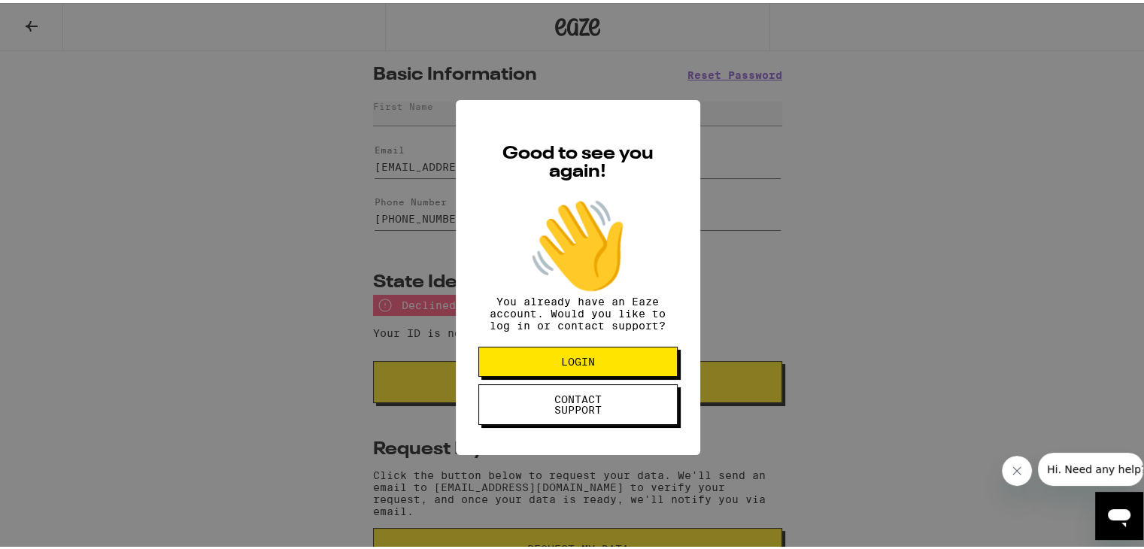
click at [585, 364] on span "LOGIN" at bounding box center [578, 359] width 34 height 11
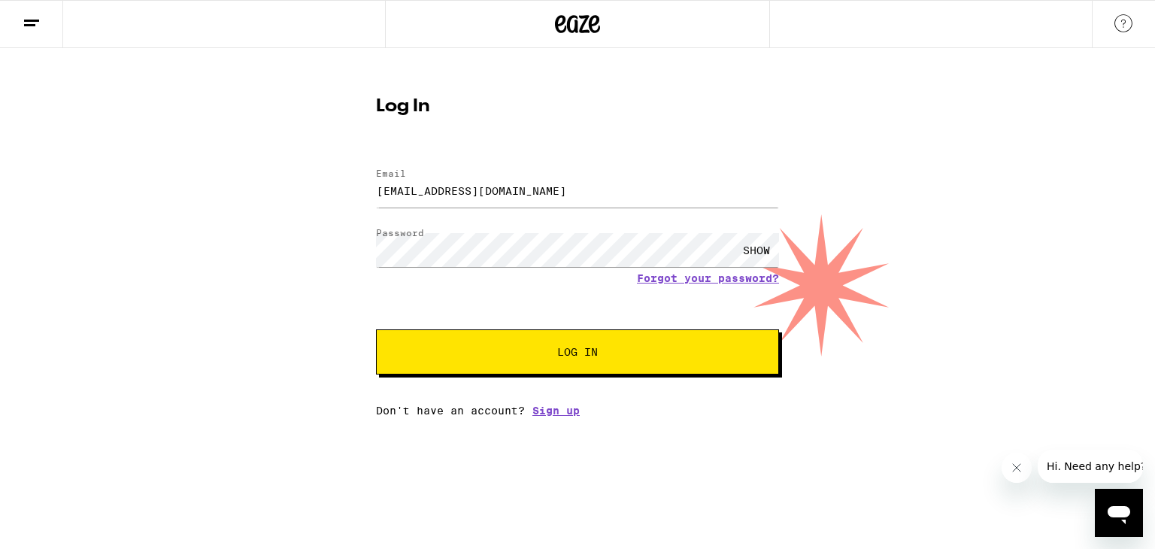
click at [455, 350] on span "Log In" at bounding box center [577, 352] width 281 height 11
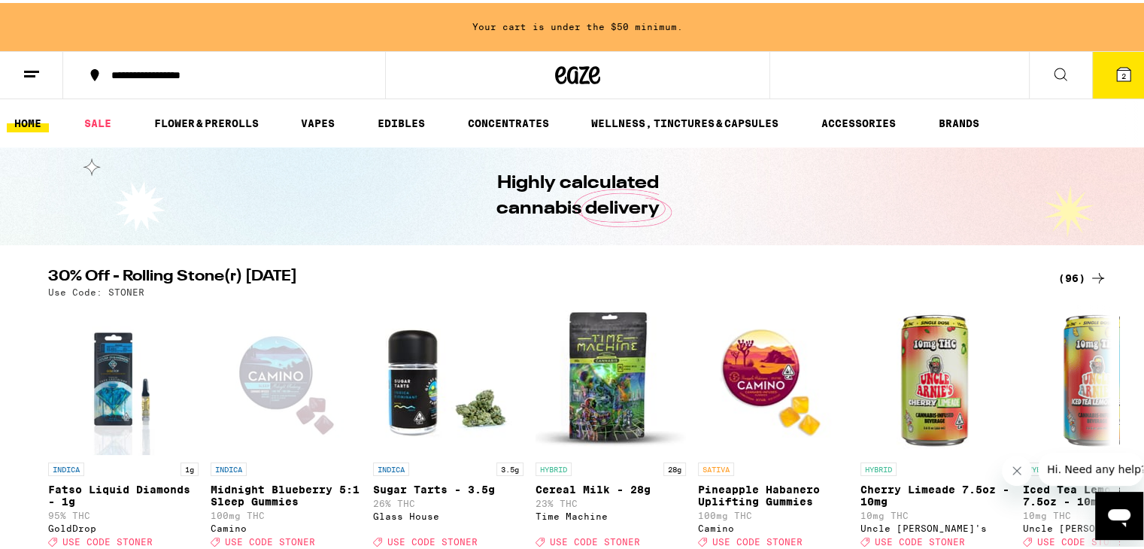
click at [26, 73] on line at bounding box center [29, 73] width 11 height 0
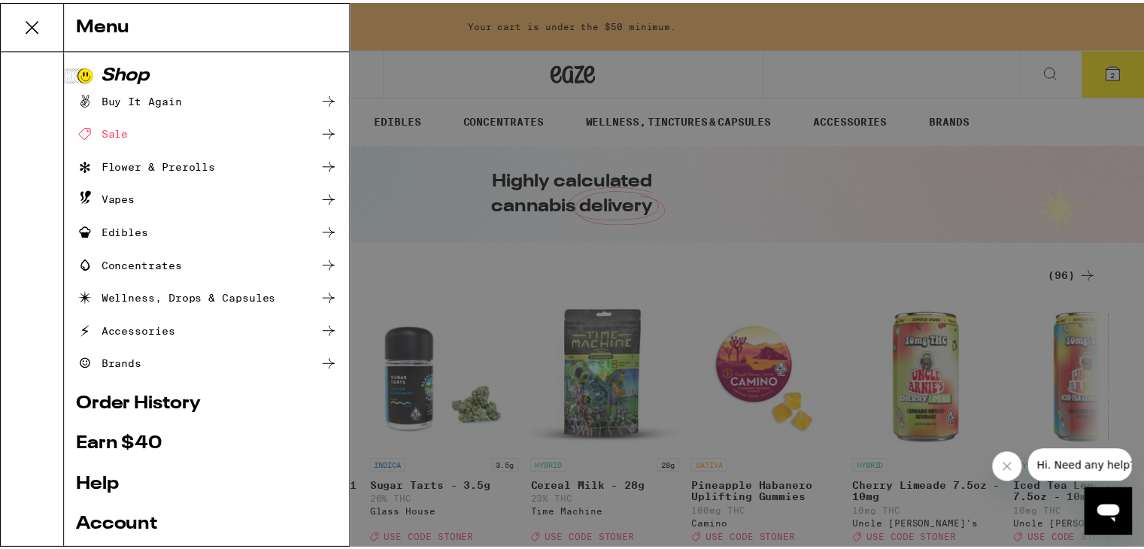
scroll to position [141, 0]
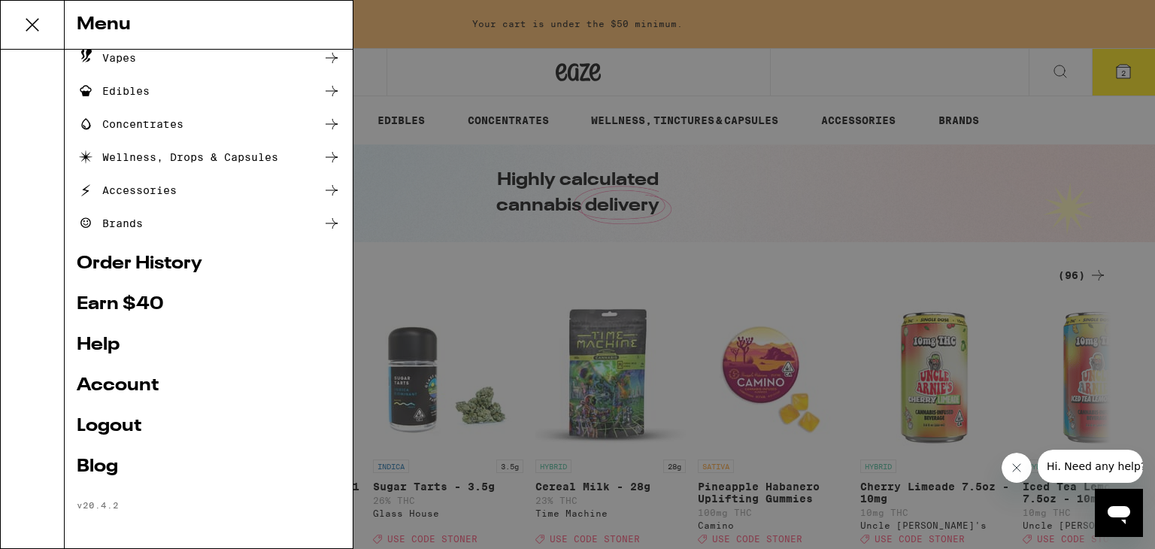
click at [126, 393] on link "Account" at bounding box center [209, 386] width 264 height 18
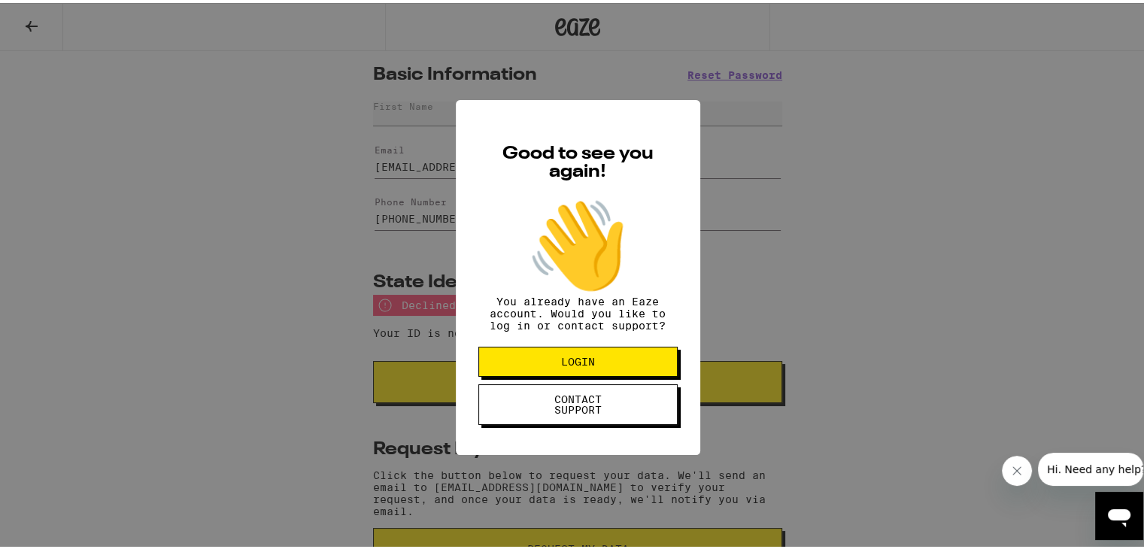
click at [128, 392] on div "Good to see you again! 👋 You already have an Eaze account. Would you like to lo…" at bounding box center [577, 274] width 1155 height 549
